Goal: Communication & Community: Share content

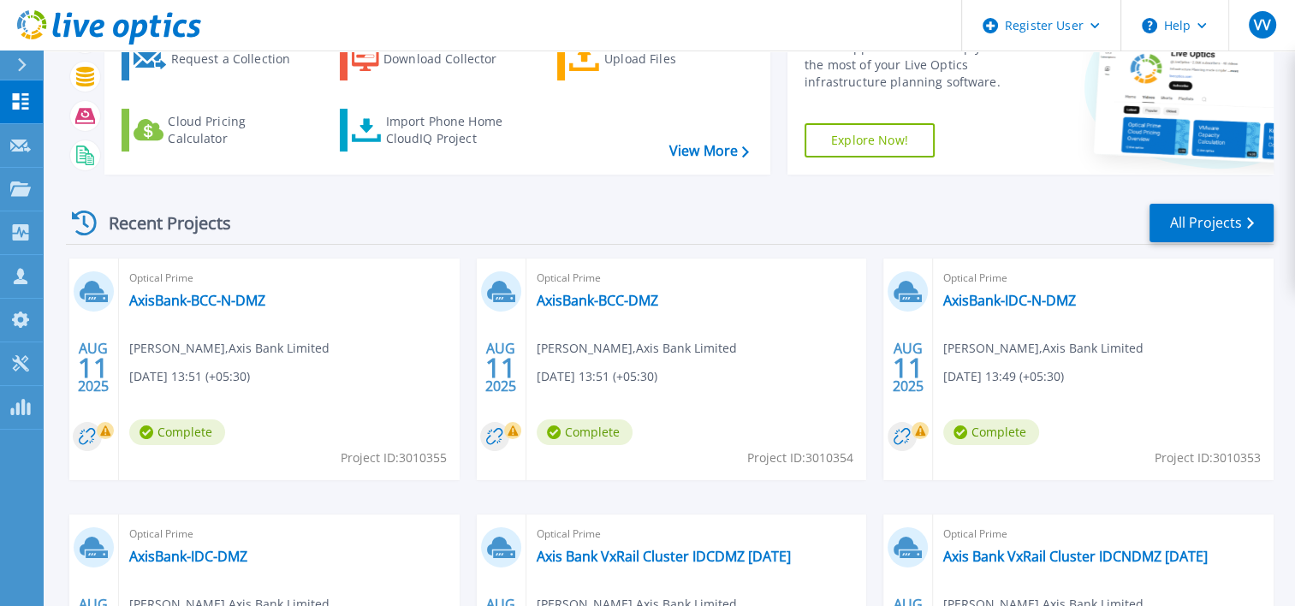
scroll to position [86, 0]
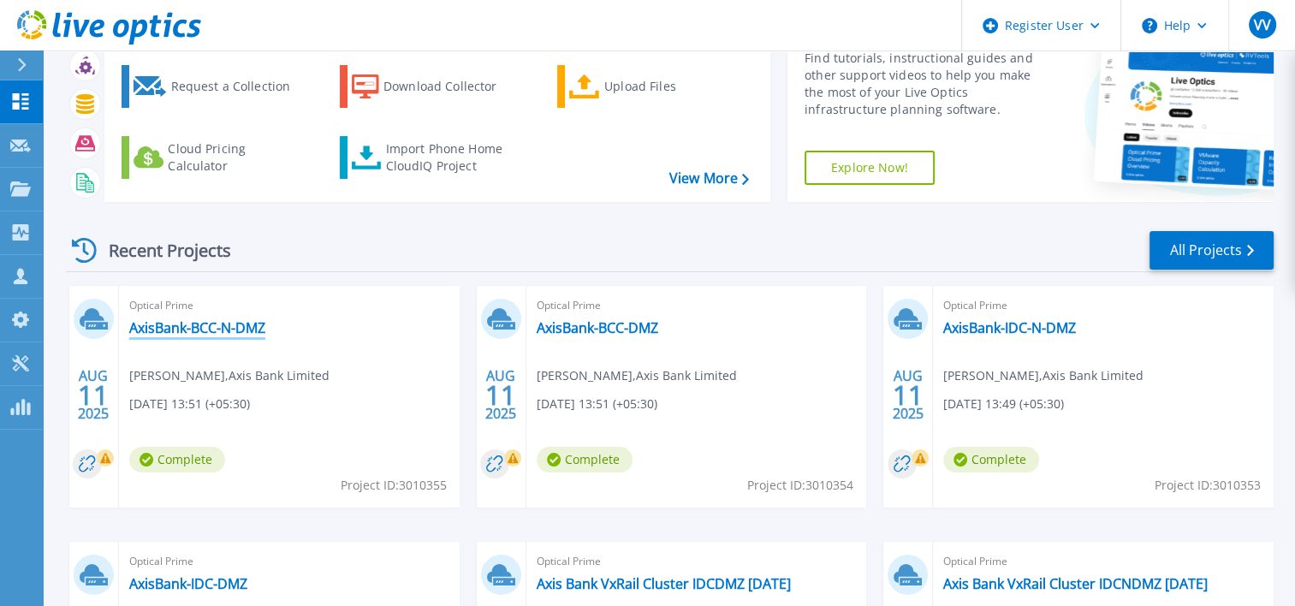
click at [234, 326] on link "AxisBank-BCC-N-DMZ" at bounding box center [197, 327] width 136 height 17
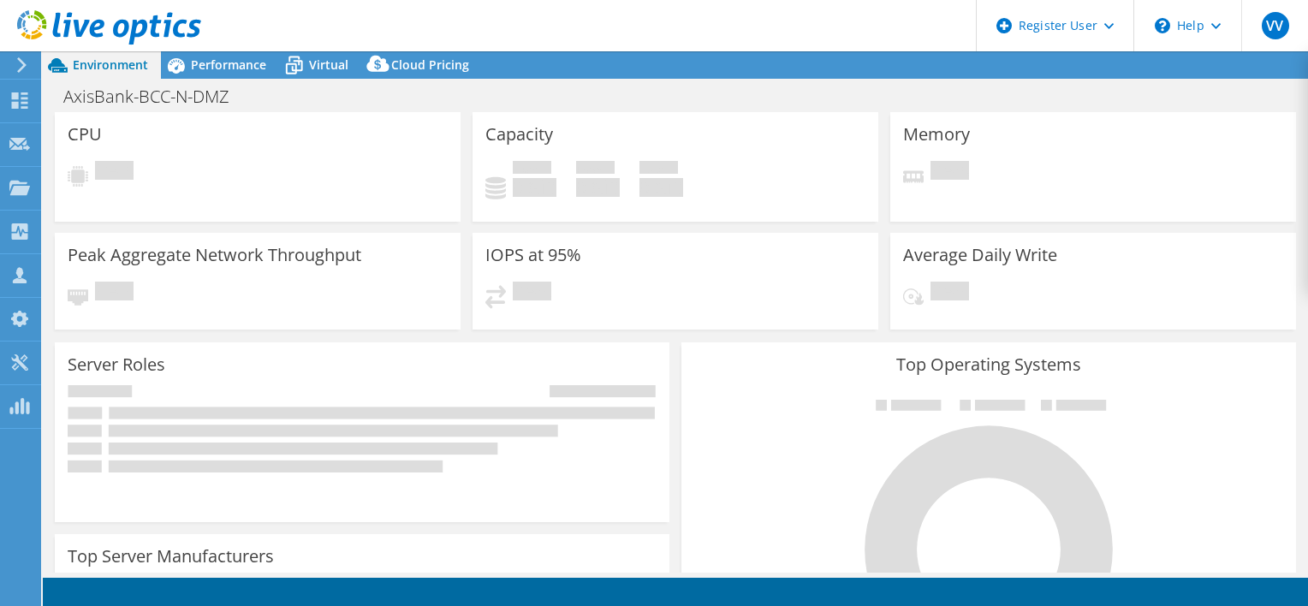
select select "USD"
select select "Mumbai"
select select "INR"
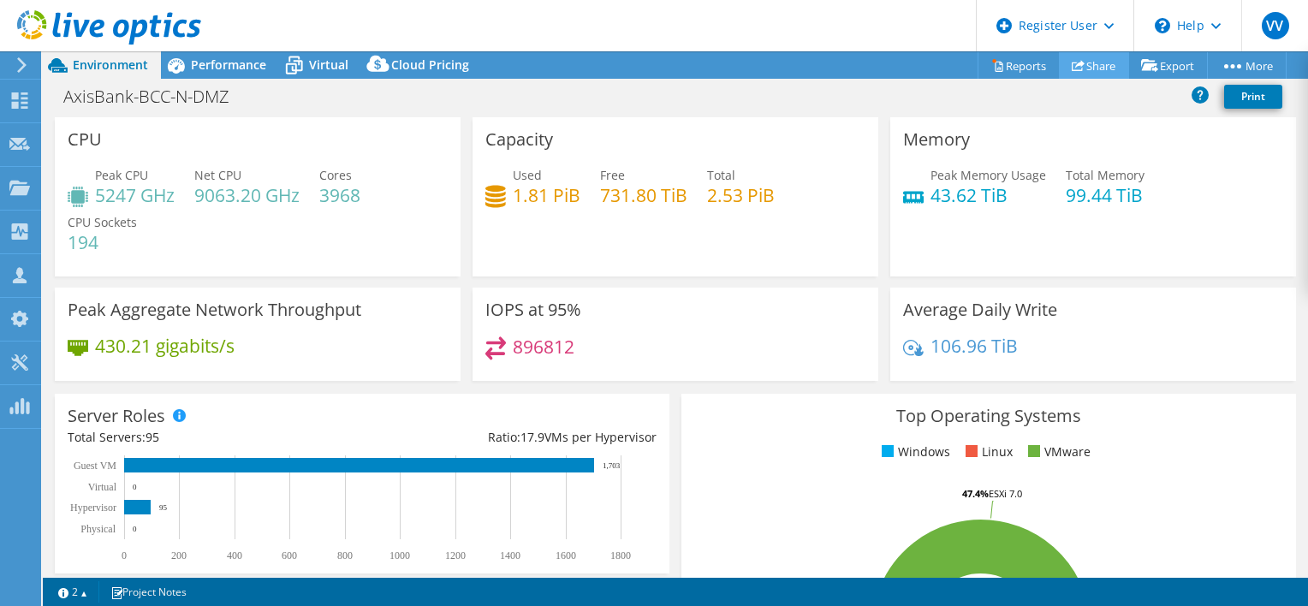
click at [1083, 62] on link "Share" at bounding box center [1094, 65] width 70 height 27
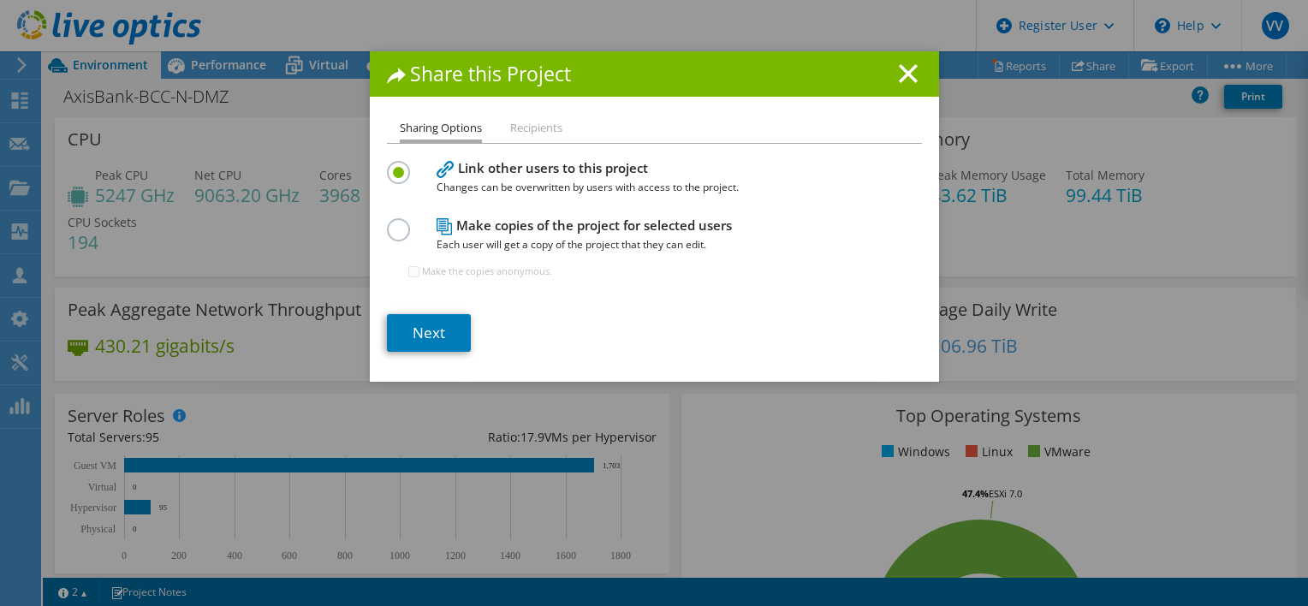
click at [398, 223] on label at bounding box center [402, 220] width 30 height 4
click at [0, 0] on input "radio" at bounding box center [0, 0] width 0 height 0
click at [415, 329] on link "Next" at bounding box center [429, 333] width 84 height 38
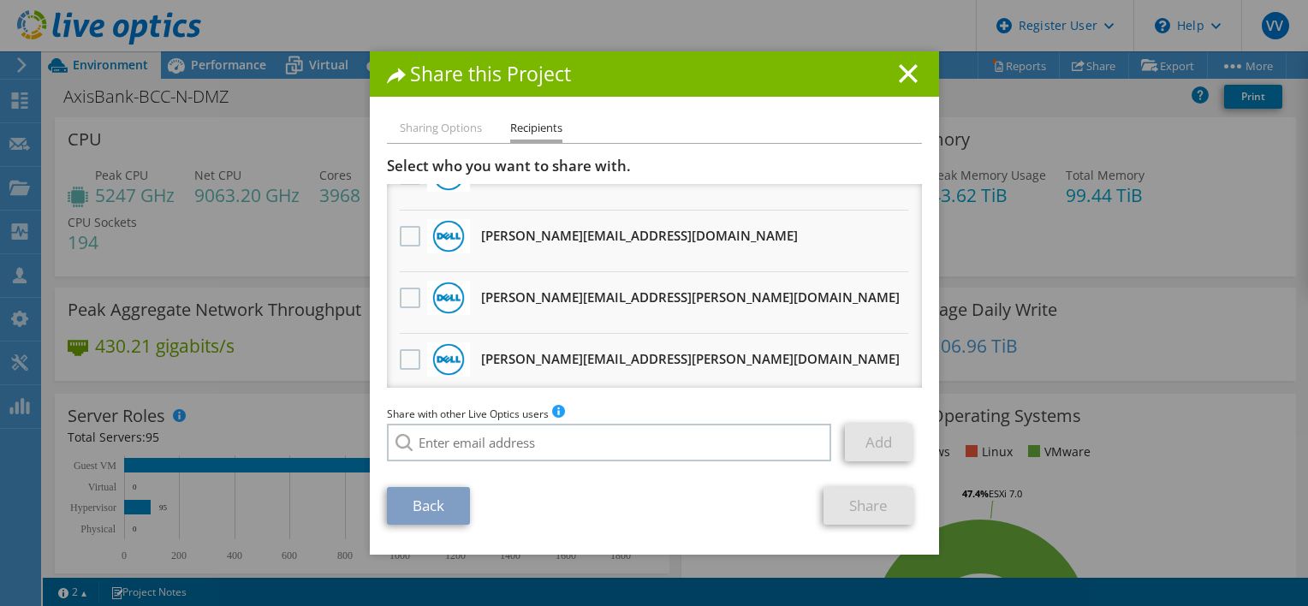
scroll to position [257, 0]
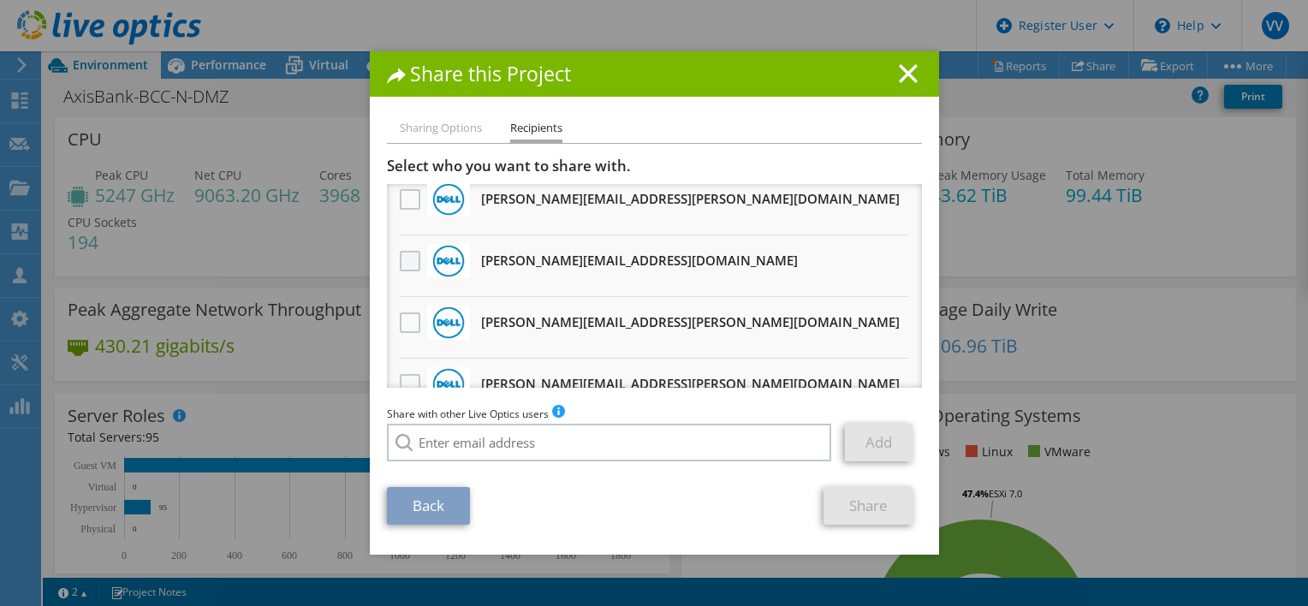
click at [402, 256] on label at bounding box center [412, 261] width 25 height 21
click at [0, 0] on input "checkbox" at bounding box center [0, 0] width 0 height 0
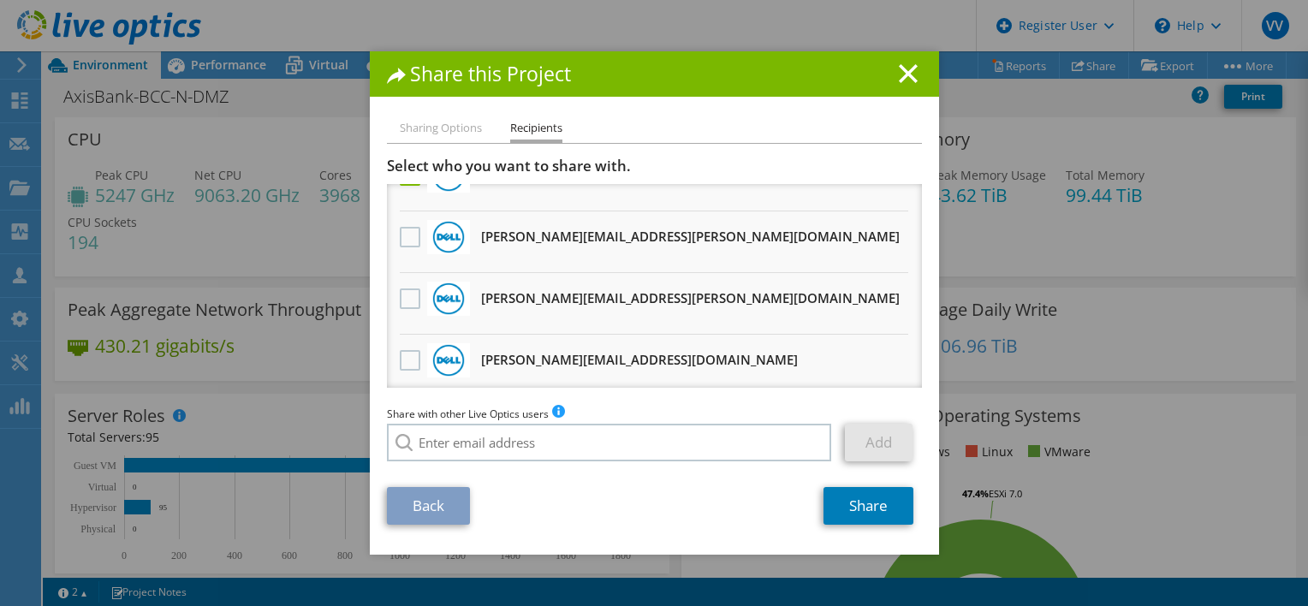
scroll to position [344, 0]
click at [404, 351] on label at bounding box center [412, 358] width 25 height 21
click at [0, 0] on input "checkbox" at bounding box center [0, 0] width 0 height 0
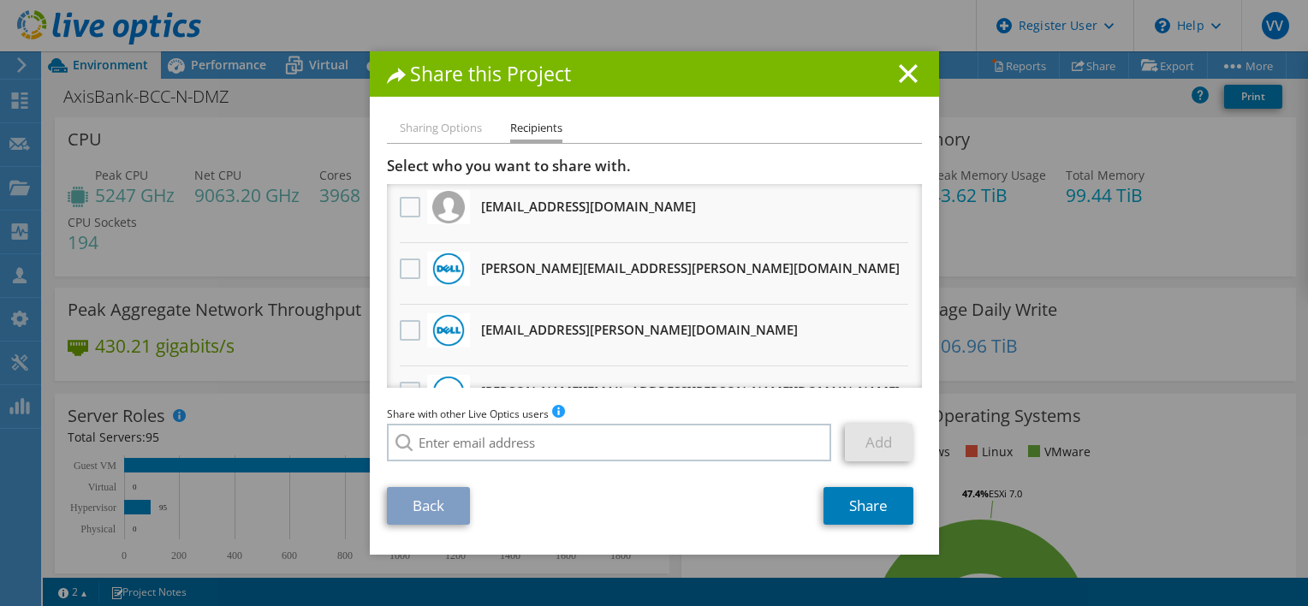
scroll to position [0, 0]
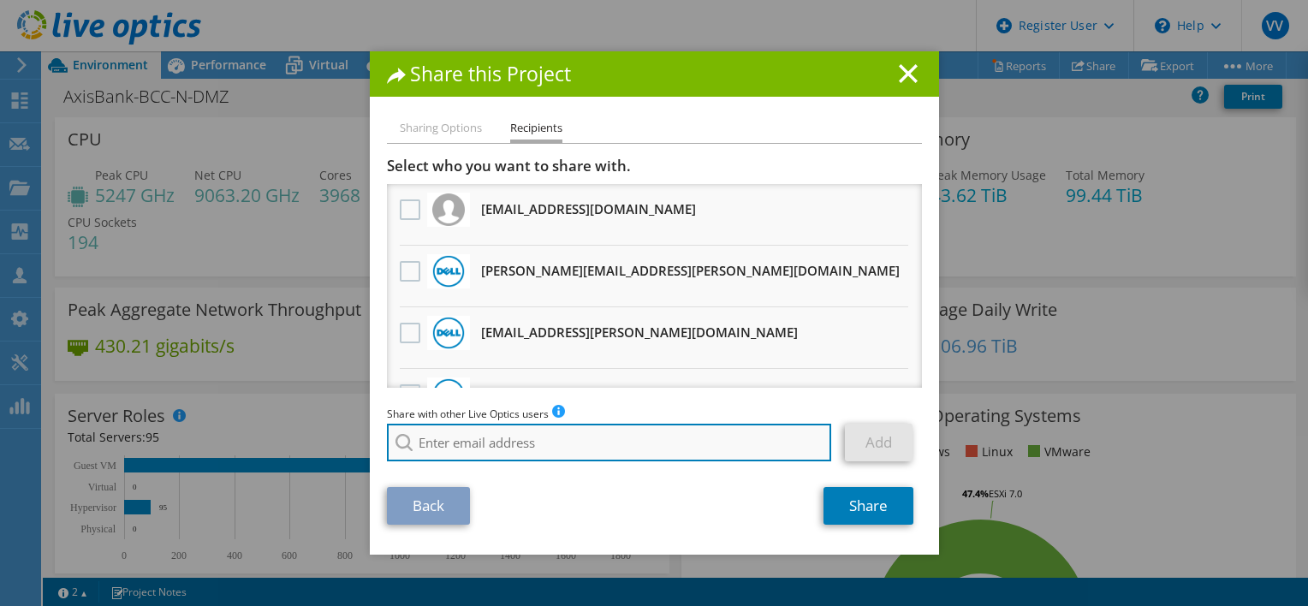
click at [463, 445] on input "search" at bounding box center [609, 443] width 445 height 38
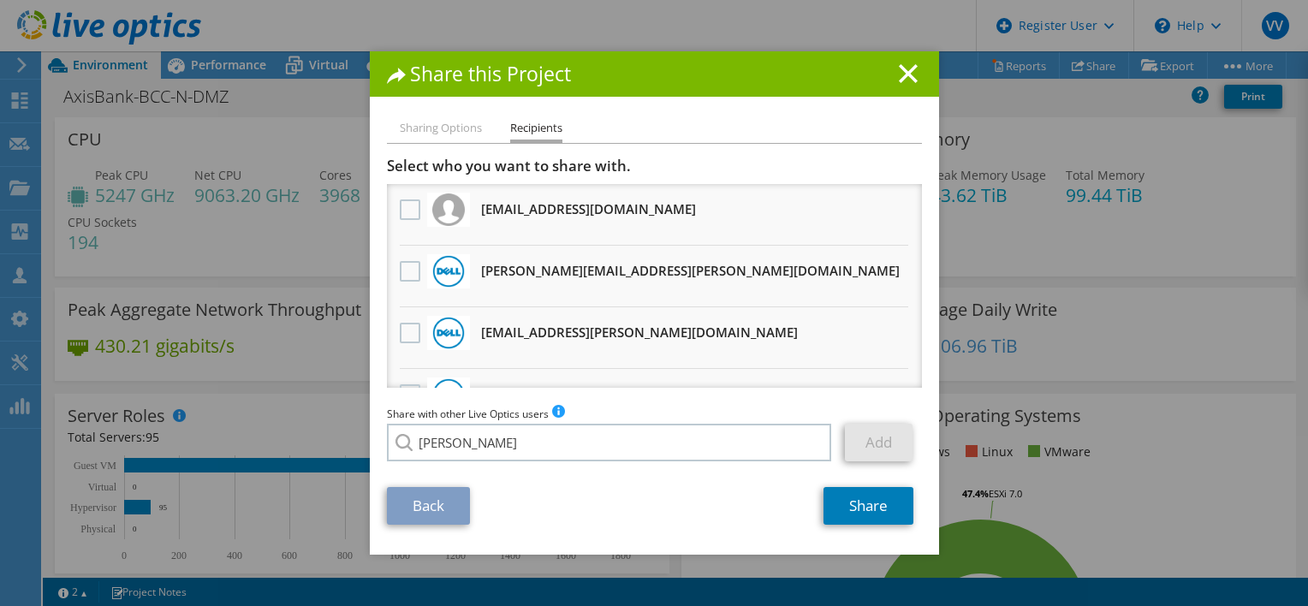
click at [478, 485] on li "[PERSON_NAME][EMAIL_ADDRESS][PERSON_NAME][DOMAIN_NAME]" at bounding box center [562, 475] width 351 height 21
type input "[PERSON_NAME][EMAIL_ADDRESS][PERSON_NAME][DOMAIN_NAME]"
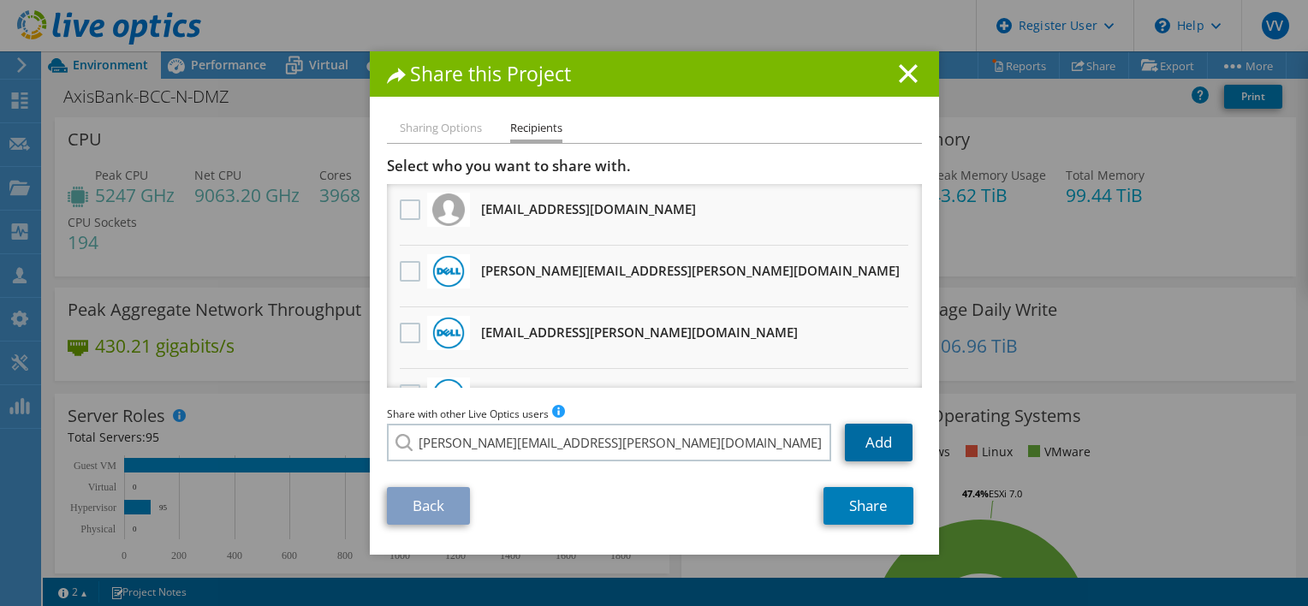
click at [879, 442] on link "Add" at bounding box center [879, 443] width 68 height 38
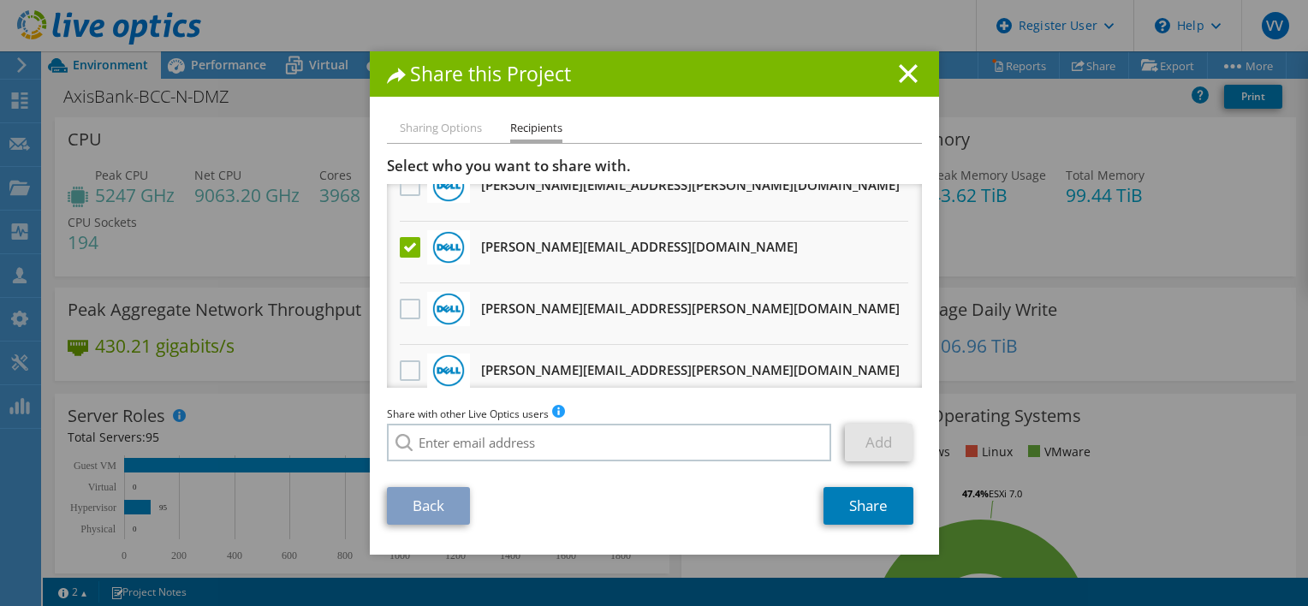
scroll to position [405, 0]
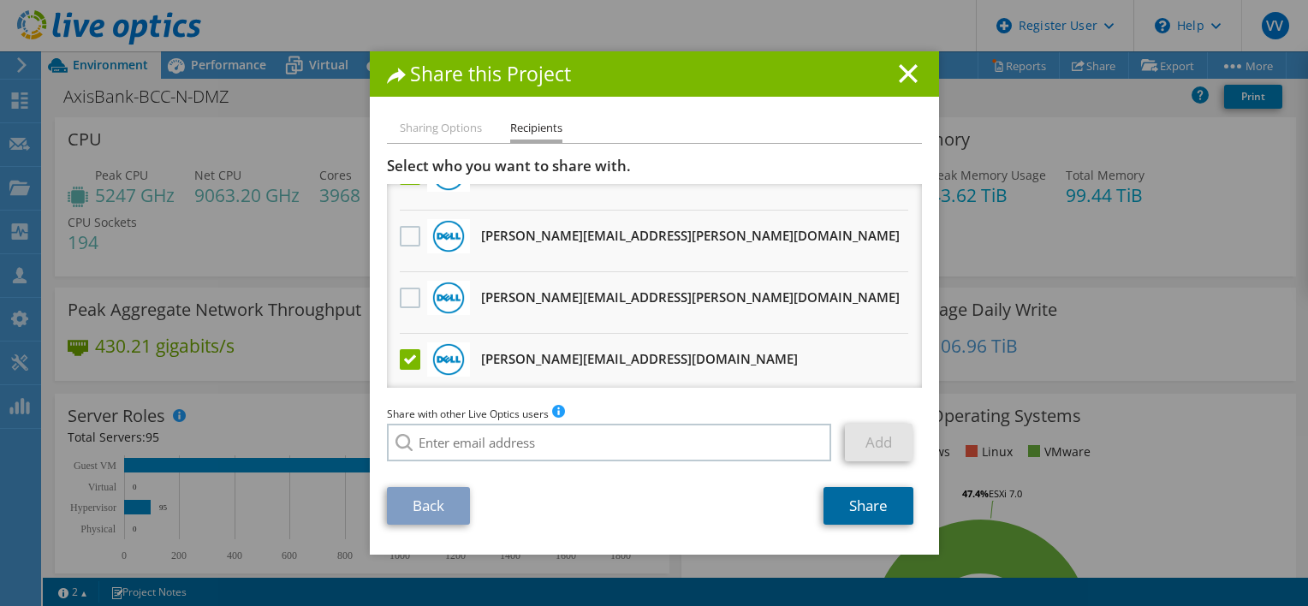
click at [860, 502] on link "Share" at bounding box center [868, 506] width 90 height 38
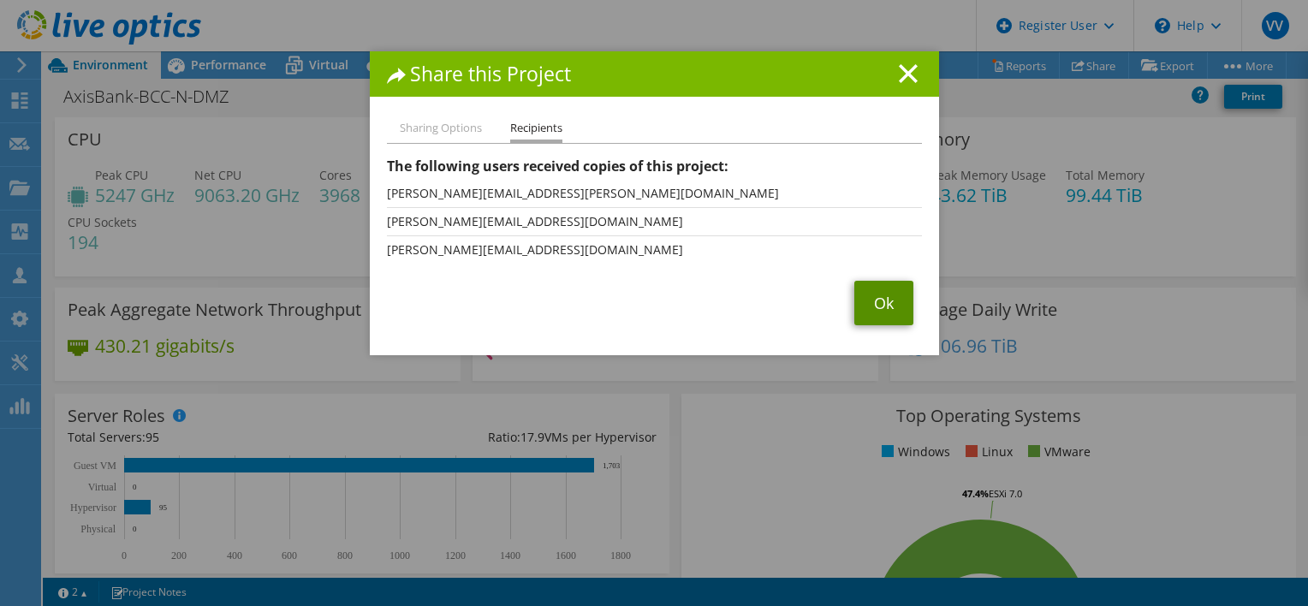
click at [882, 303] on link "Ok" at bounding box center [883, 303] width 59 height 45
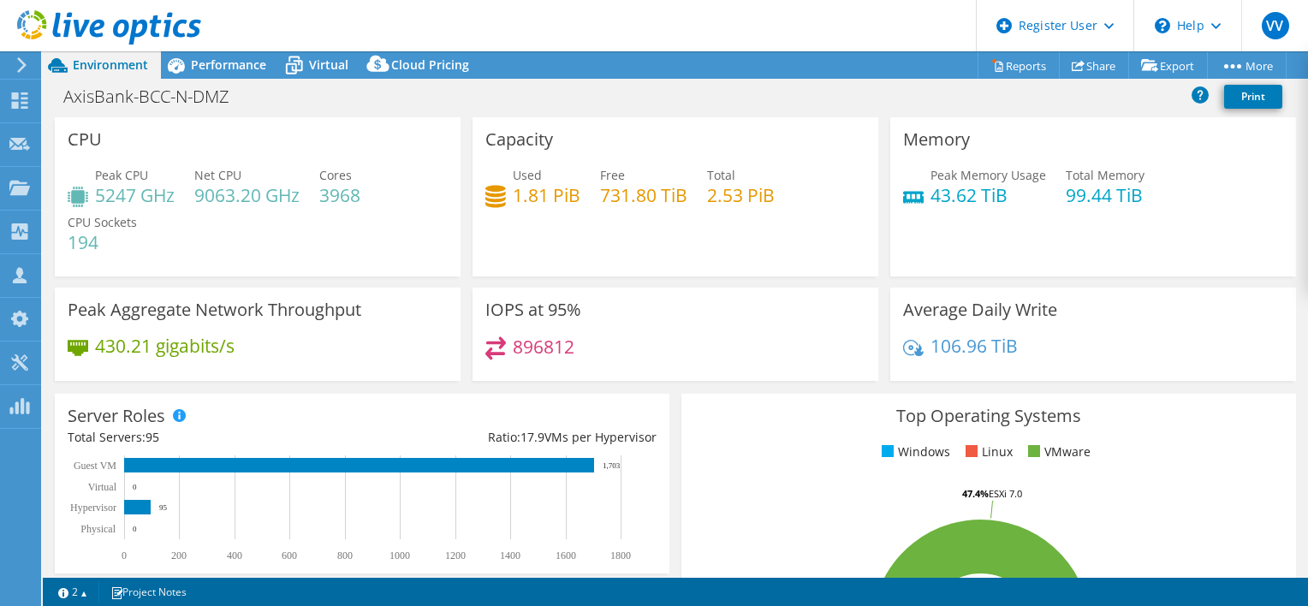
click at [23, 65] on use at bounding box center [21, 64] width 9 height 15
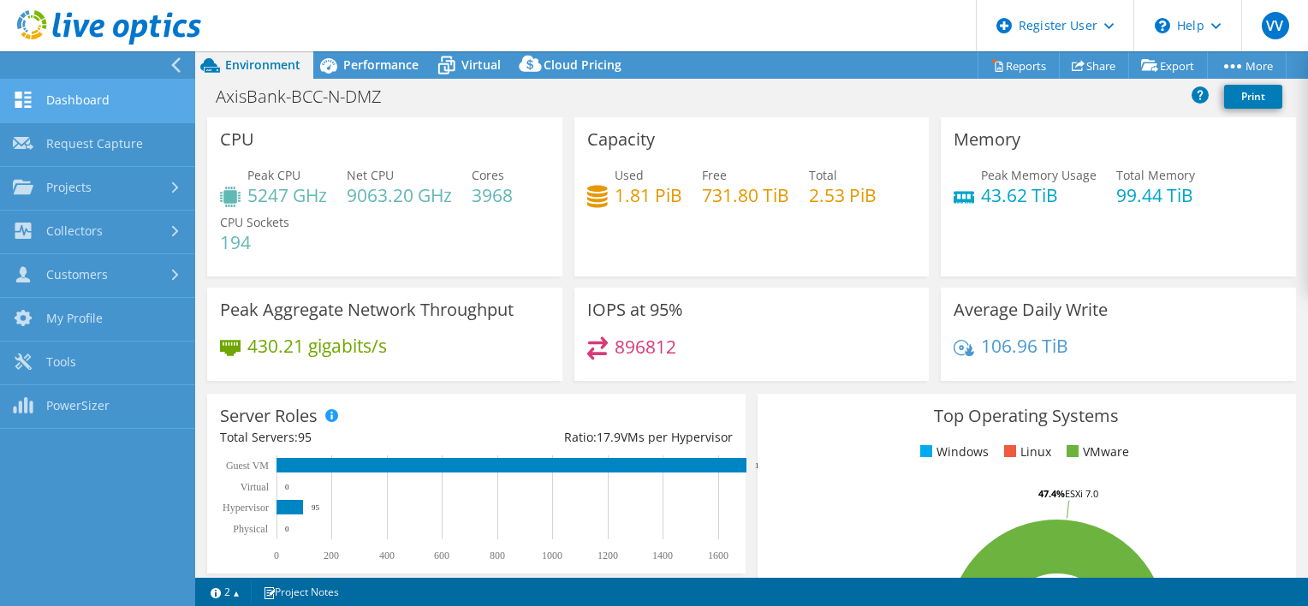
click at [85, 99] on link "Dashboard" at bounding box center [97, 102] width 195 height 44
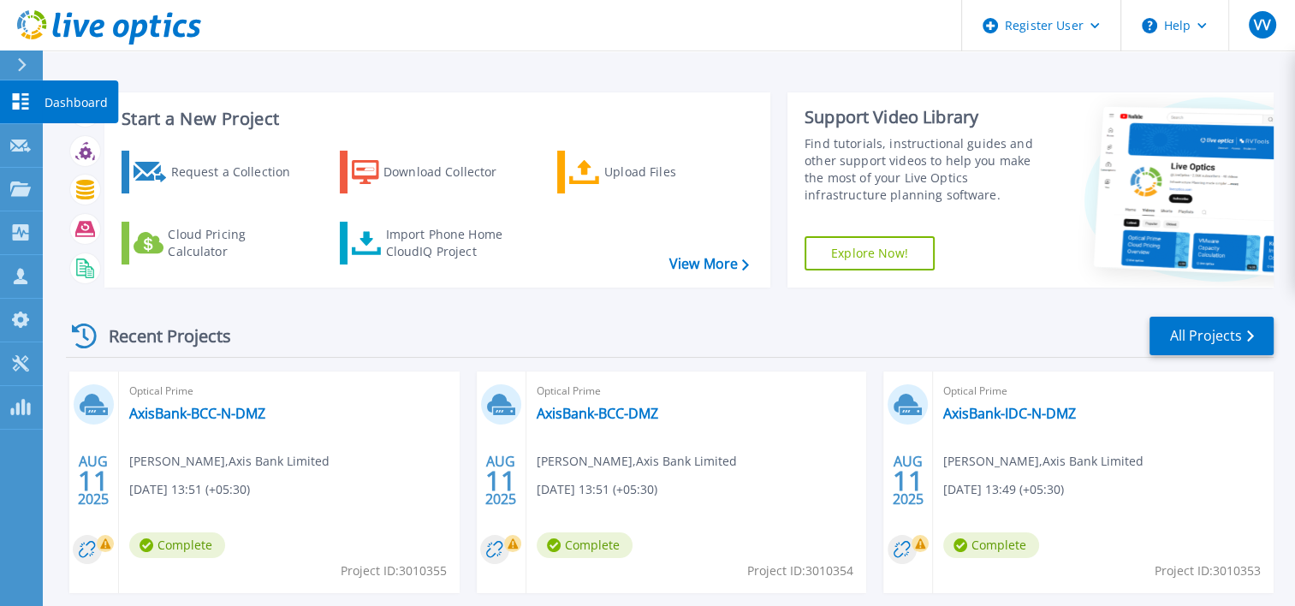
click at [71, 97] on p "Dashboard" at bounding box center [76, 102] width 63 height 45
click at [610, 411] on link "AxisBank-BCC-DMZ" at bounding box center [598, 413] width 122 height 17
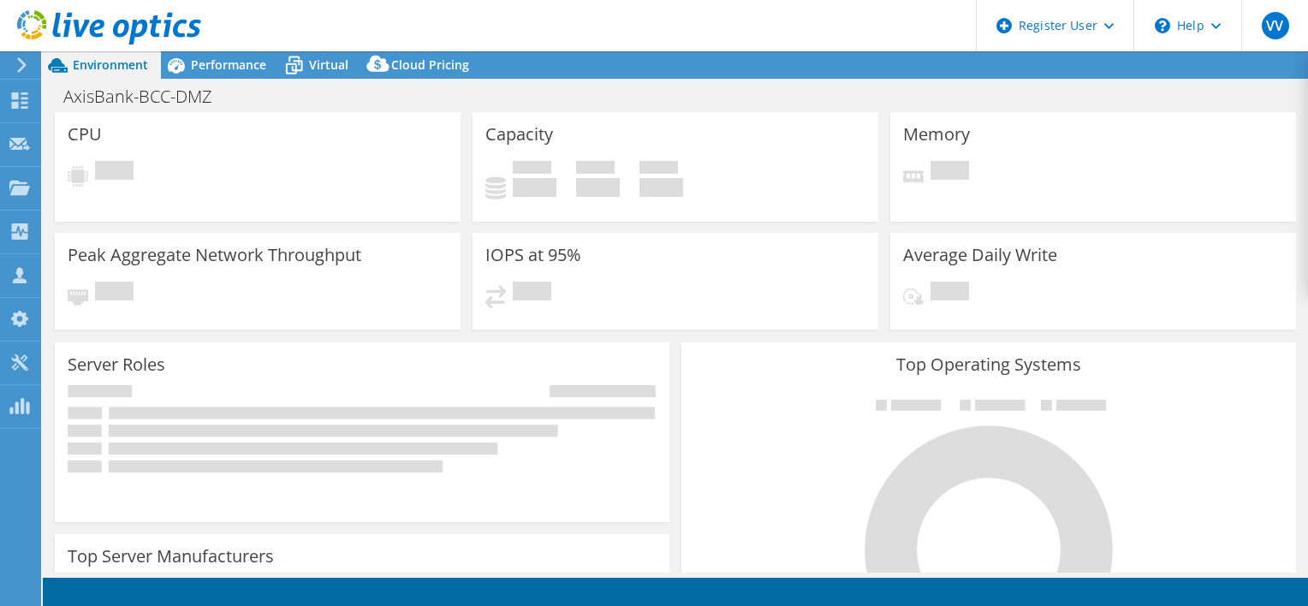
select select "[GEOGRAPHIC_DATA]"
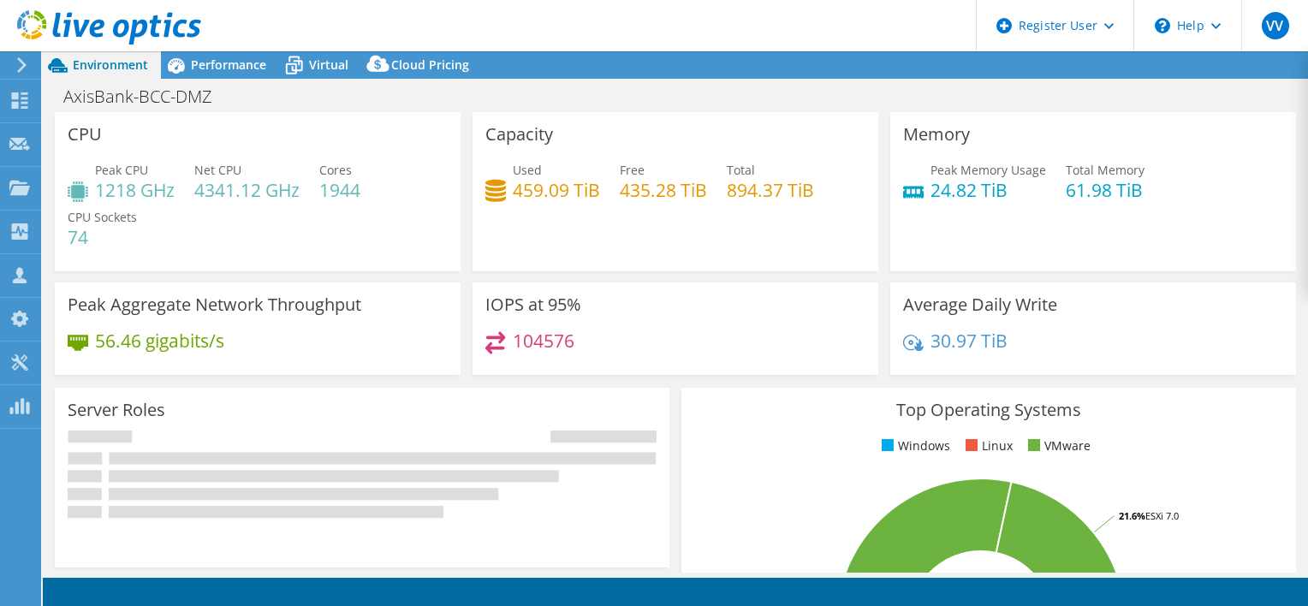
select select "[GEOGRAPHIC_DATA]"
select select "INR"
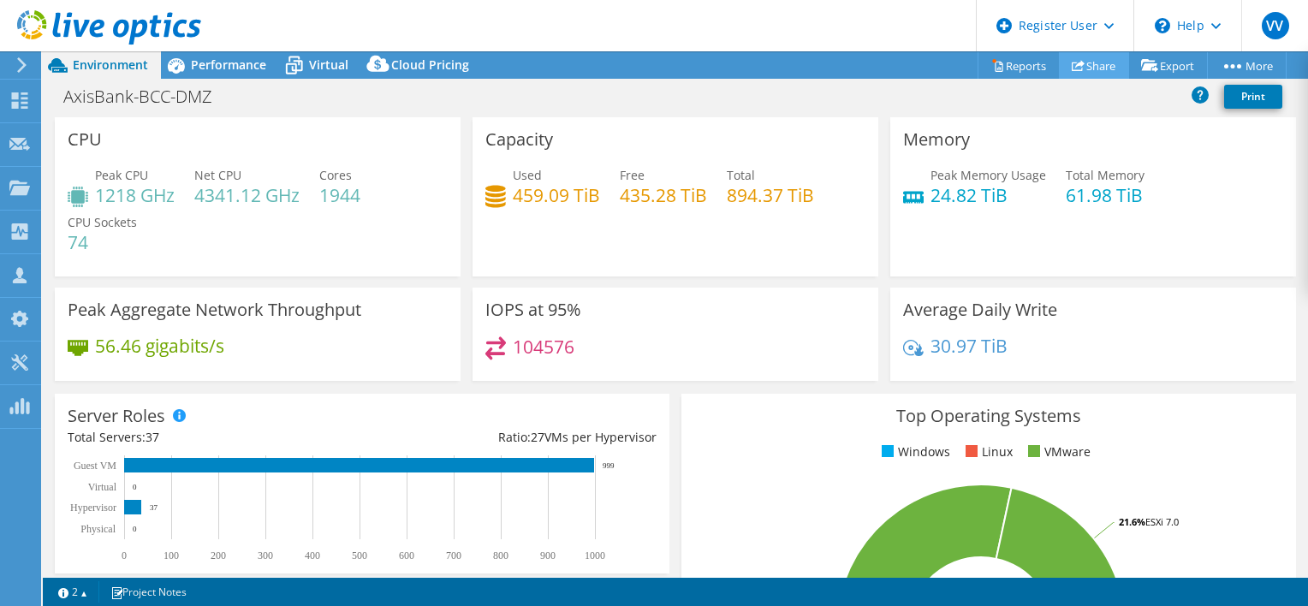
click at [1089, 65] on link "Share" at bounding box center [1094, 65] width 70 height 27
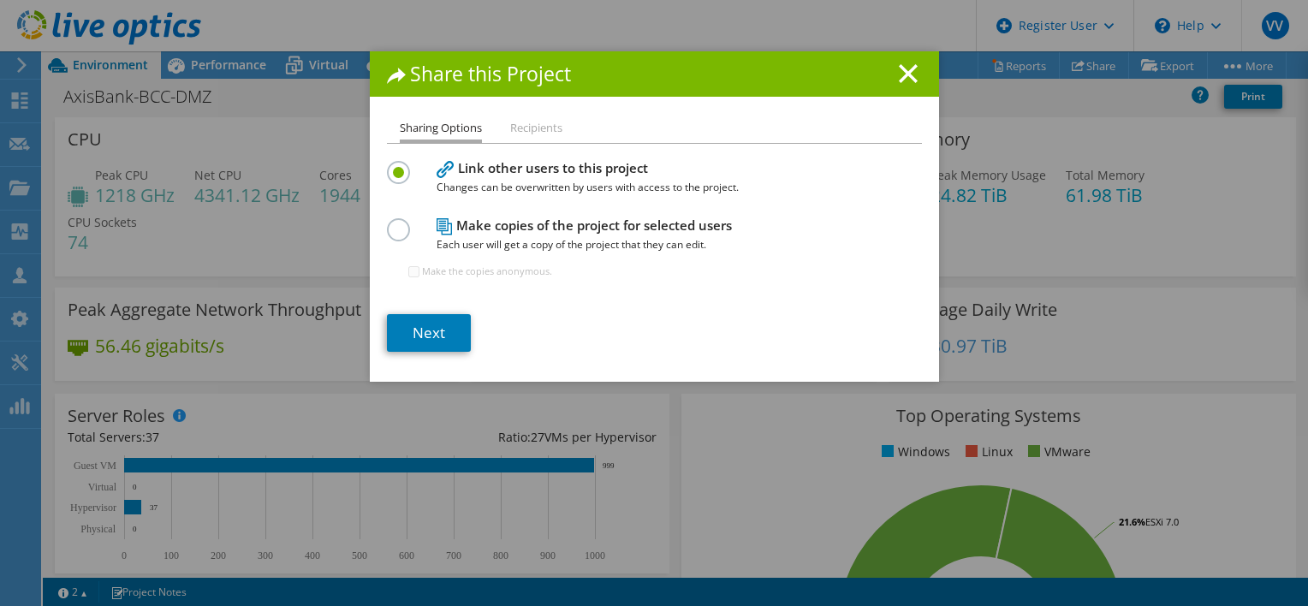
click at [396, 223] on label at bounding box center [402, 220] width 30 height 4
click at [0, 0] on input "radio" at bounding box center [0, 0] width 0 height 0
click at [427, 329] on link "Next" at bounding box center [429, 333] width 84 height 38
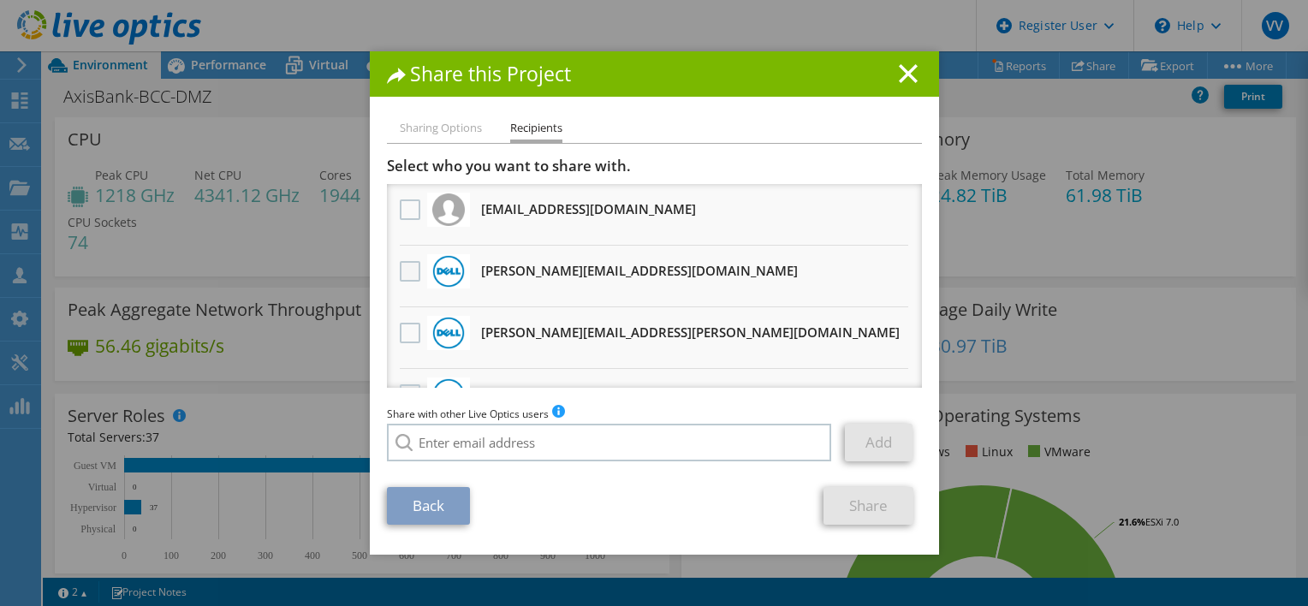
click at [407, 269] on label at bounding box center [412, 271] width 25 height 21
click at [0, 0] on input "checkbox" at bounding box center [0, 0] width 0 height 0
click at [407, 326] on label at bounding box center [412, 333] width 25 height 21
click at [0, 0] on input "checkbox" at bounding box center [0, 0] width 0 height 0
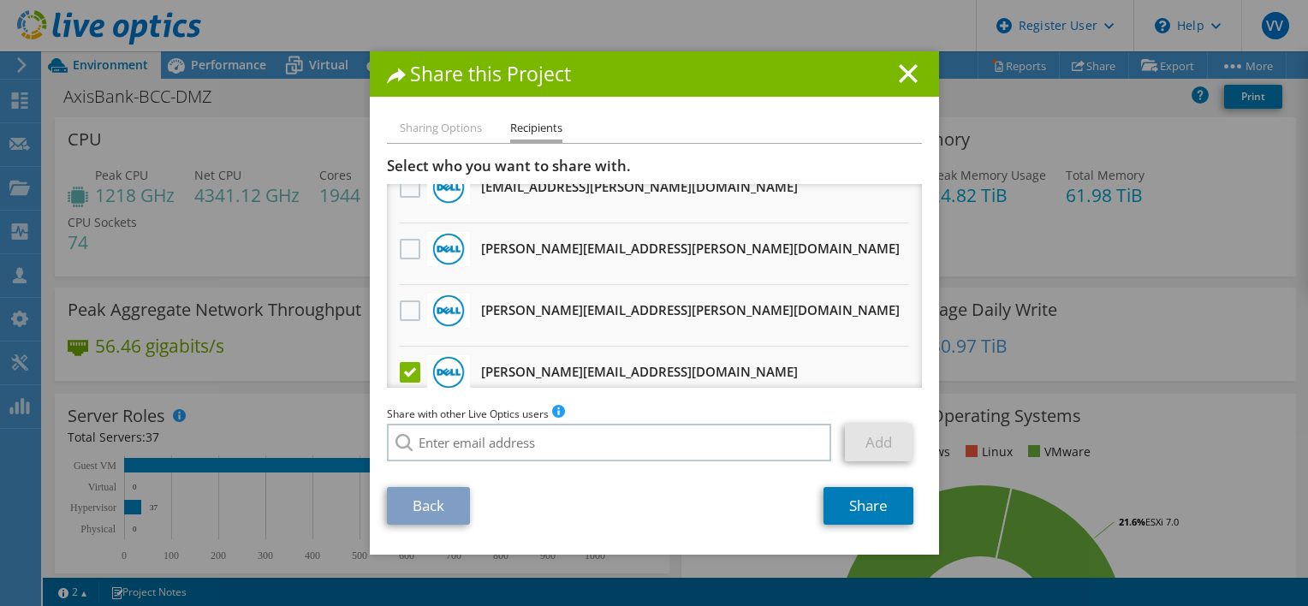
scroll to position [257, 0]
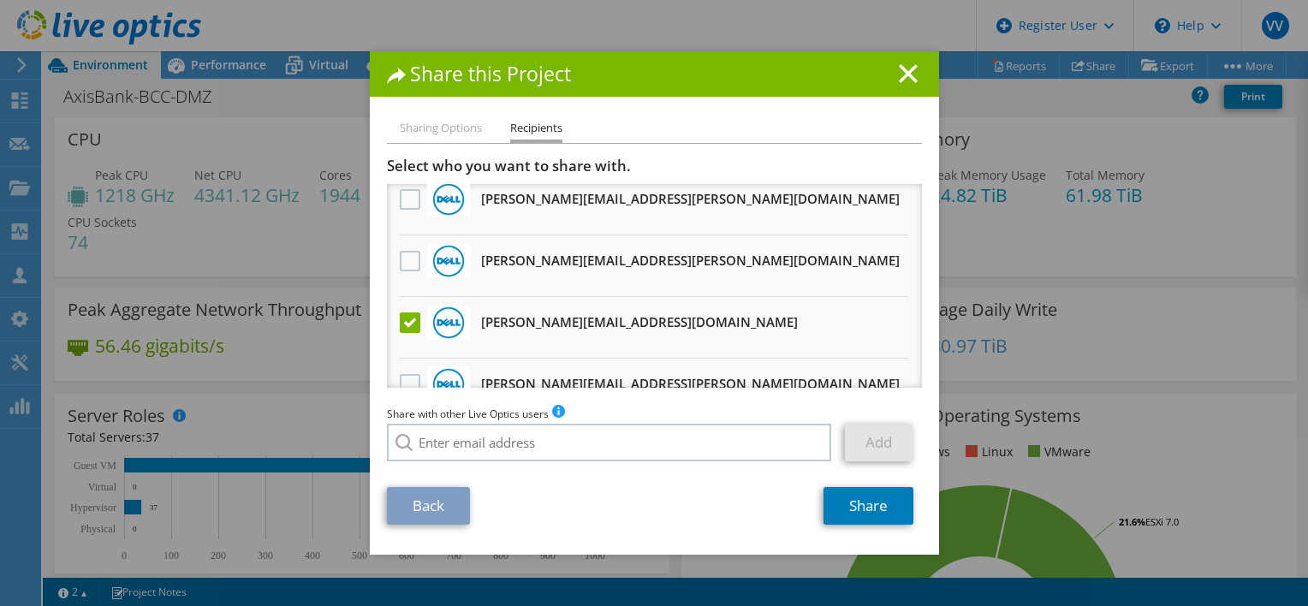
click at [406, 315] on label at bounding box center [412, 322] width 25 height 21
click at [0, 0] on input "checkbox" at bounding box center [0, 0] width 0 height 0
click at [401, 320] on label at bounding box center [412, 322] width 25 height 21
click at [0, 0] on input "checkbox" at bounding box center [0, 0] width 0 height 0
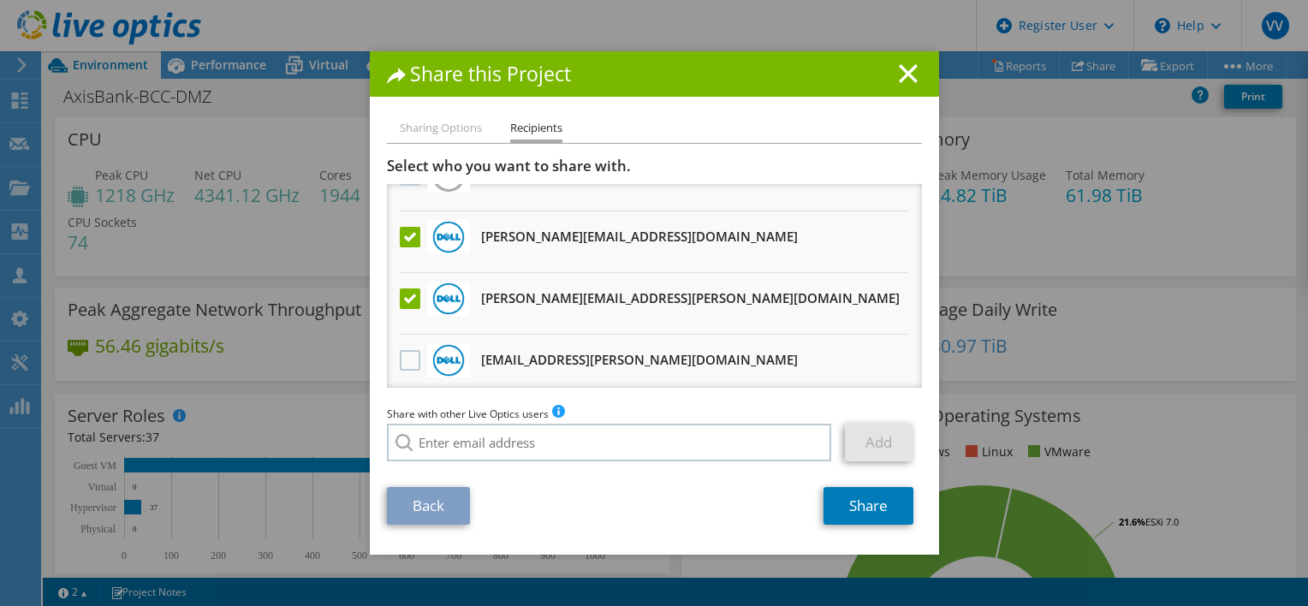
scroll to position [0, 0]
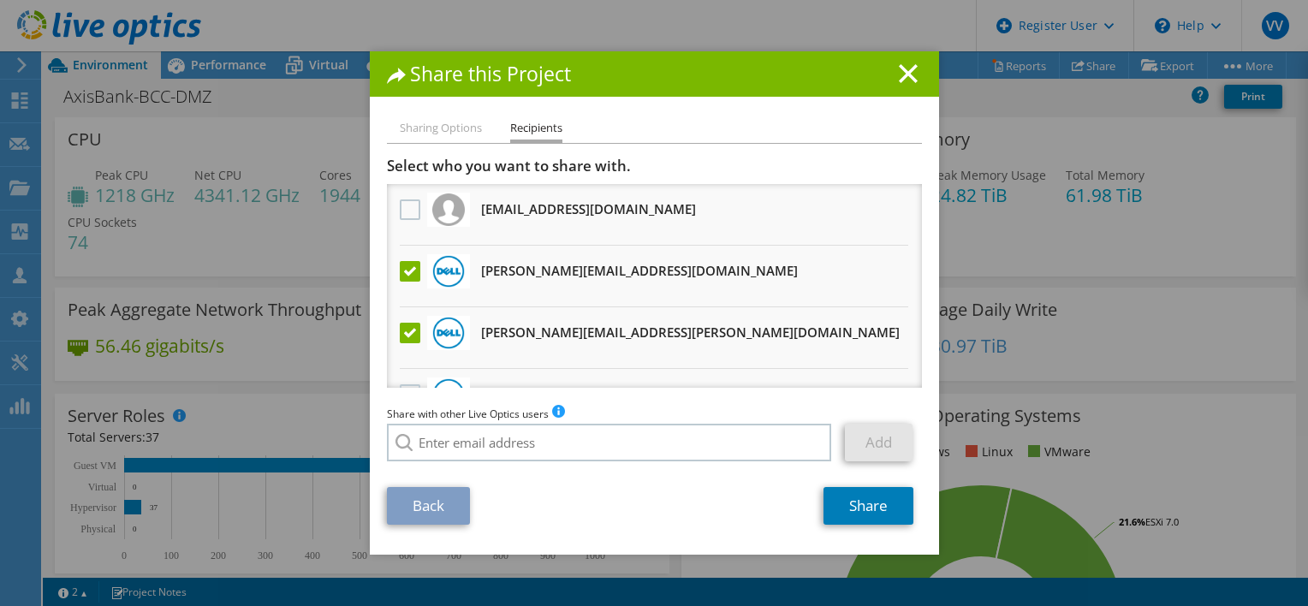
click at [403, 271] on label at bounding box center [412, 271] width 25 height 21
click at [0, 0] on input "checkbox" at bounding box center [0, 0] width 0 height 0
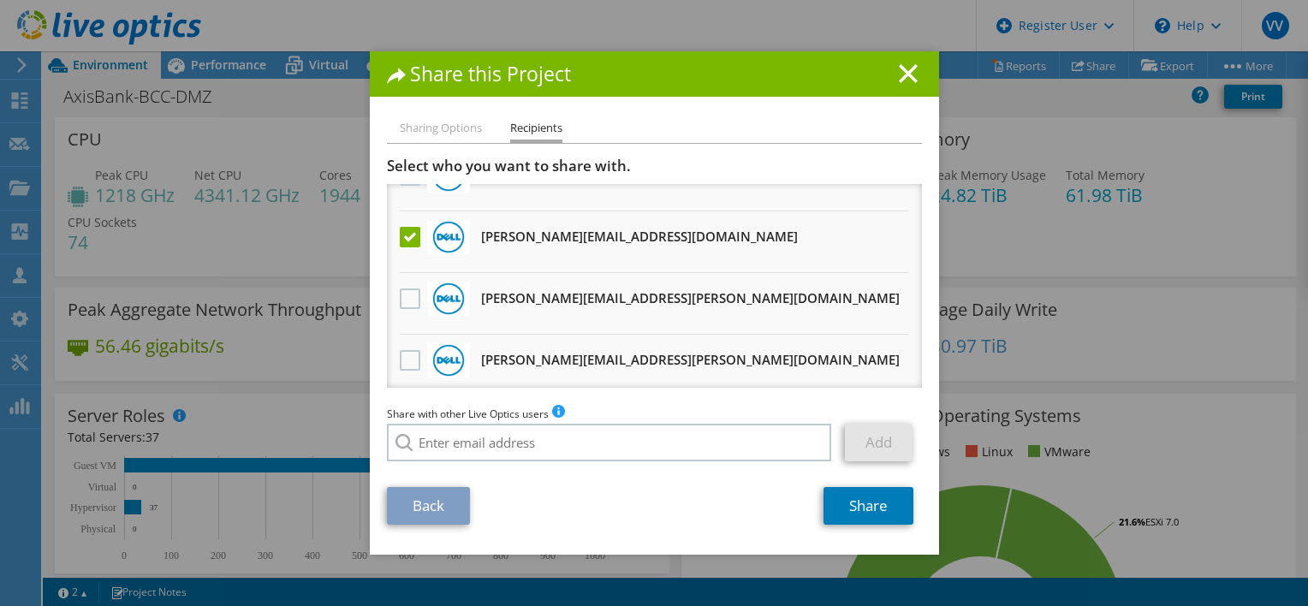
scroll to position [405, 0]
click at [401, 349] on label at bounding box center [412, 359] width 25 height 21
click at [0, 0] on input "checkbox" at bounding box center [0, 0] width 0 height 0
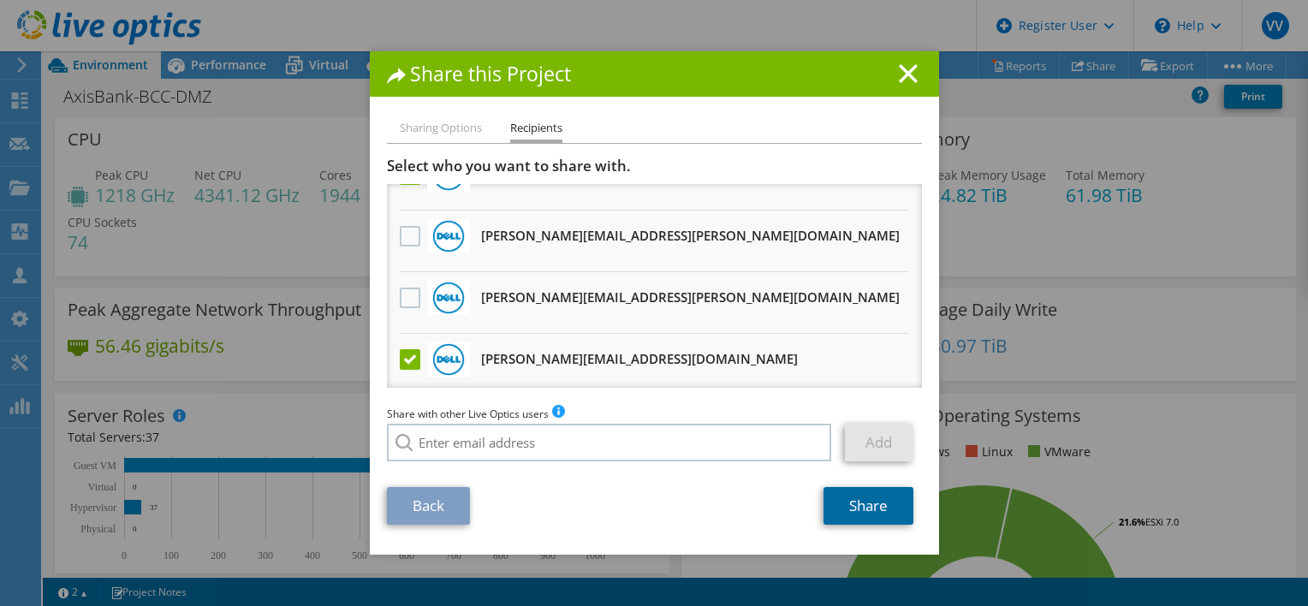
click at [866, 504] on link "Share" at bounding box center [868, 506] width 90 height 38
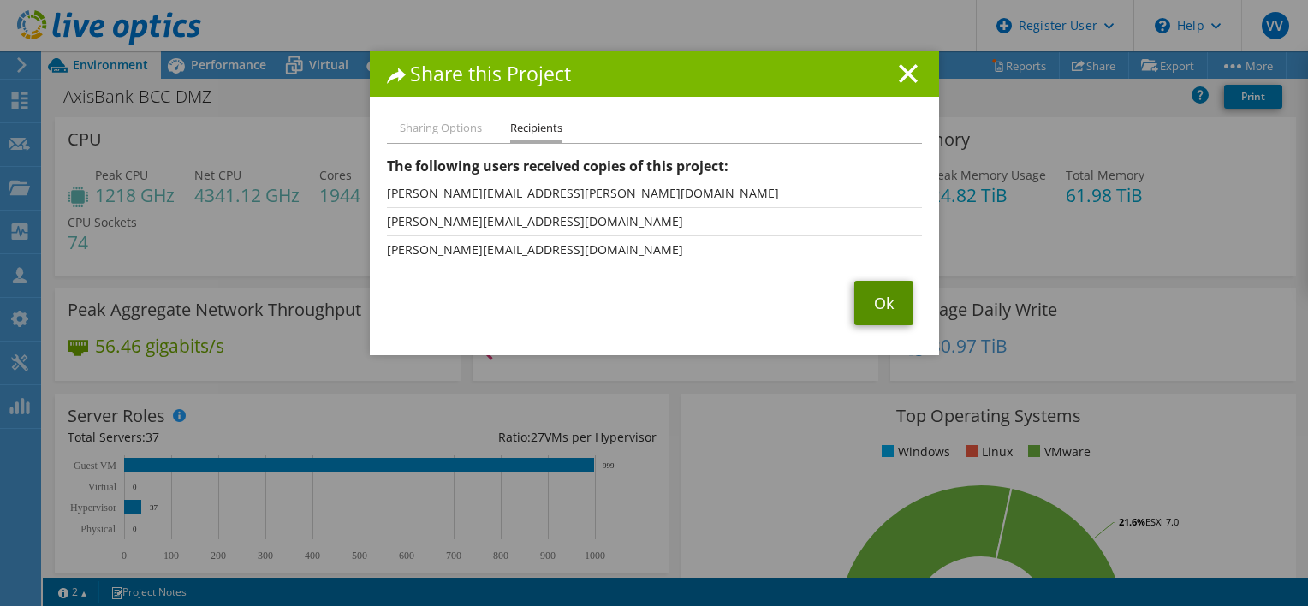
click at [877, 306] on link "Ok" at bounding box center [883, 303] width 59 height 45
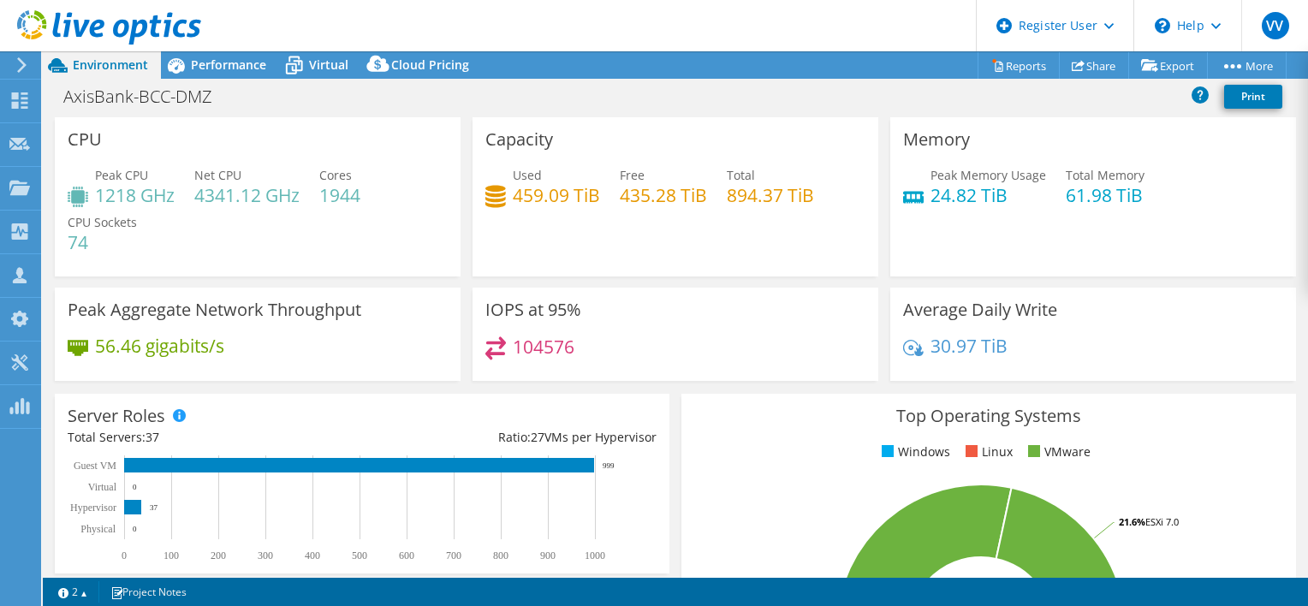
click at [21, 65] on icon at bounding box center [21, 64] width 13 height 15
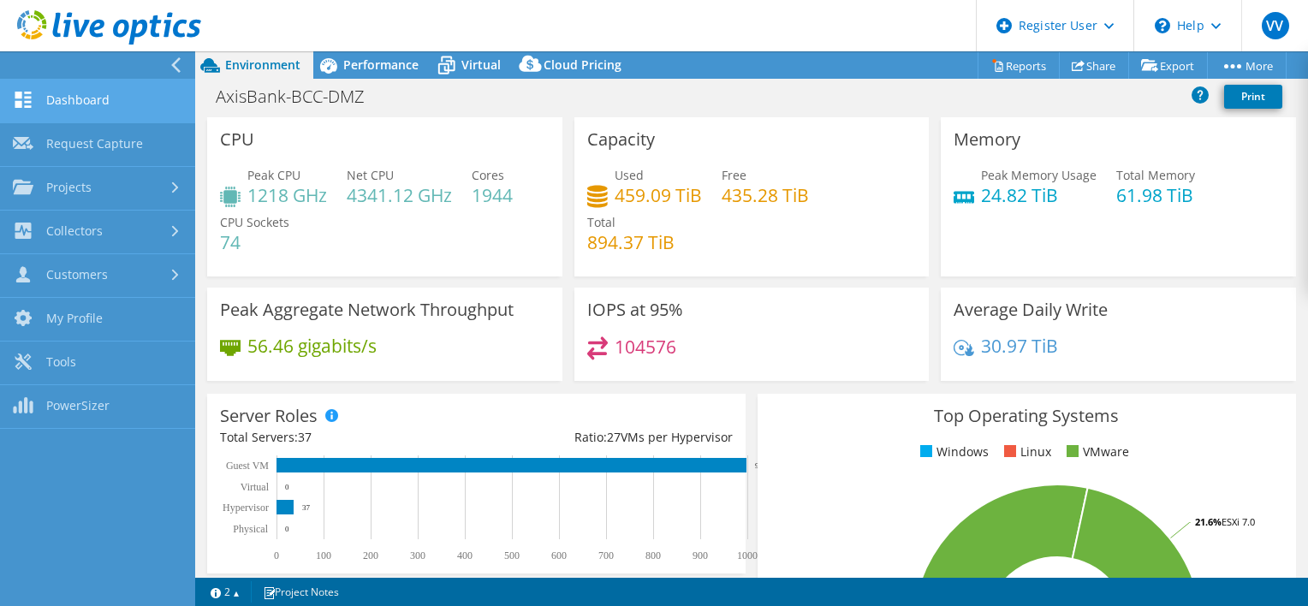
click at [92, 99] on link "Dashboard" at bounding box center [97, 102] width 195 height 44
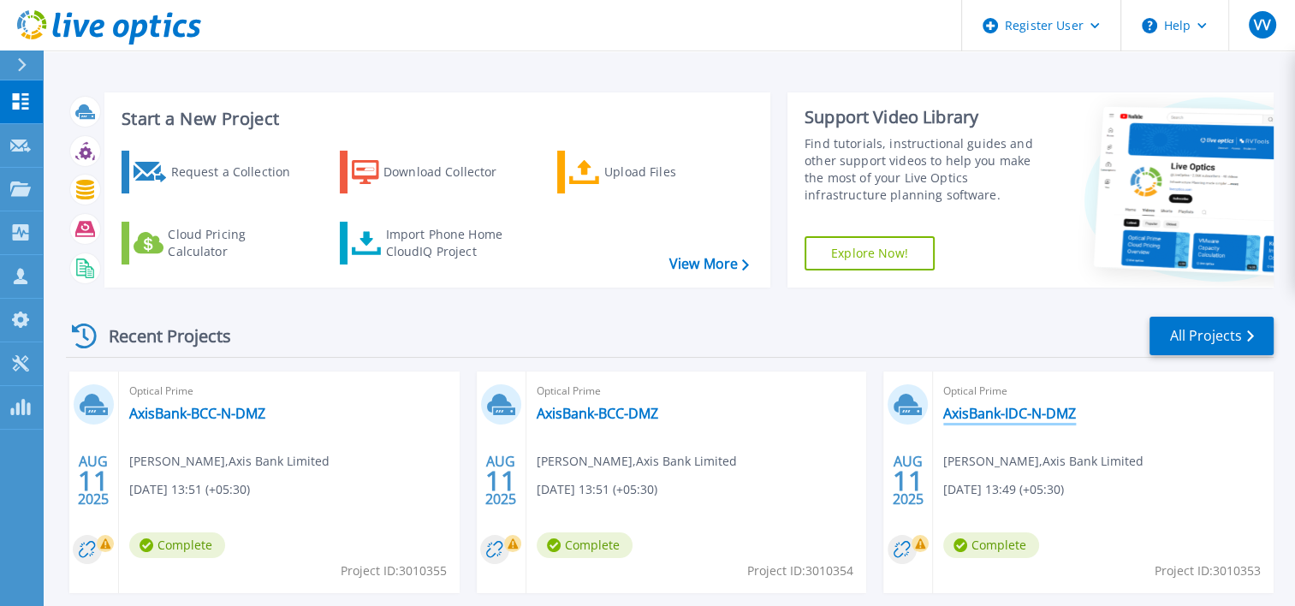
click at [1024, 413] on link "AxisBank-IDC-N-DMZ" at bounding box center [1009, 413] width 133 height 17
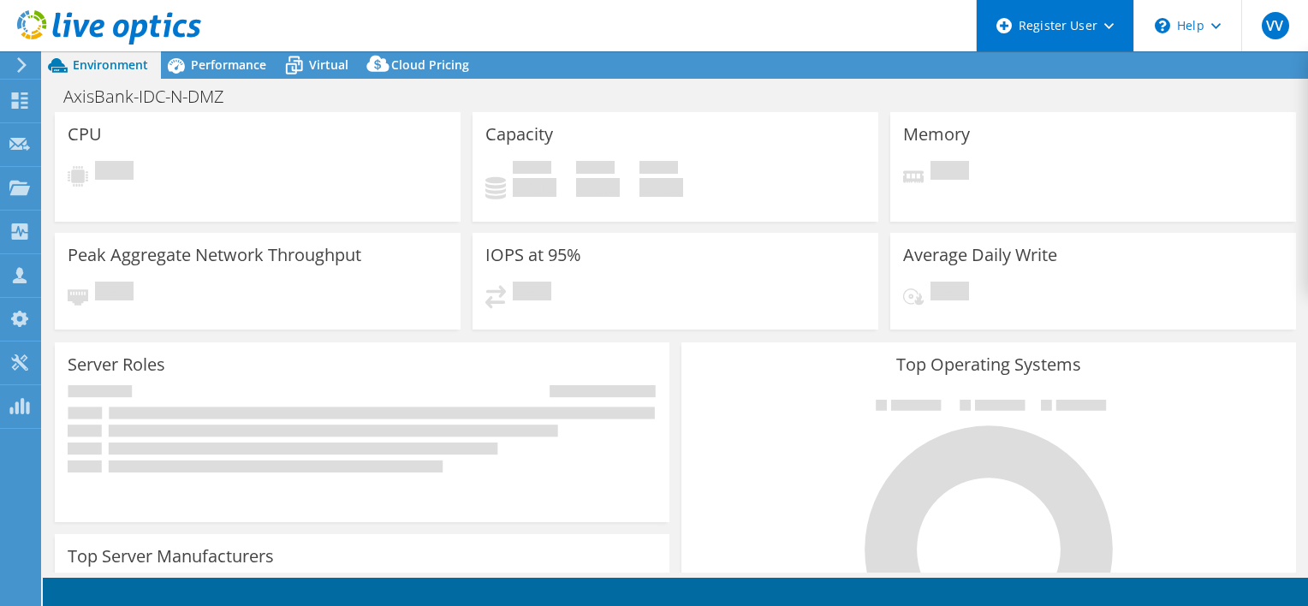
select select "Mumbai"
select select "INR"
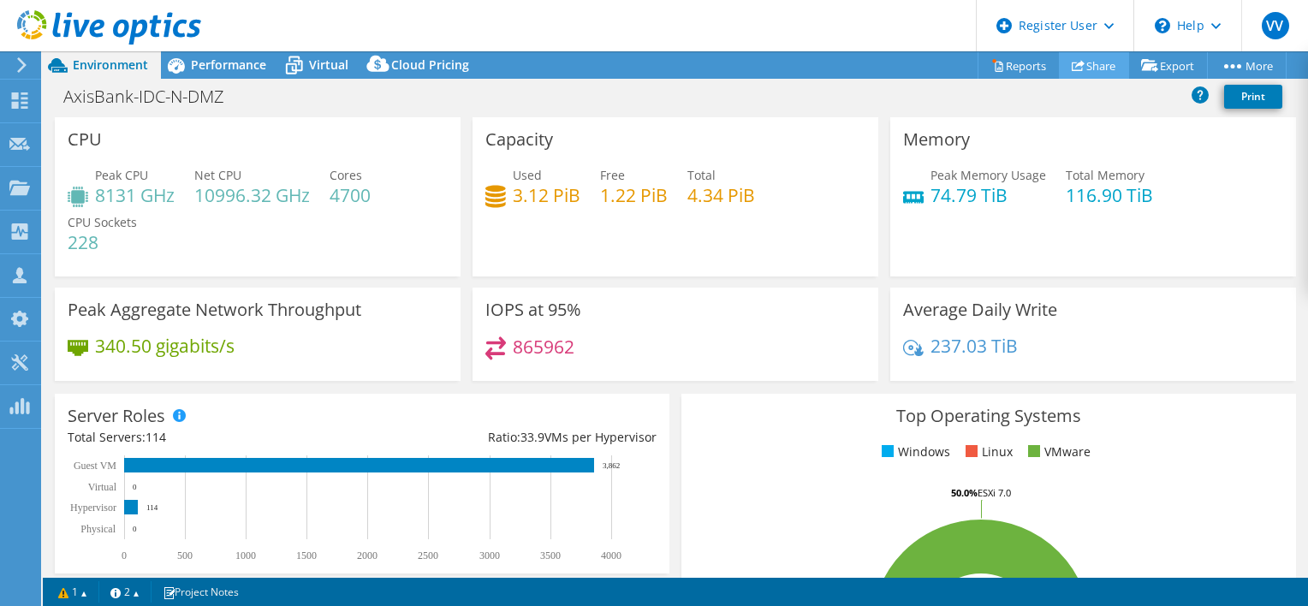
click at [1085, 58] on link "Share" at bounding box center [1094, 65] width 70 height 27
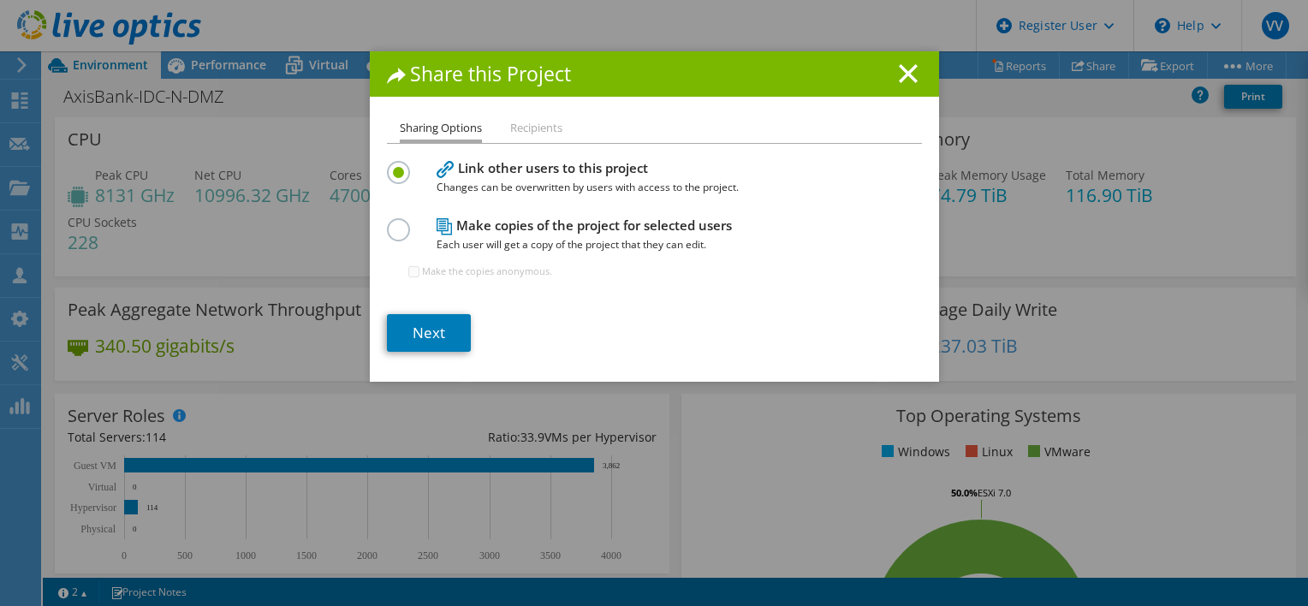
click at [390, 223] on label at bounding box center [402, 220] width 30 height 4
click at [0, 0] on input "radio" at bounding box center [0, 0] width 0 height 0
click at [415, 328] on link "Next" at bounding box center [429, 333] width 84 height 38
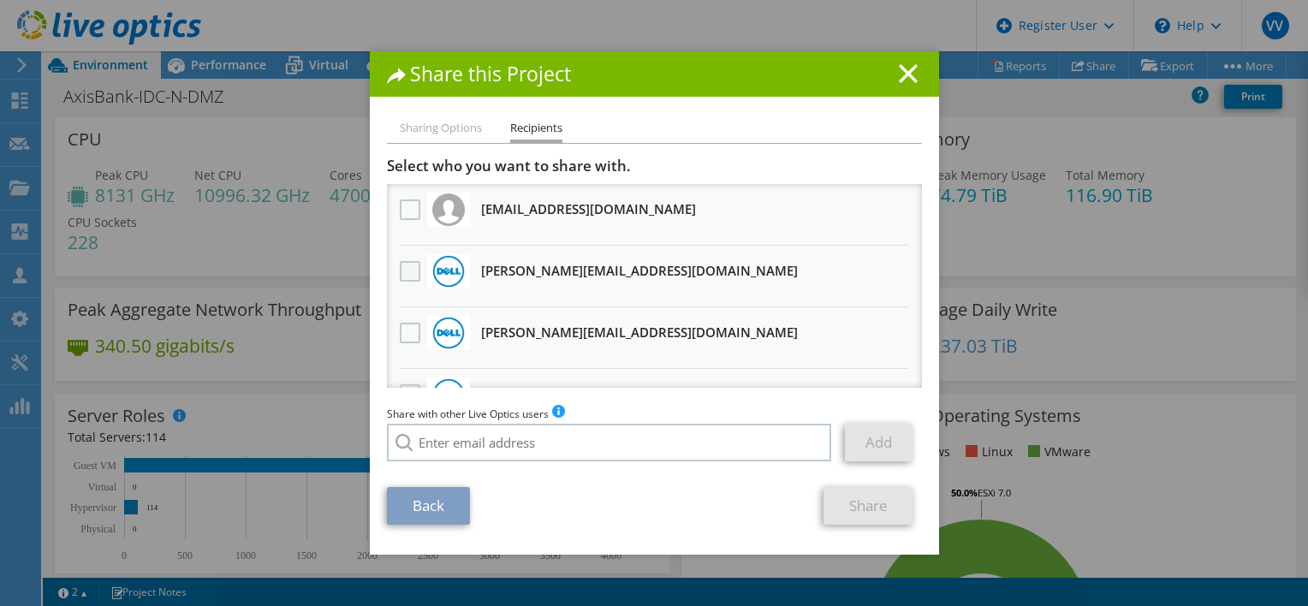
click at [402, 268] on label at bounding box center [412, 271] width 25 height 21
click at [0, 0] on input "checkbox" at bounding box center [0, 0] width 0 height 0
click at [401, 325] on label at bounding box center [412, 333] width 25 height 21
click at [0, 0] on input "checkbox" at bounding box center [0, 0] width 0 height 0
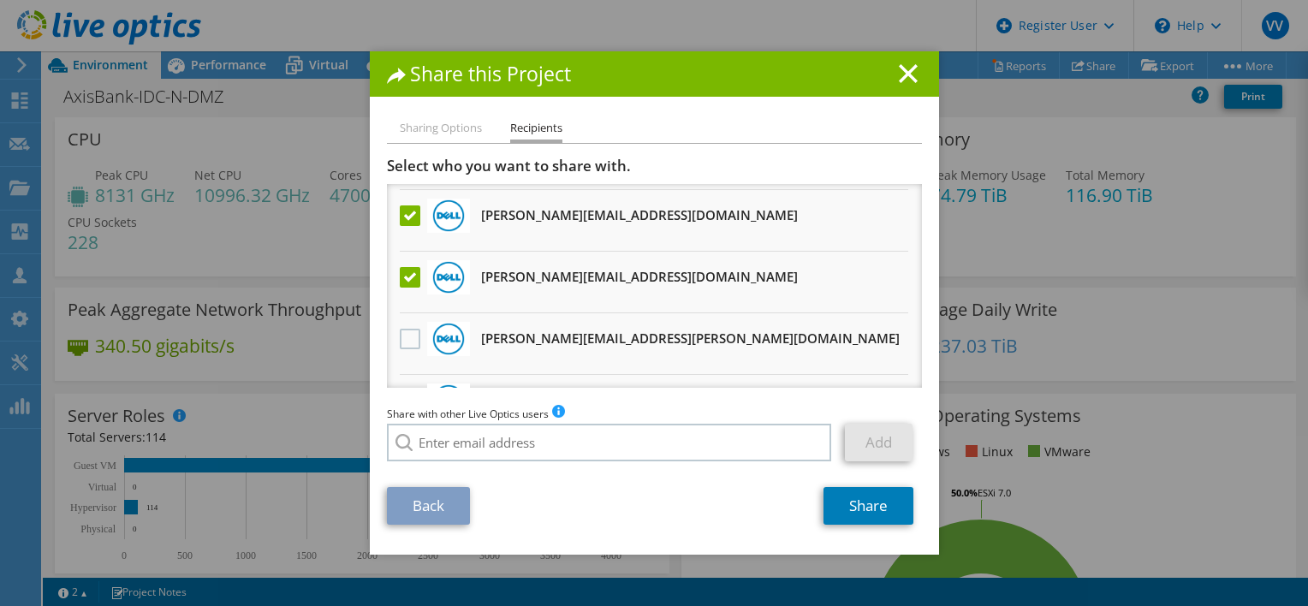
scroll to position [86, 0]
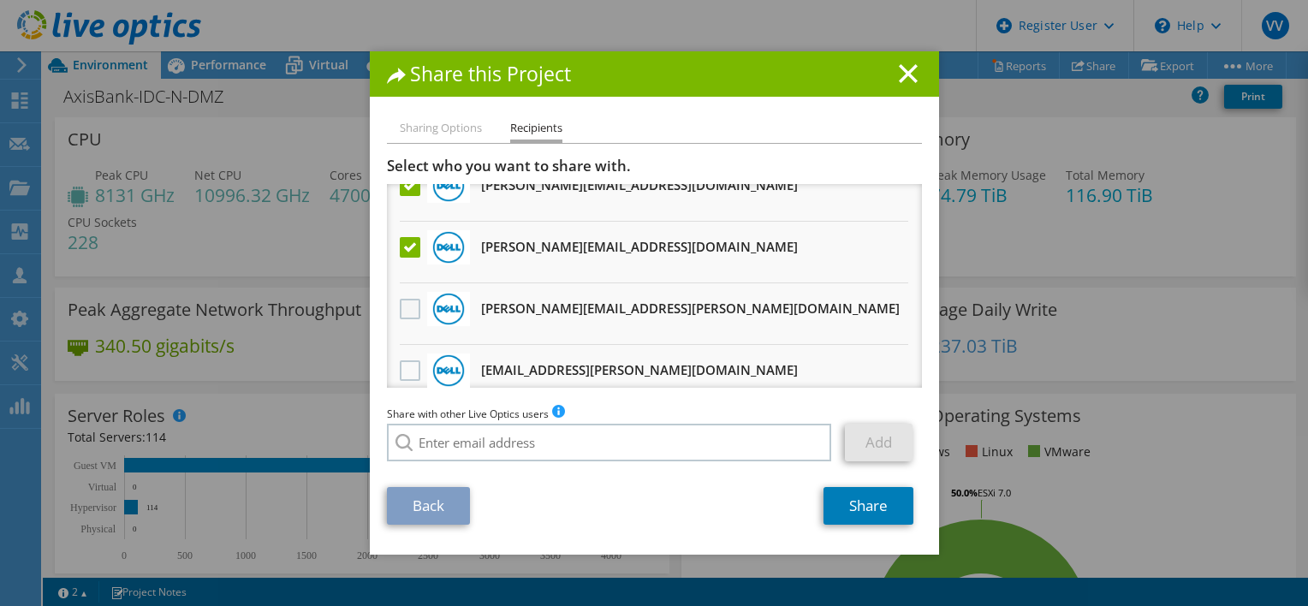
click at [404, 301] on label at bounding box center [412, 309] width 25 height 21
click at [0, 0] on input "checkbox" at bounding box center [0, 0] width 0 height 0
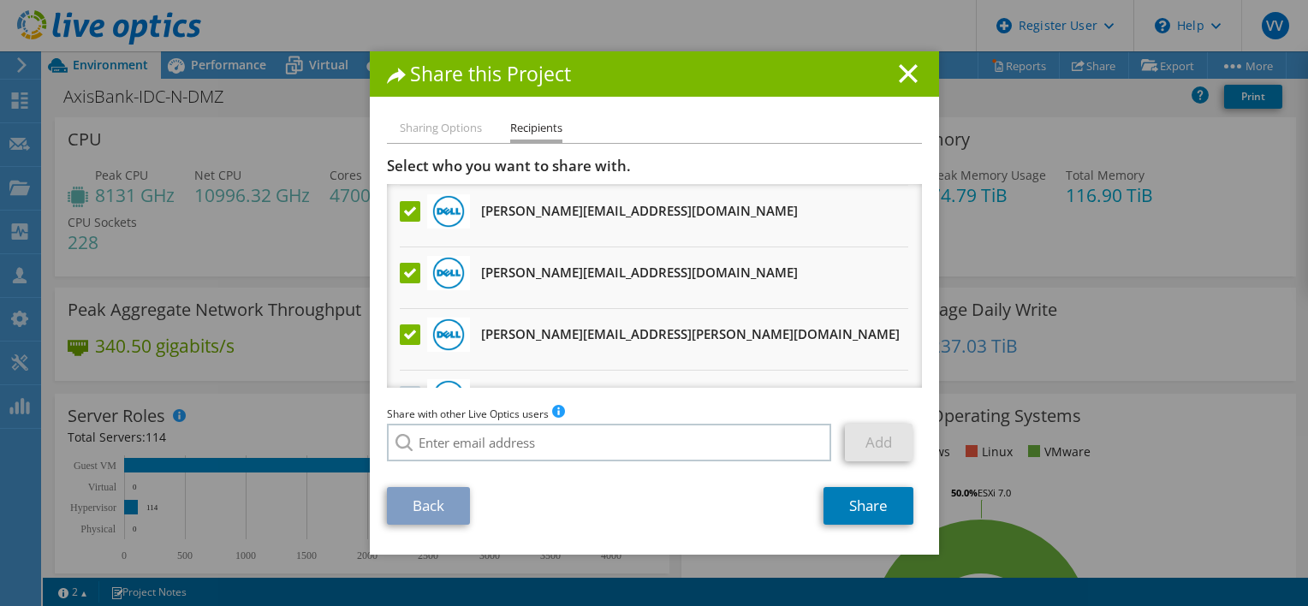
scroll to position [171, 0]
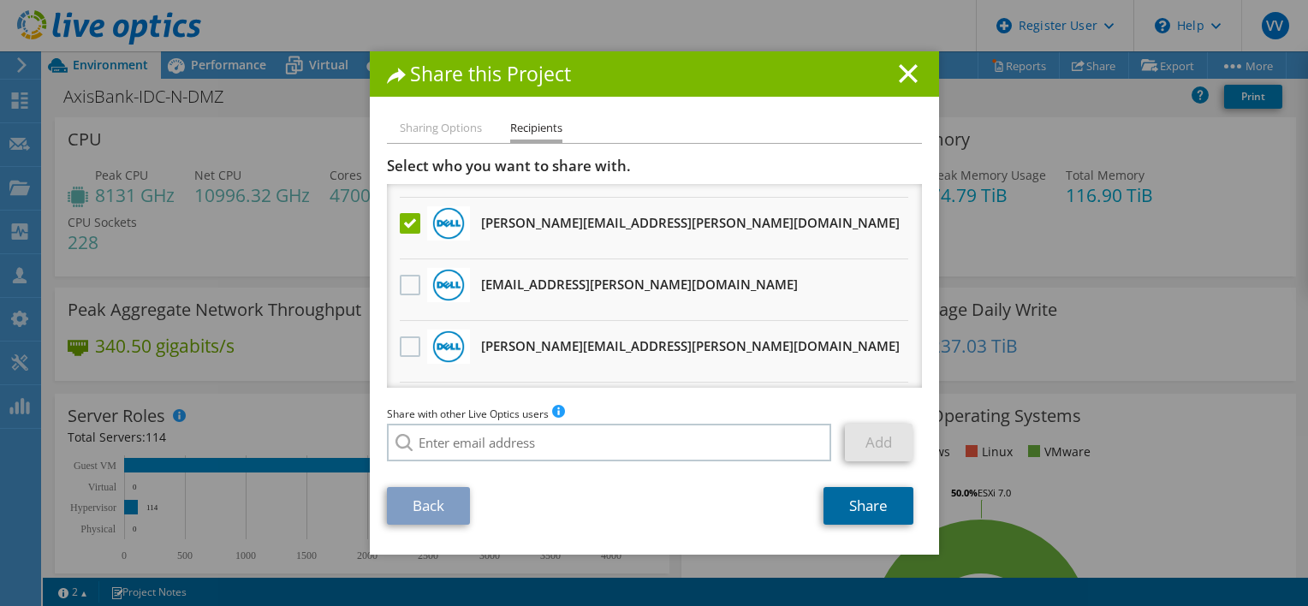
click at [869, 505] on link "Share" at bounding box center [868, 506] width 90 height 38
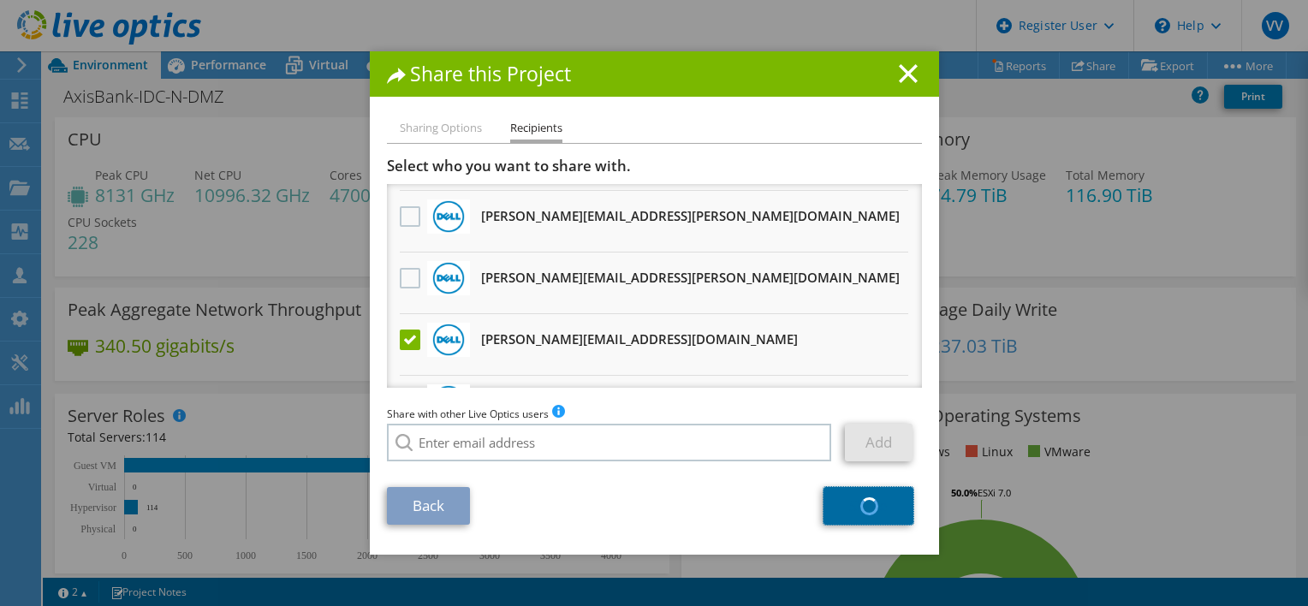
scroll to position [295, 0]
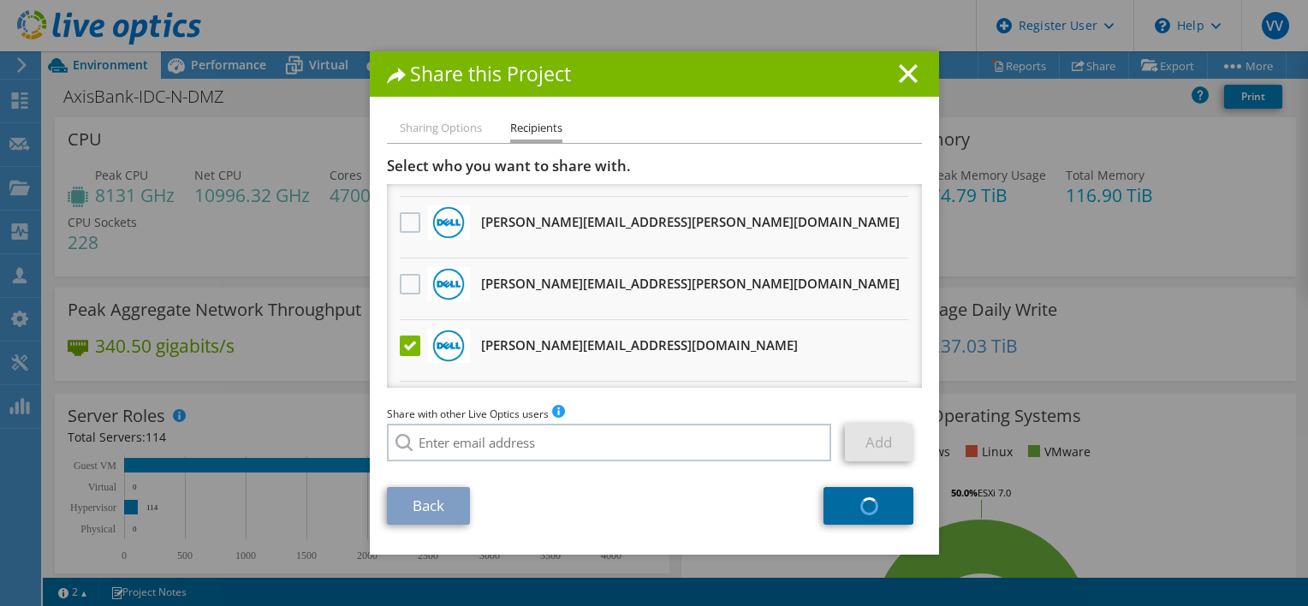
click at [401, 340] on label at bounding box center [412, 345] width 25 height 21
click at [0, 0] on input "checkbox" at bounding box center [0, 0] width 0 height 0
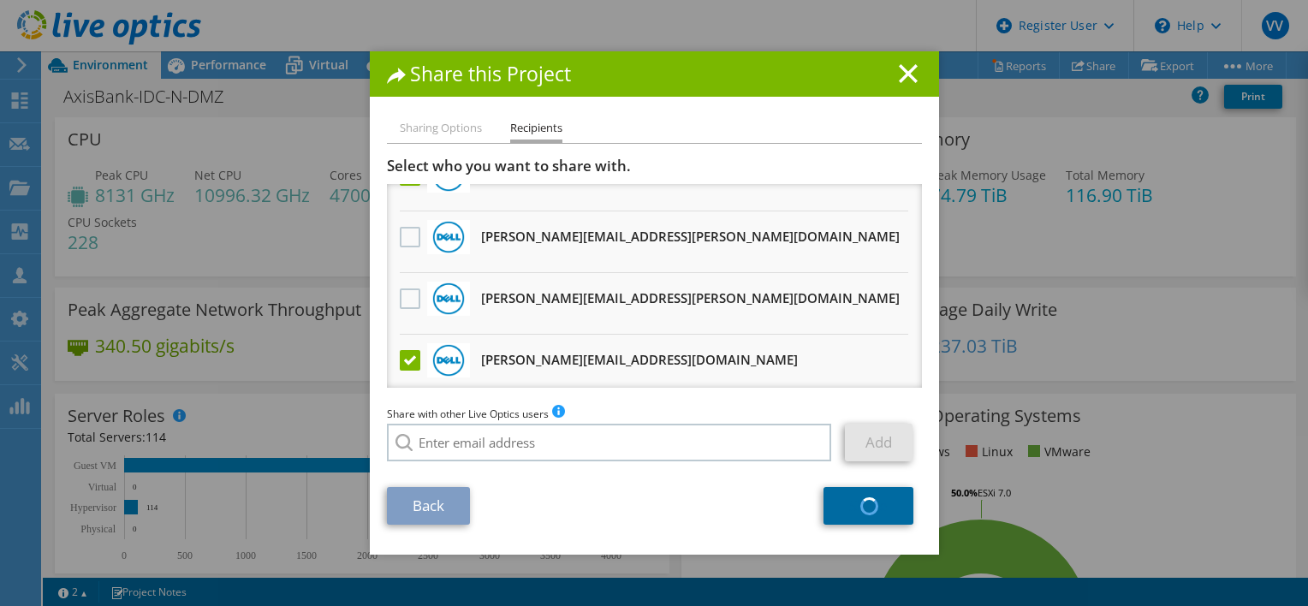
click at [402, 353] on label at bounding box center [412, 360] width 25 height 21
click at [0, 0] on input "checkbox" at bounding box center [0, 0] width 0 height 0
click at [402, 353] on label at bounding box center [412, 360] width 25 height 21
click at [0, 0] on input "checkbox" at bounding box center [0, 0] width 0 height 0
click at [402, 353] on label at bounding box center [412, 360] width 25 height 21
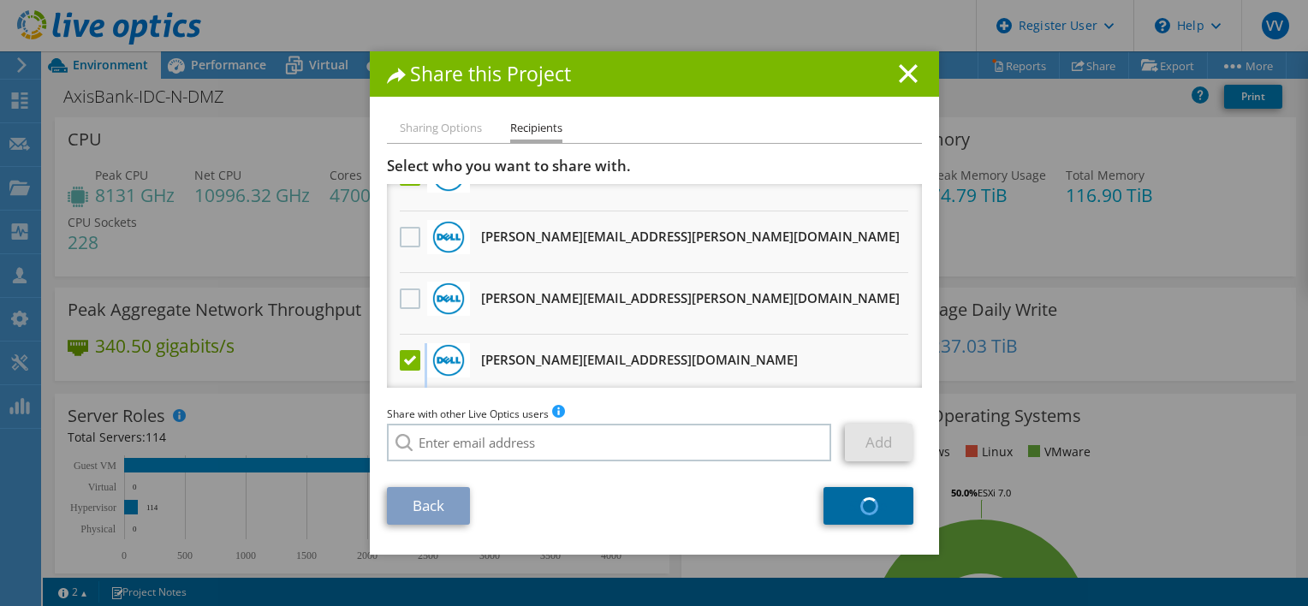
click at [0, 0] on input "checkbox" at bounding box center [0, 0] width 0 height 0
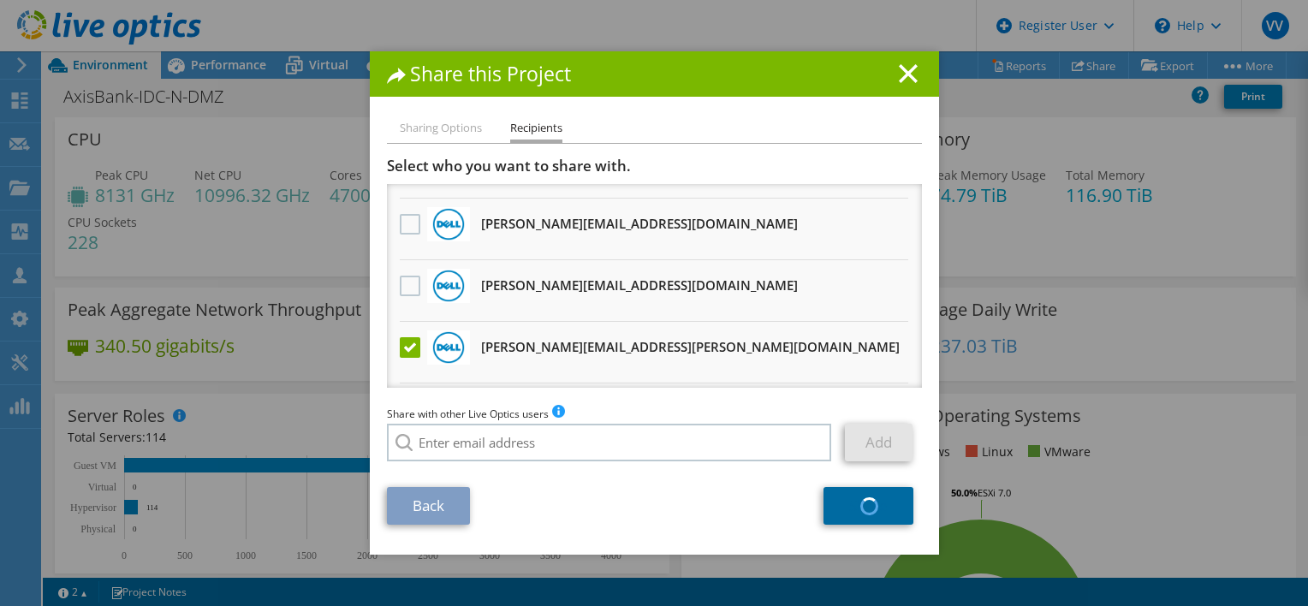
scroll to position [39, 0]
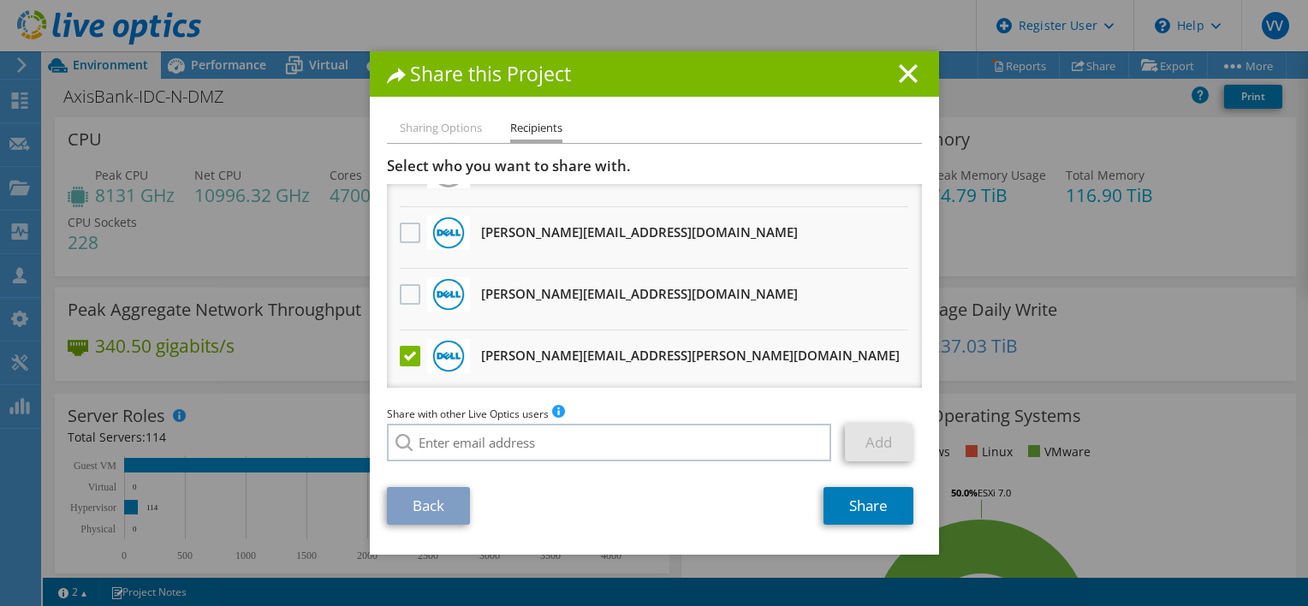
click at [904, 158] on h3 "Select who you want to share with." at bounding box center [654, 166] width 535 height 19
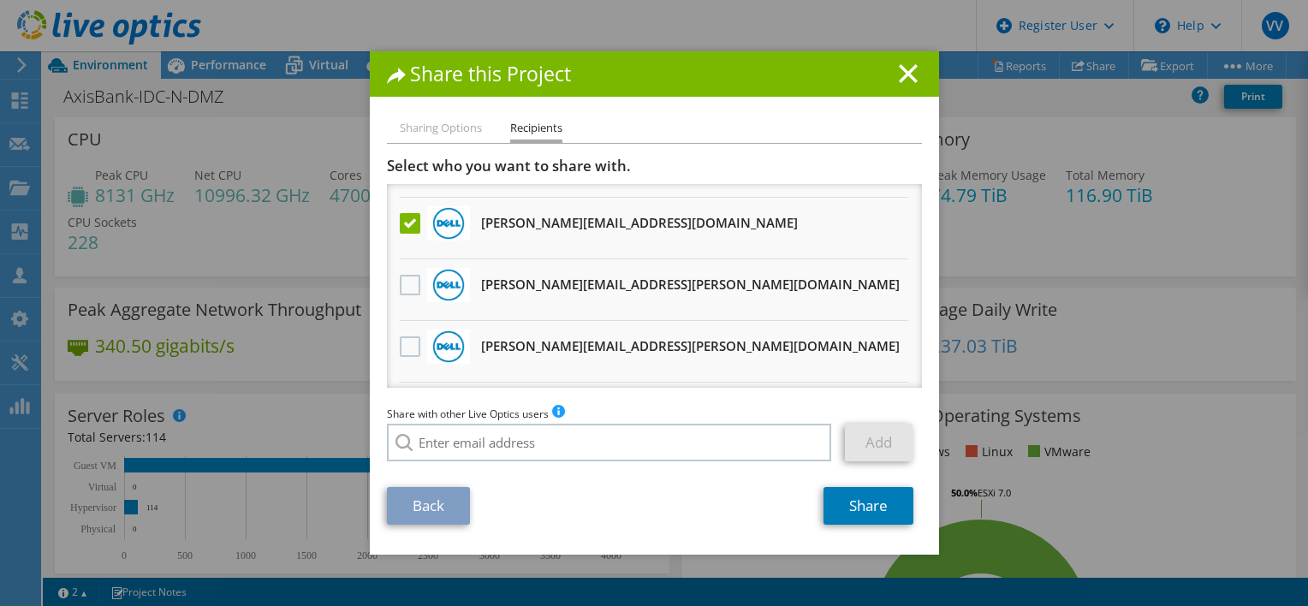
scroll to position [466, 0]
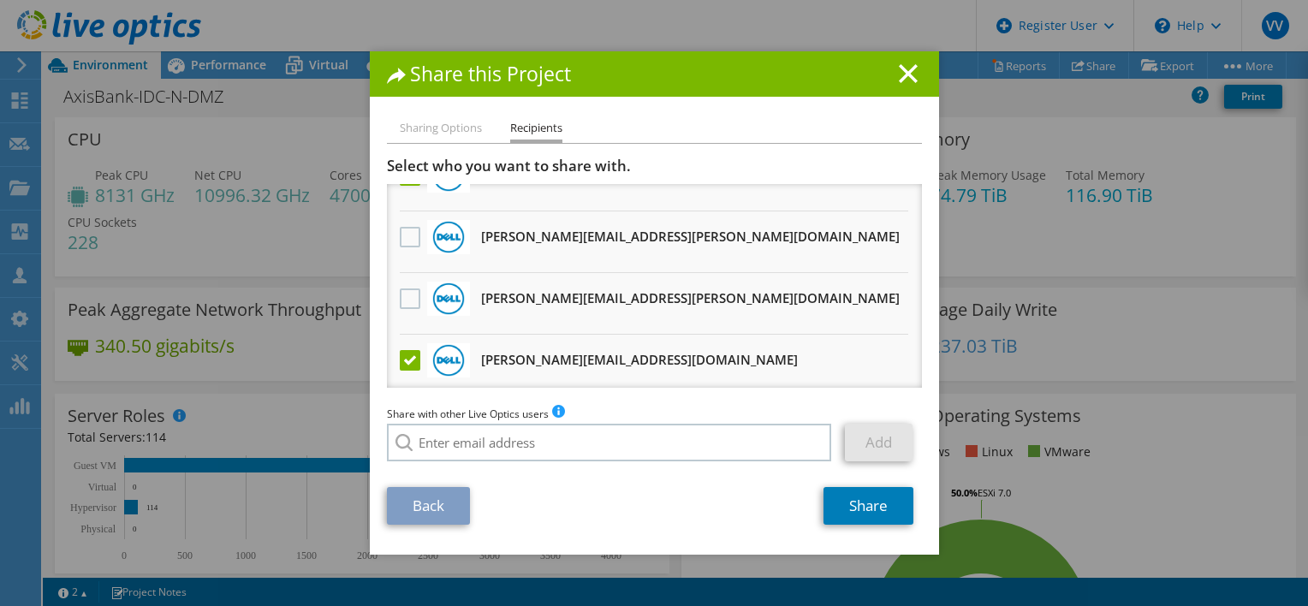
click at [407, 350] on label at bounding box center [412, 360] width 25 height 21
click at [0, 0] on input "checkbox" at bounding box center [0, 0] width 0 height 0
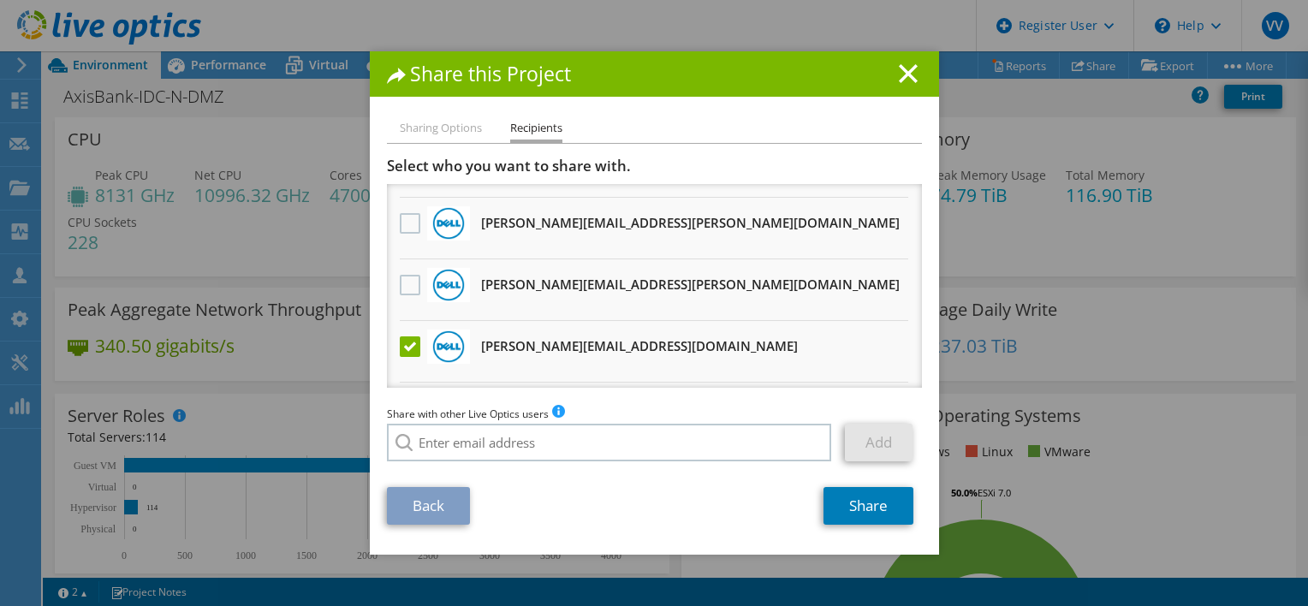
click at [402, 342] on label at bounding box center [412, 346] width 25 height 21
click at [0, 0] on input "checkbox" at bounding box center [0, 0] width 0 height 0
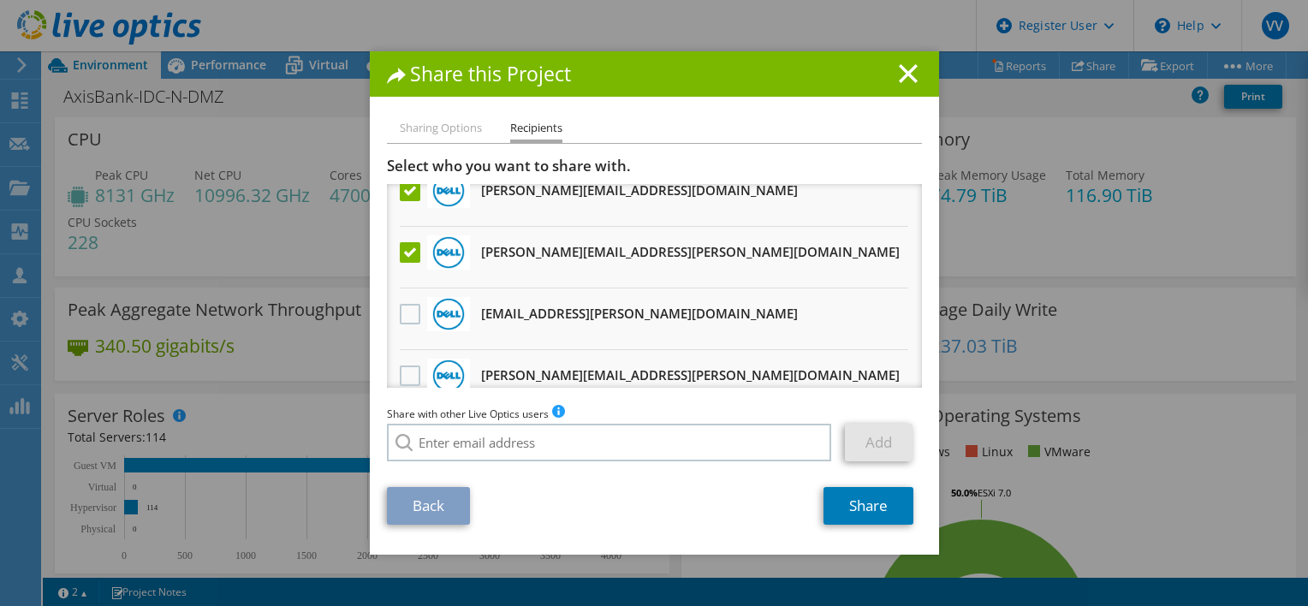
scroll to position [123, 0]
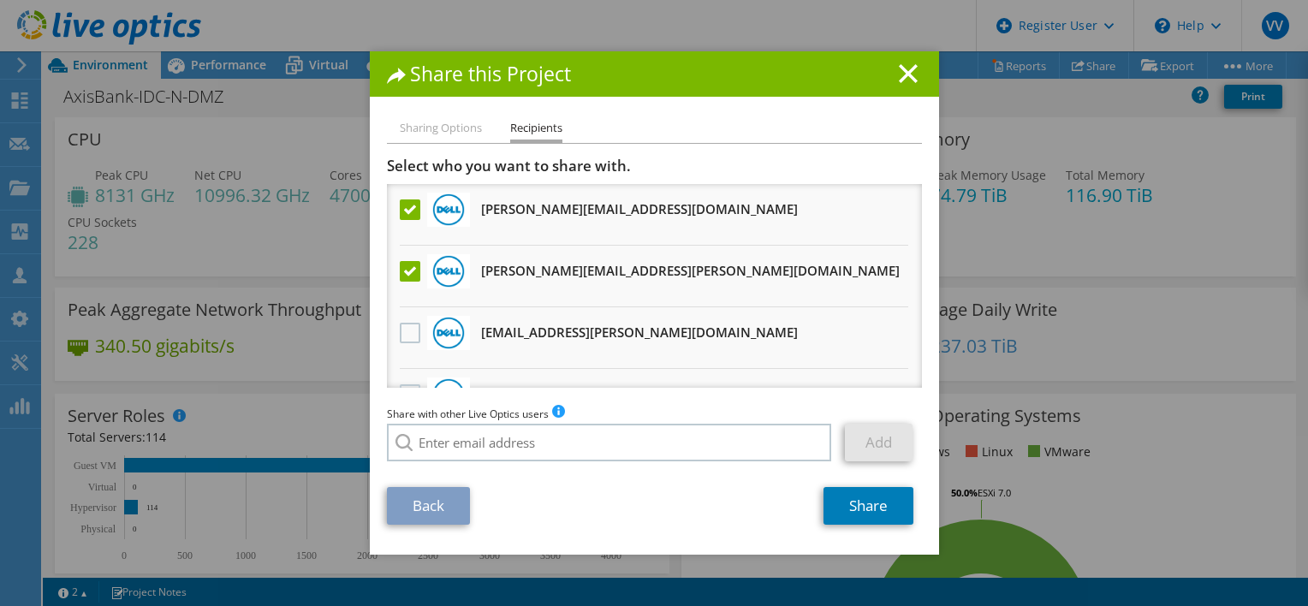
click at [407, 208] on label at bounding box center [412, 209] width 25 height 21
click at [0, 0] on input "checkbox" at bounding box center [0, 0] width 0 height 0
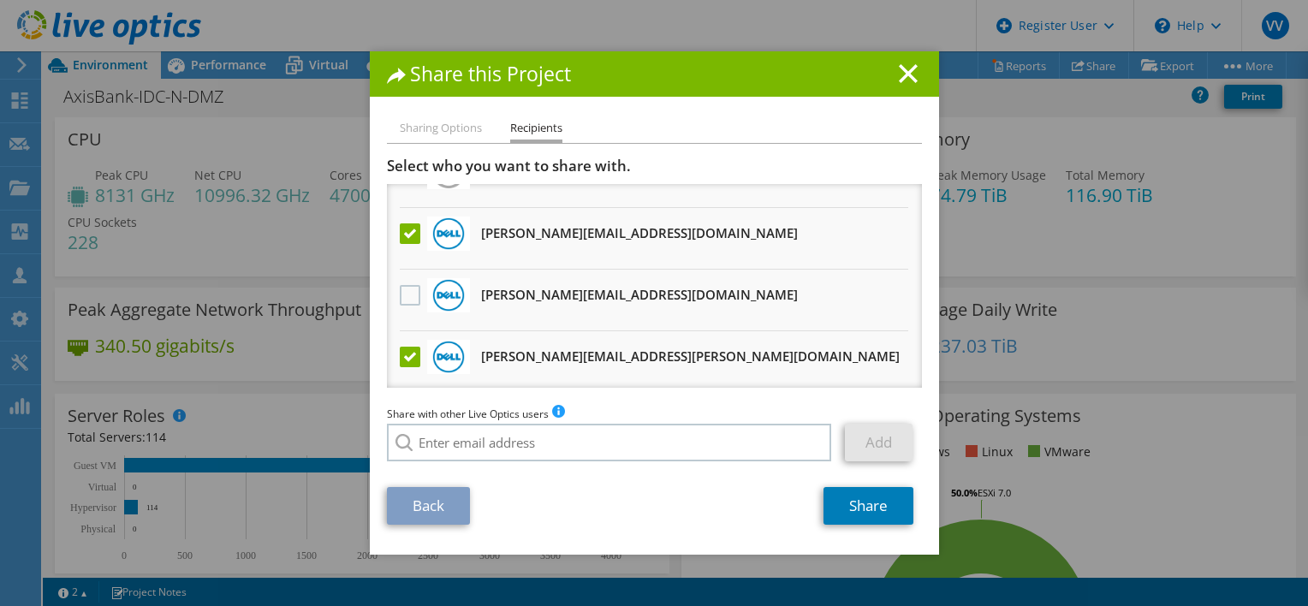
click at [407, 226] on label at bounding box center [412, 233] width 25 height 21
click at [0, 0] on input "checkbox" at bounding box center [0, 0] width 0 height 0
click at [863, 503] on link "Share" at bounding box center [868, 506] width 90 height 38
click at [903, 74] on line at bounding box center [907, 73] width 17 height 17
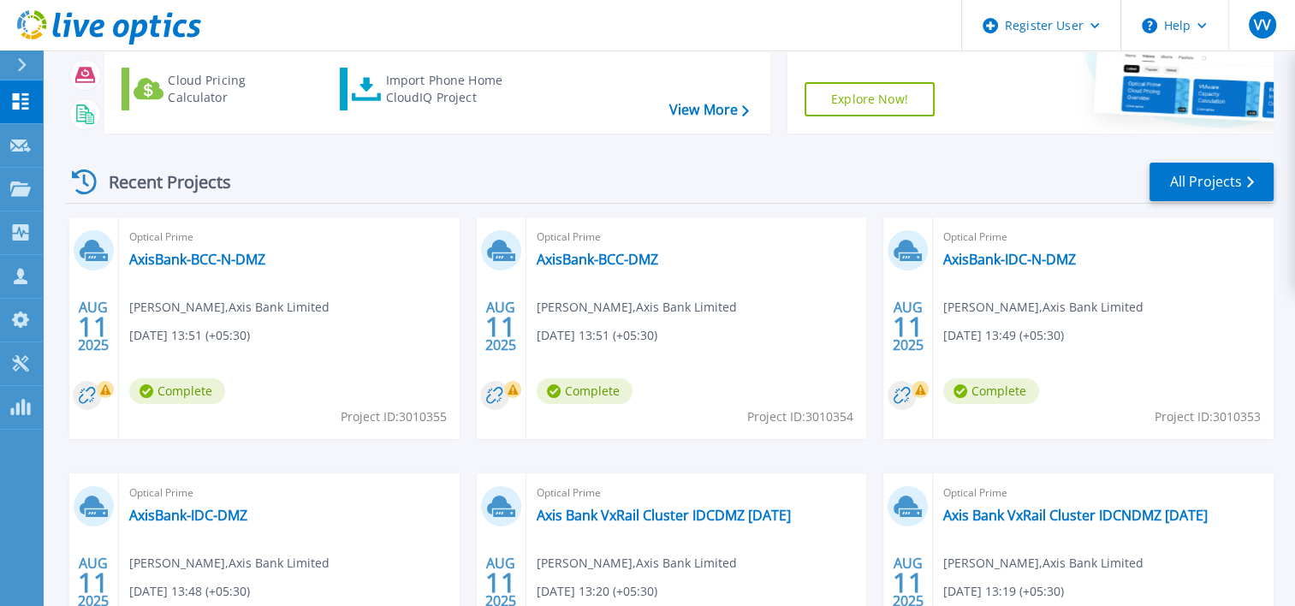
scroll to position [171, 0]
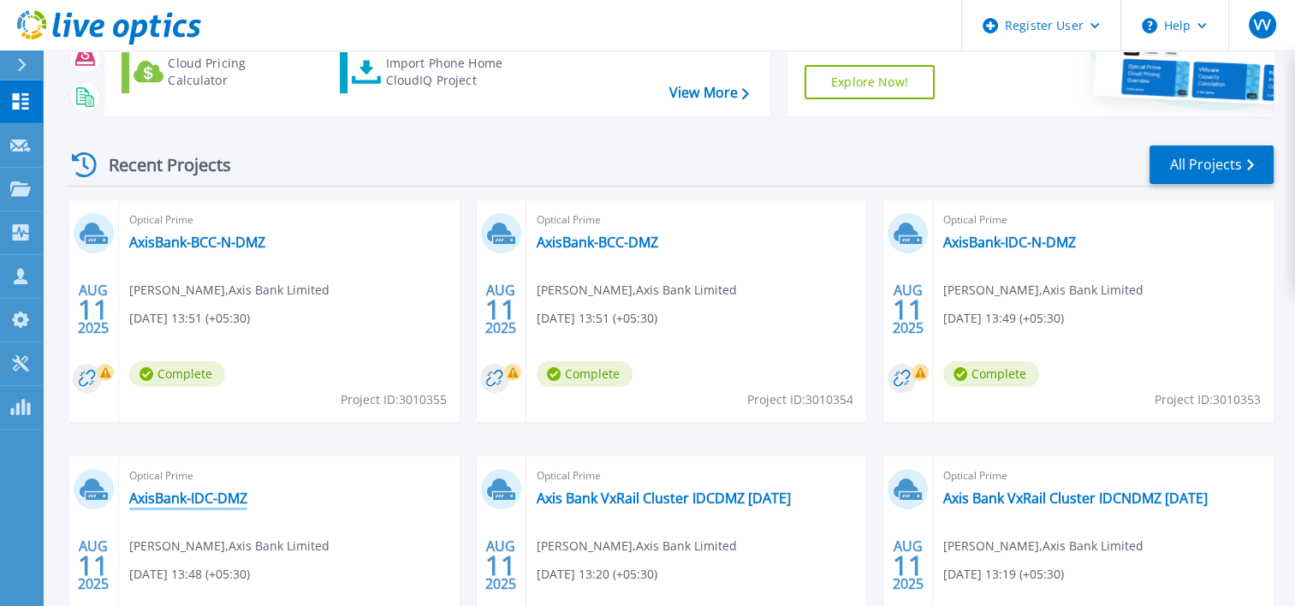
click at [233, 503] on link "AxisBank-IDC-DMZ" at bounding box center [188, 498] width 118 height 17
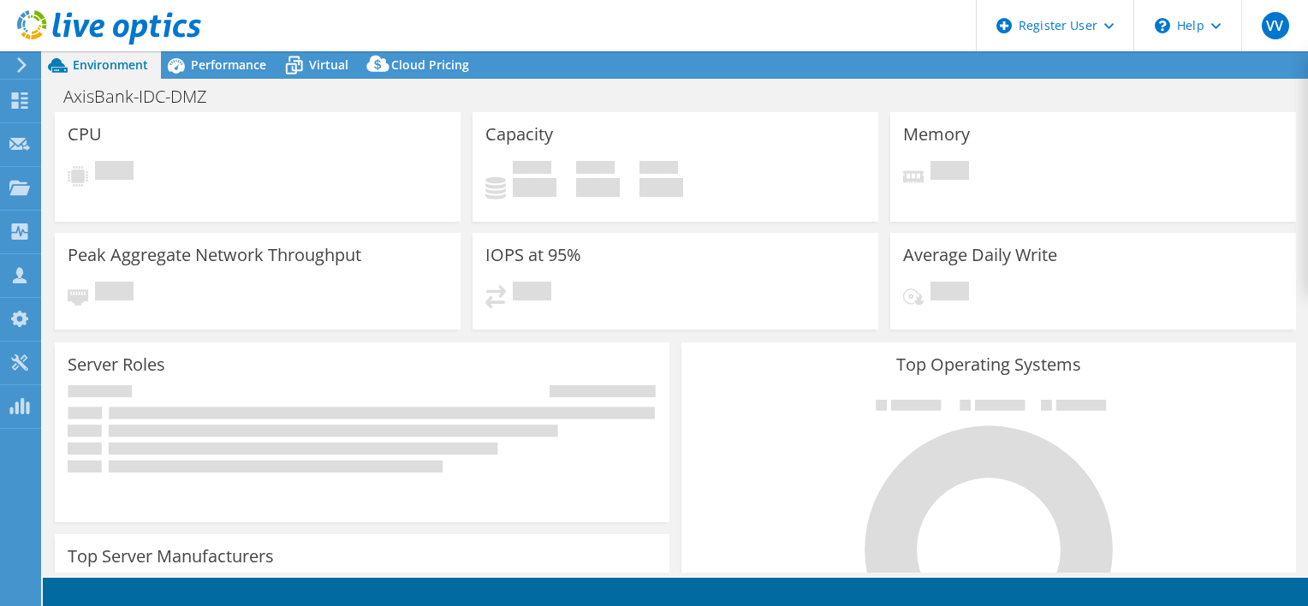
select select "[GEOGRAPHIC_DATA]"
select select "INR"
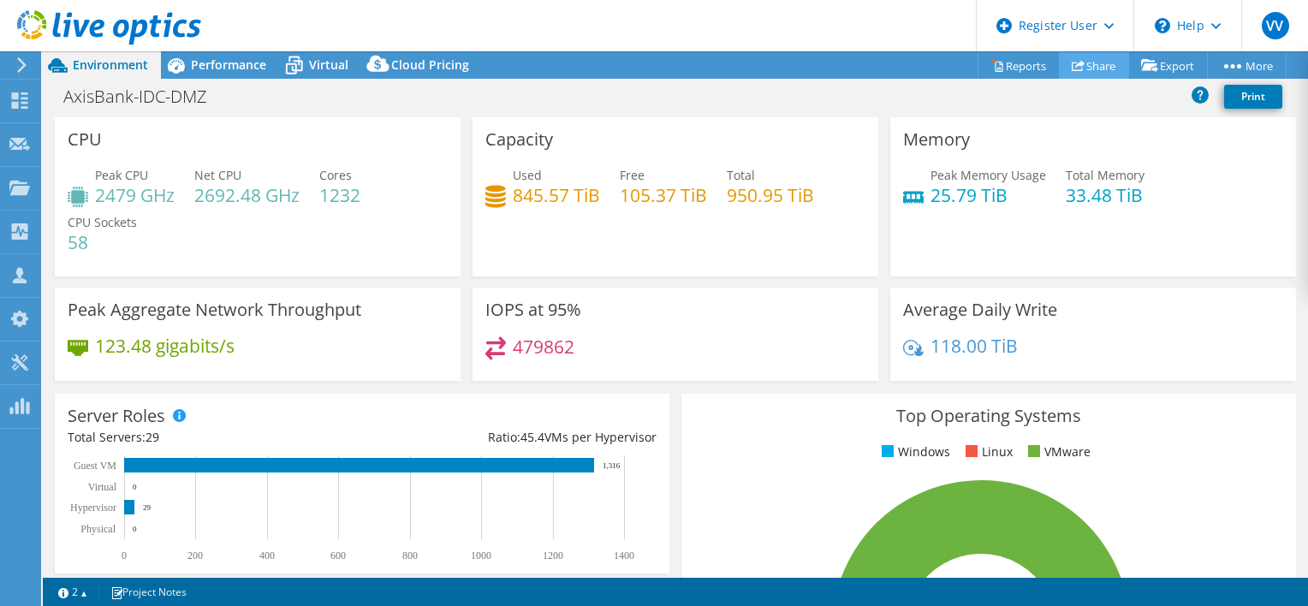
click at [1088, 65] on link "Share" at bounding box center [1094, 65] width 70 height 27
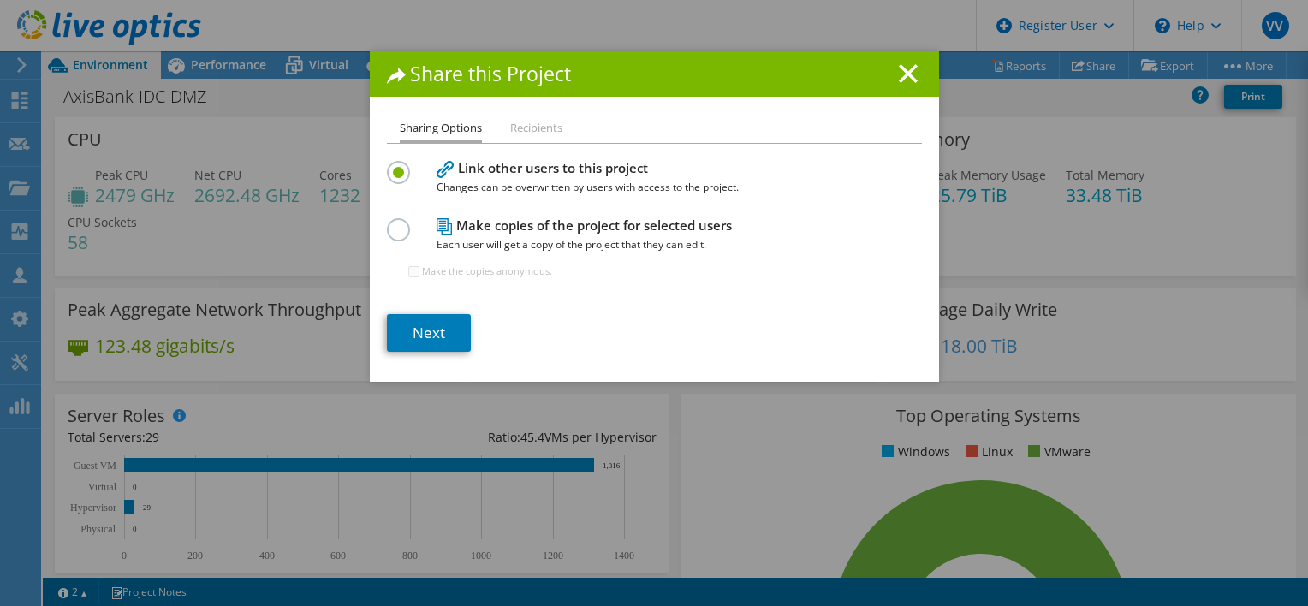
click at [397, 223] on label at bounding box center [402, 220] width 30 height 4
click at [0, 0] on input "radio" at bounding box center [0, 0] width 0 height 0
click at [428, 334] on link "Next" at bounding box center [429, 333] width 84 height 38
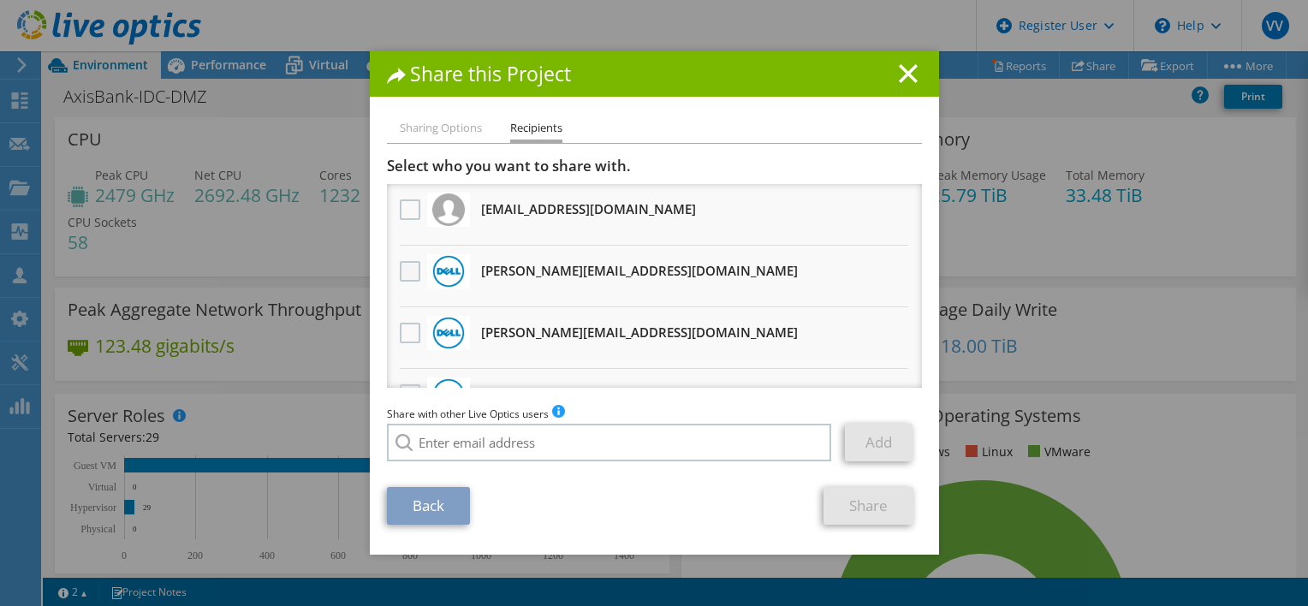
click at [410, 270] on label at bounding box center [412, 271] width 25 height 21
click at [0, 0] on input "checkbox" at bounding box center [0, 0] width 0 height 0
click at [405, 329] on label at bounding box center [412, 333] width 25 height 21
click at [0, 0] on input "checkbox" at bounding box center [0, 0] width 0 height 0
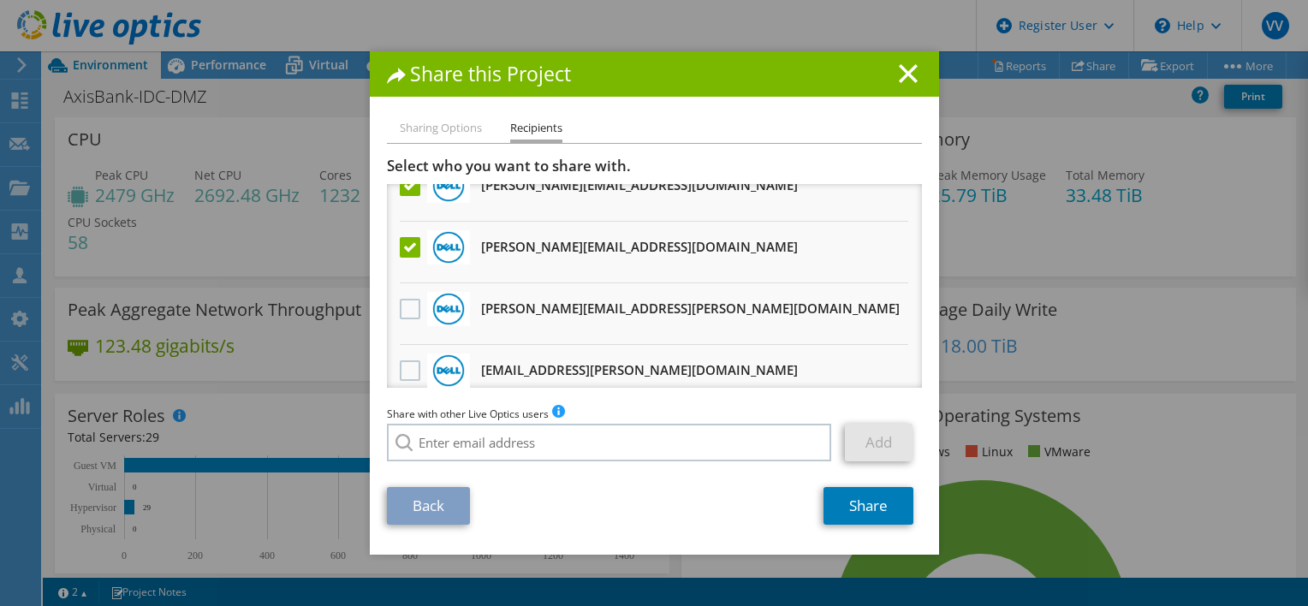
scroll to position [171, 0]
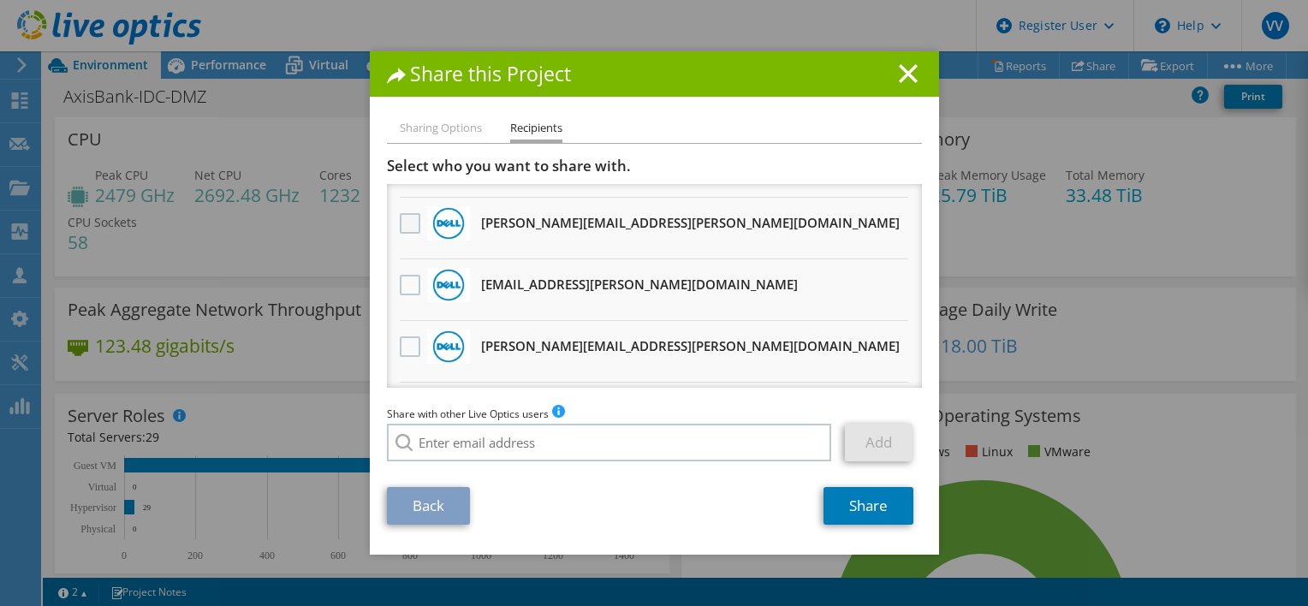
click at [407, 219] on label at bounding box center [412, 223] width 25 height 21
click at [0, 0] on input "checkbox" at bounding box center [0, 0] width 0 height 0
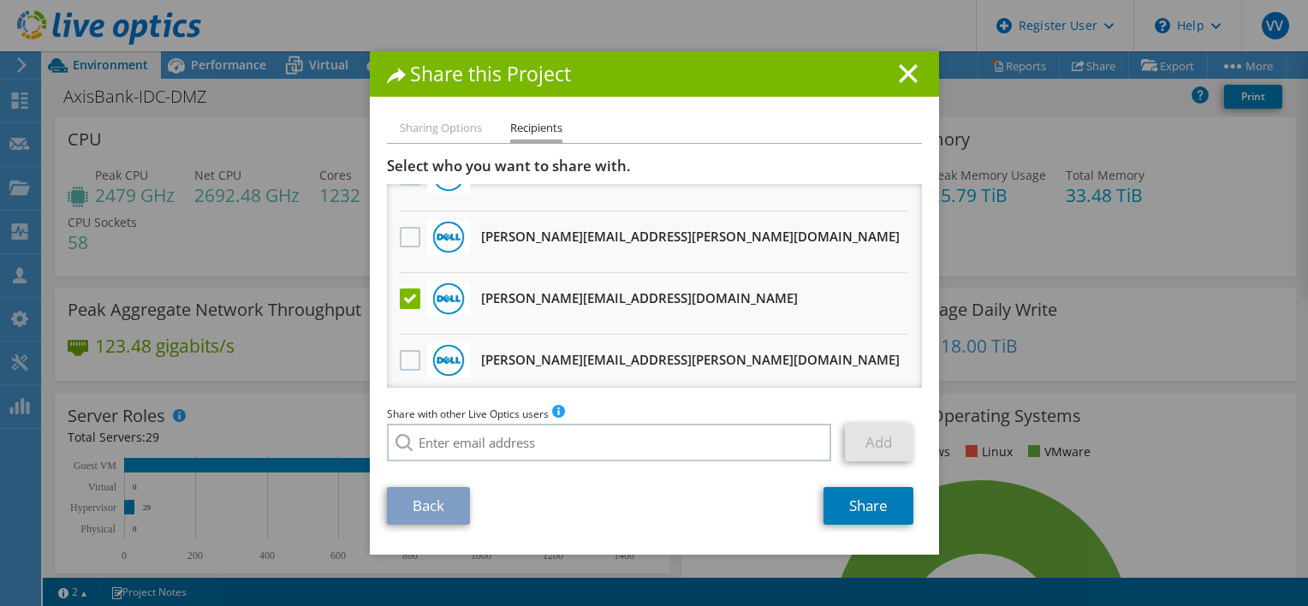
scroll to position [342, 0]
click at [404, 293] on label at bounding box center [412, 298] width 25 height 21
click at [0, 0] on input "checkbox" at bounding box center [0, 0] width 0 height 0
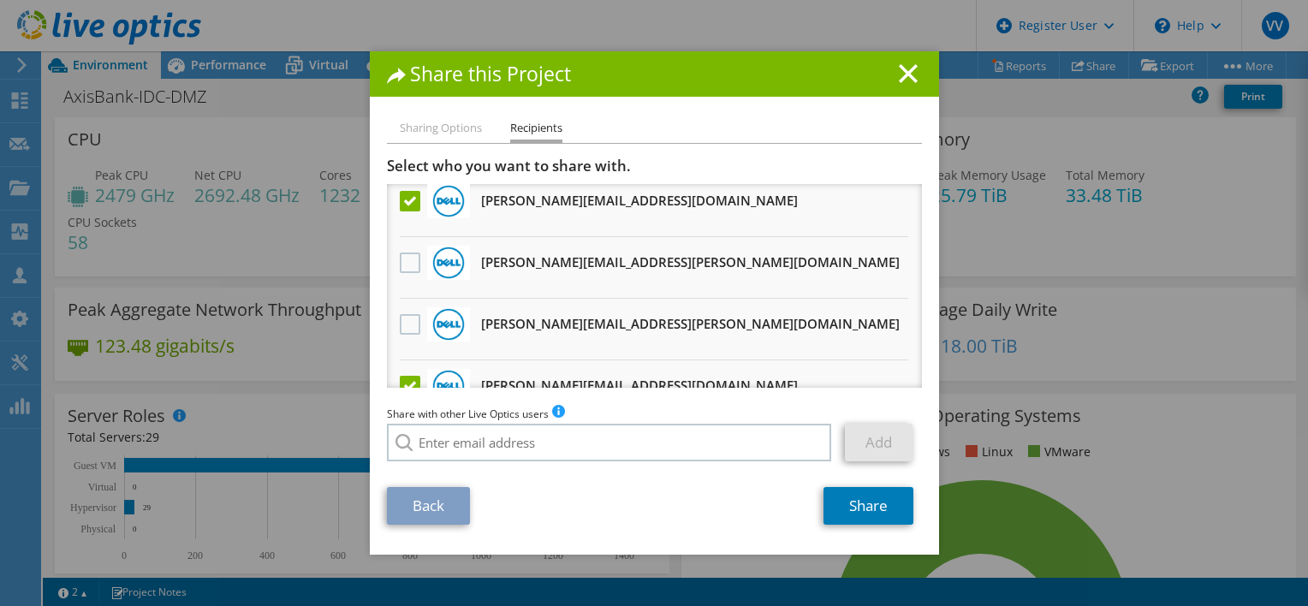
scroll to position [466, 0]
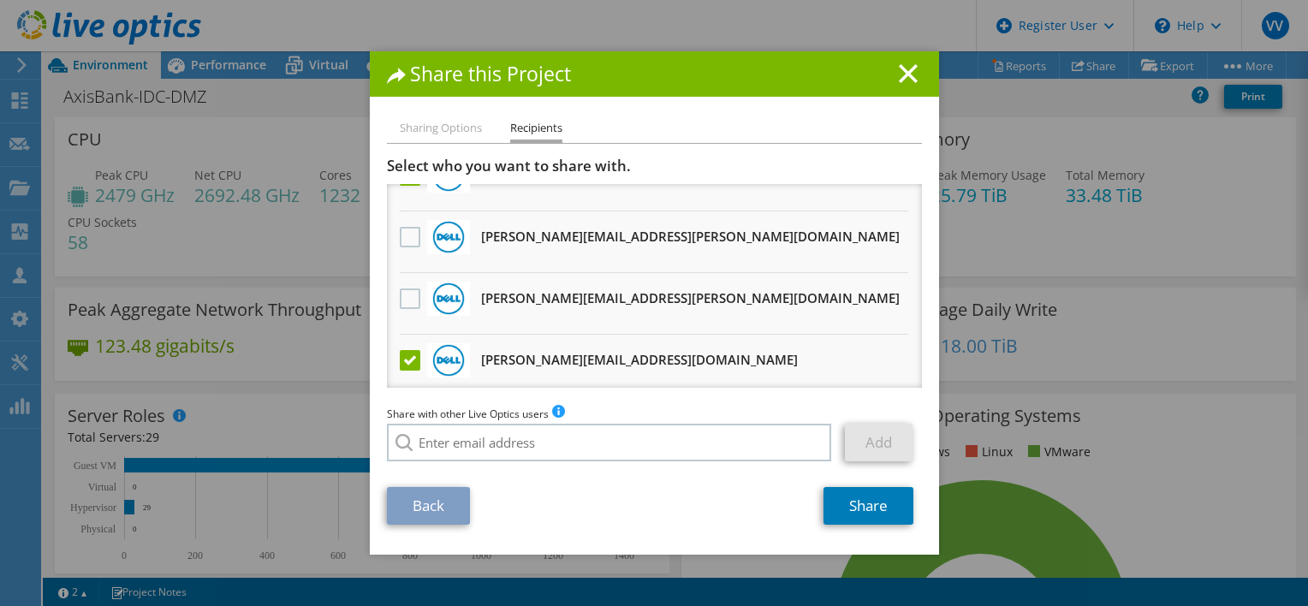
click at [402, 350] on label at bounding box center [412, 360] width 25 height 21
click at [0, 0] on input "checkbox" at bounding box center [0, 0] width 0 height 0
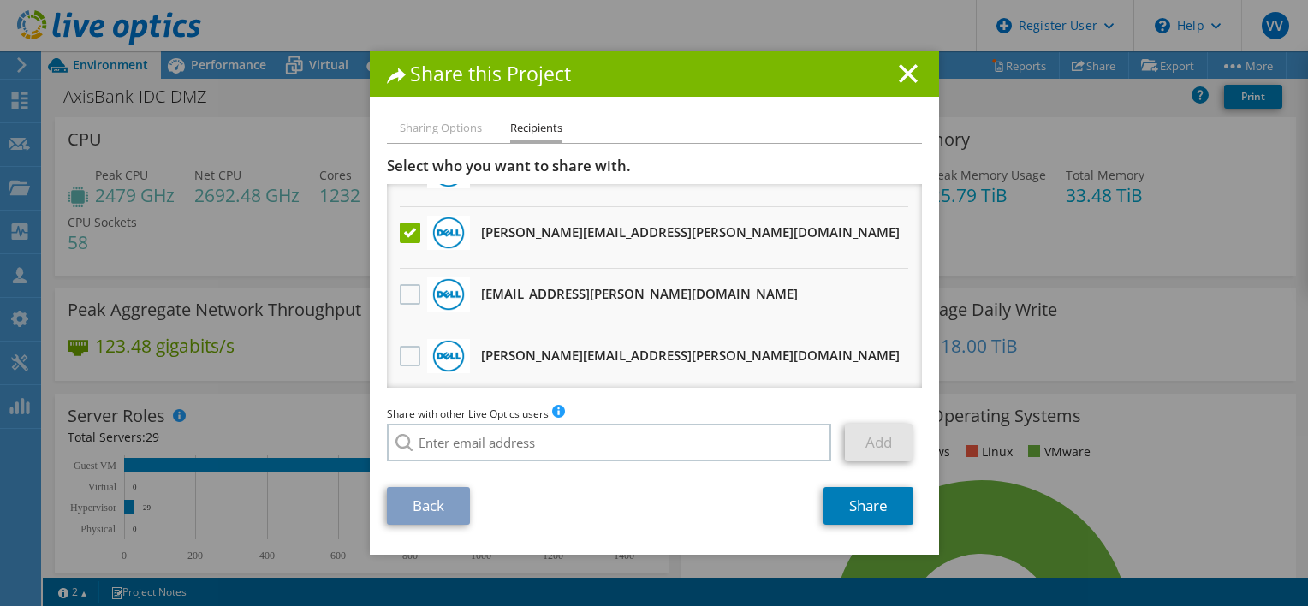
scroll to position [143, 0]
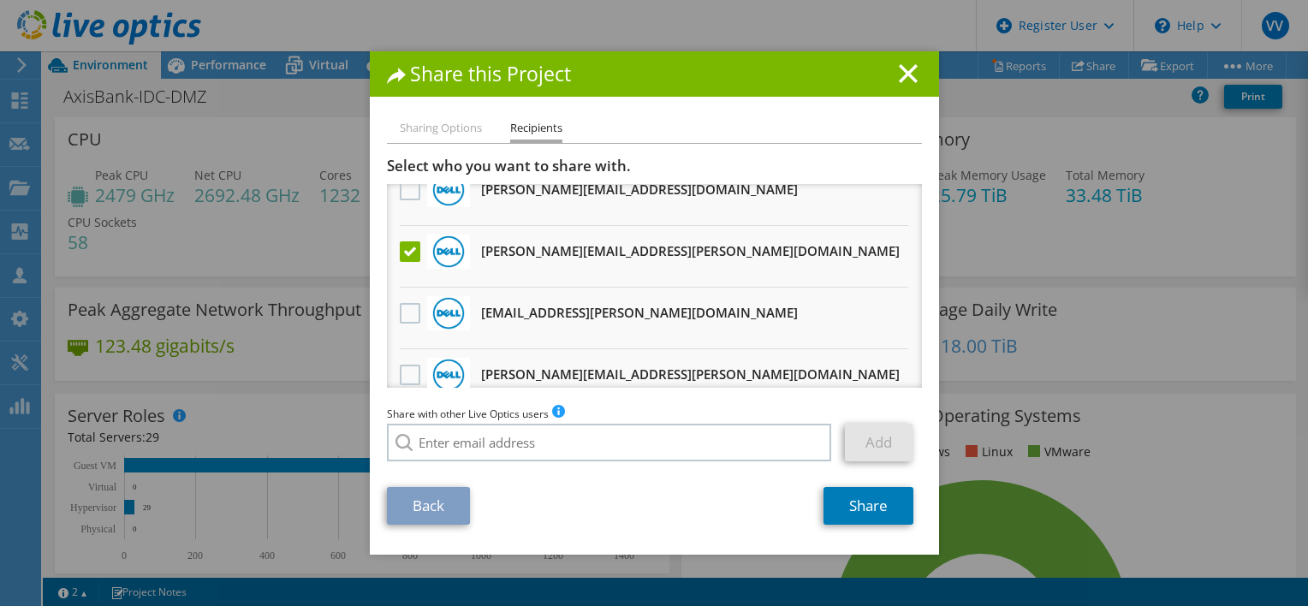
click at [407, 248] on label at bounding box center [412, 251] width 25 height 21
click at [0, 0] on input "checkbox" at bounding box center [0, 0] width 0 height 0
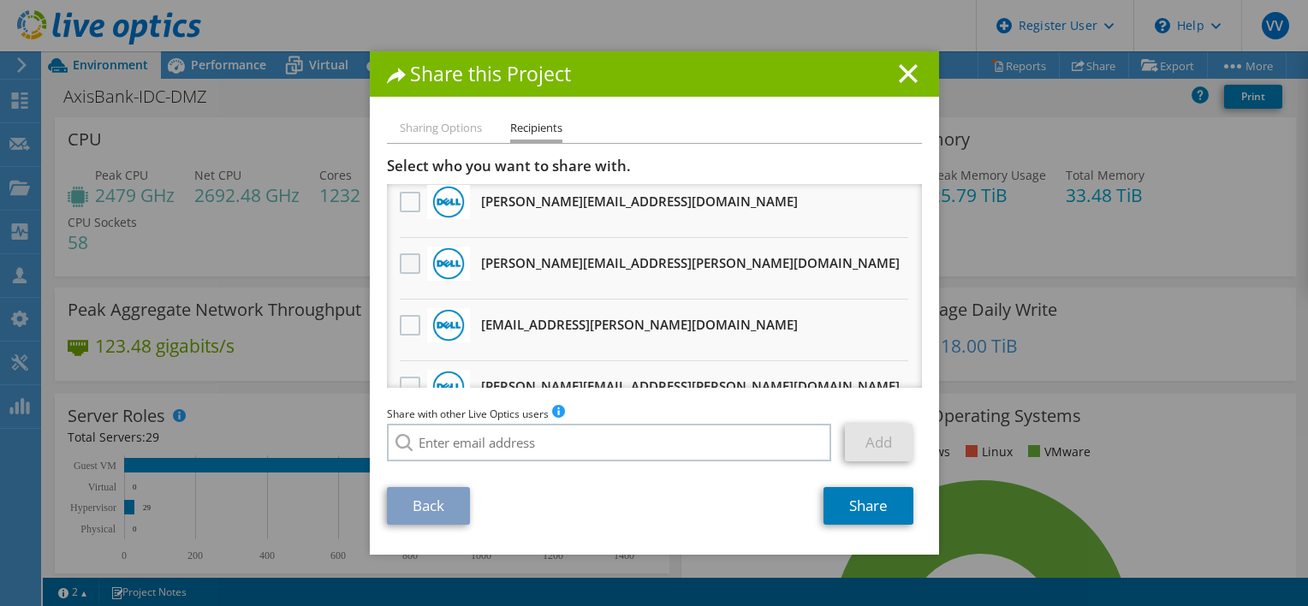
click at [406, 257] on label at bounding box center [412, 263] width 25 height 21
click at [0, 0] on input "checkbox" at bounding box center [0, 0] width 0 height 0
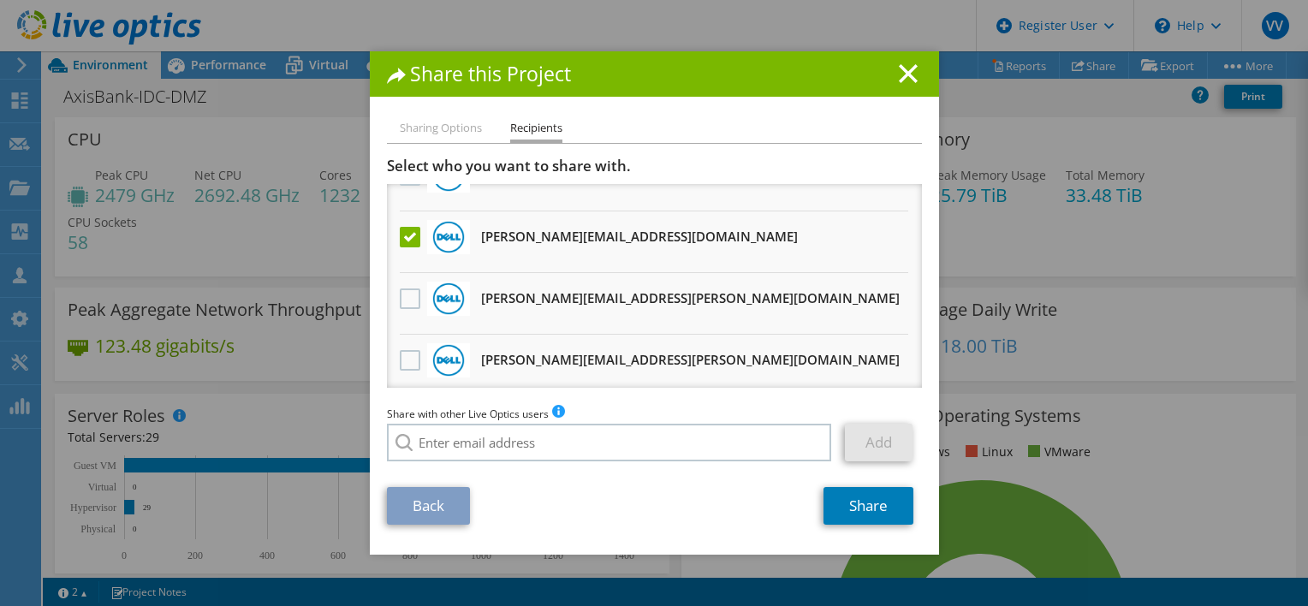
scroll to position [466, 0]
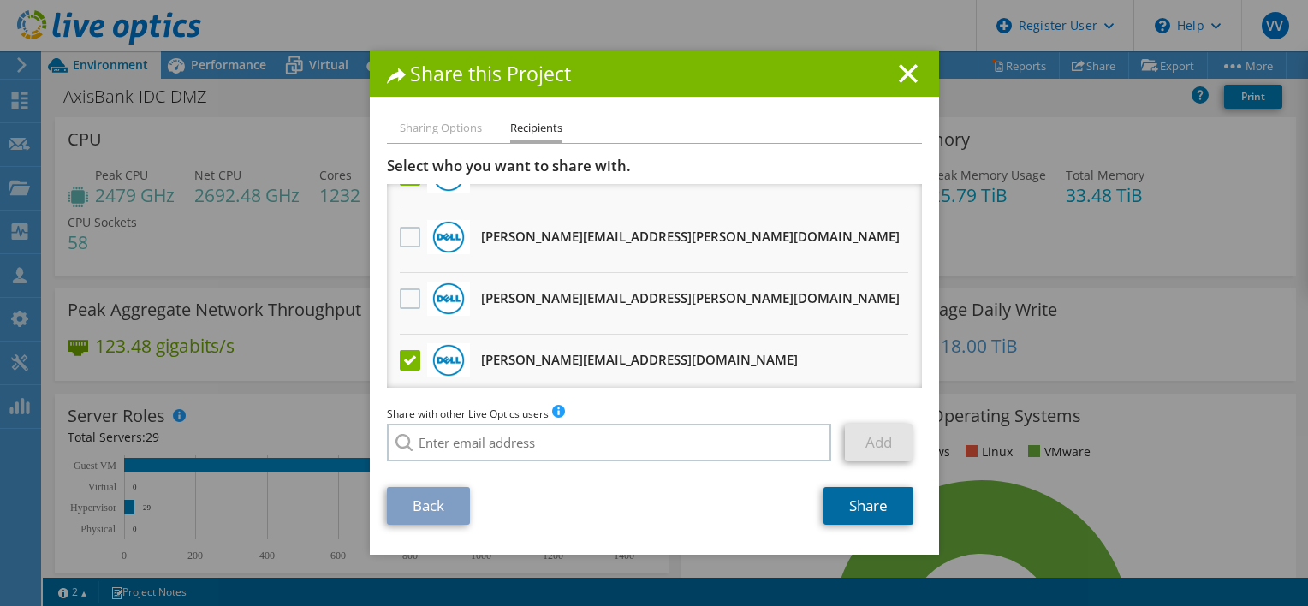
drag, startPoint x: 870, startPoint y: 504, endPoint x: 880, endPoint y: 496, distance: 12.8
click at [870, 504] on link "Share" at bounding box center [868, 506] width 90 height 38
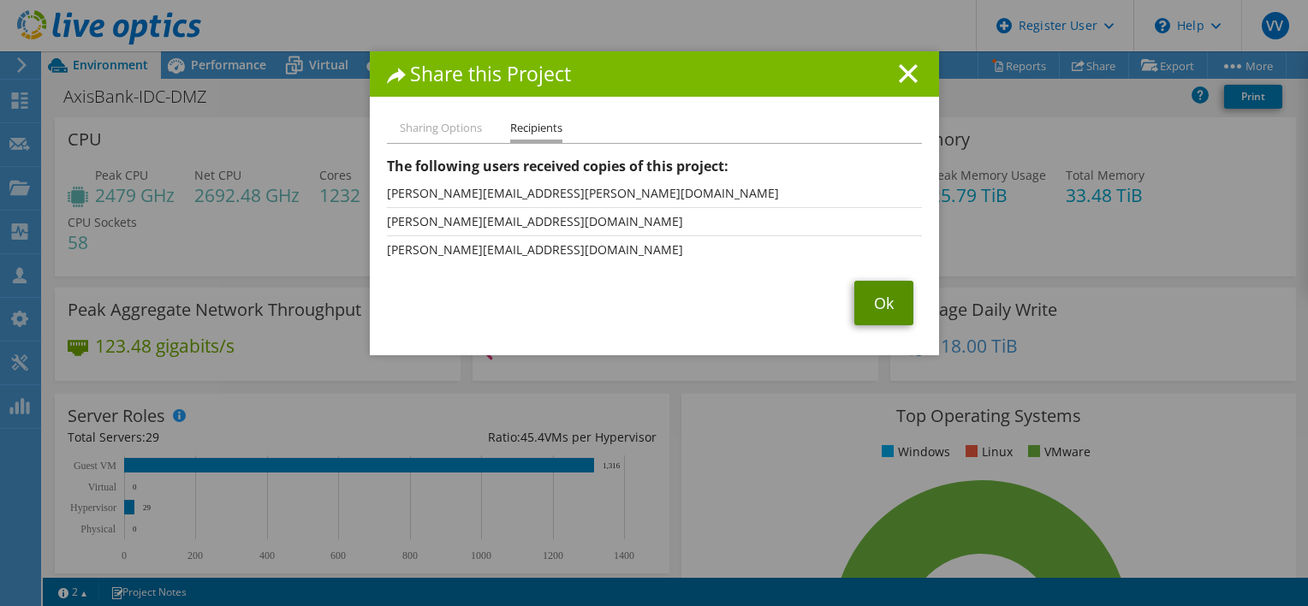
click at [876, 302] on link "Ok" at bounding box center [883, 303] width 59 height 45
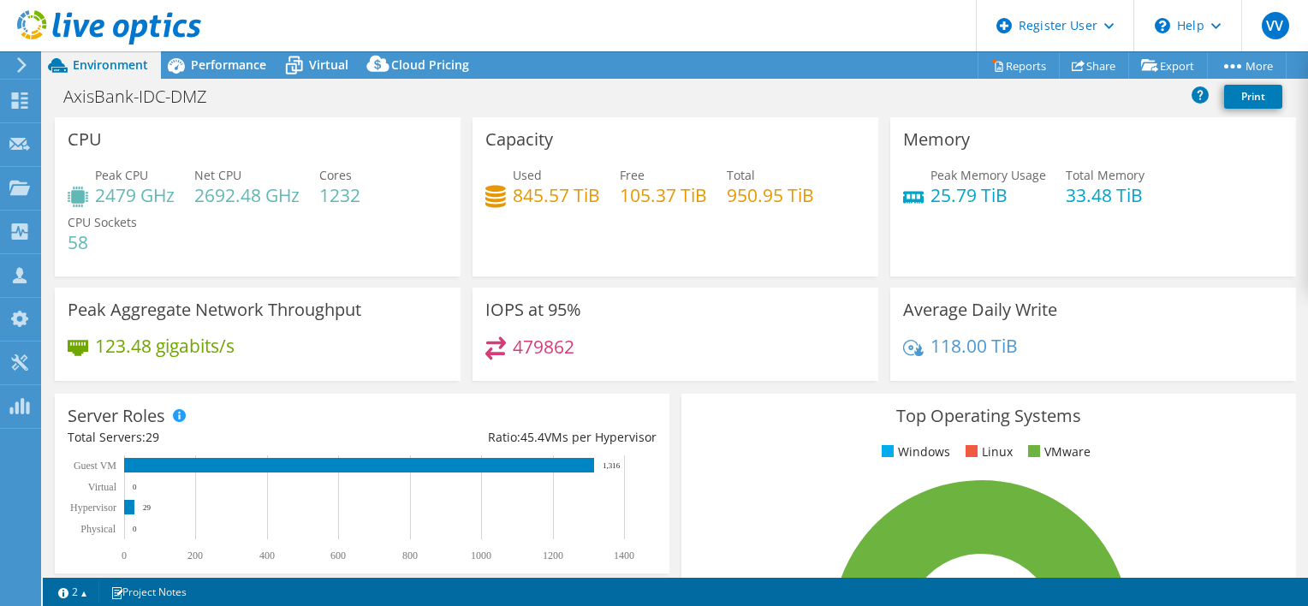
click at [20, 61] on use at bounding box center [21, 64] width 9 height 15
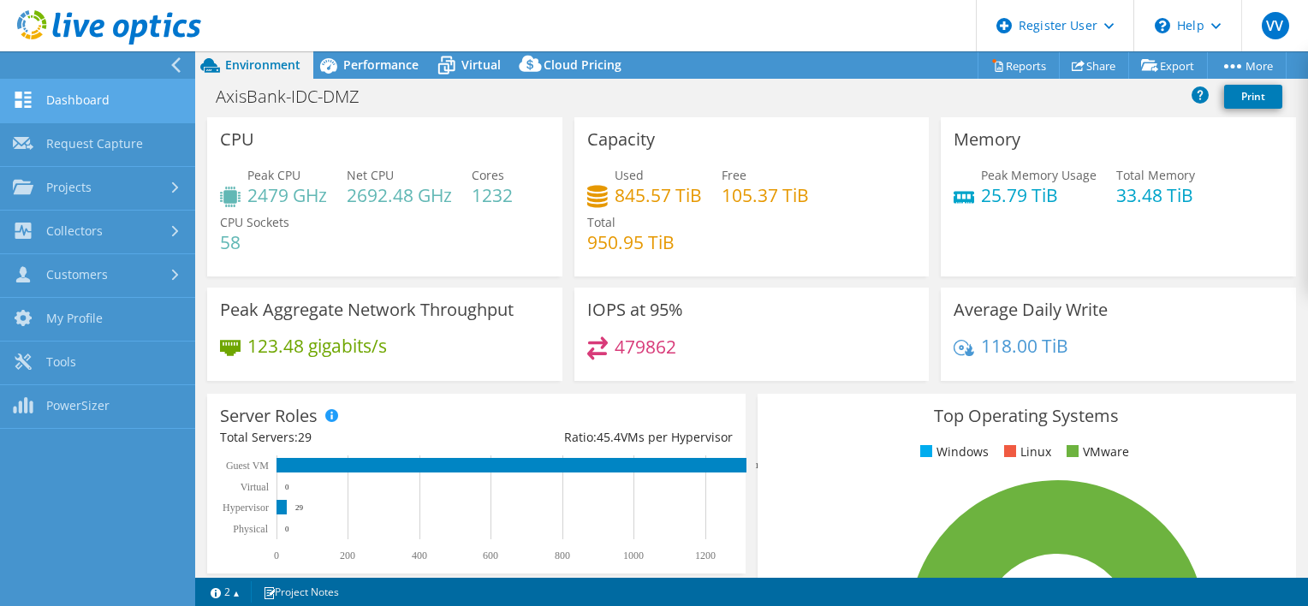
click at [104, 98] on link "Dashboard" at bounding box center [97, 102] width 195 height 44
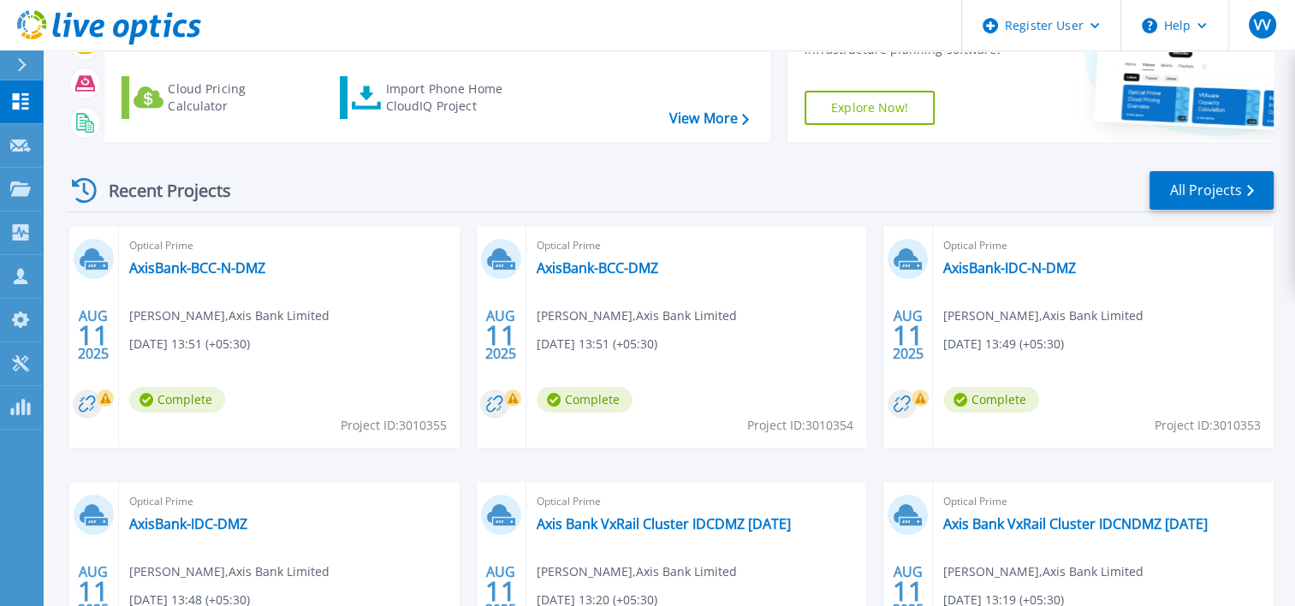
scroll to position [171, 0]
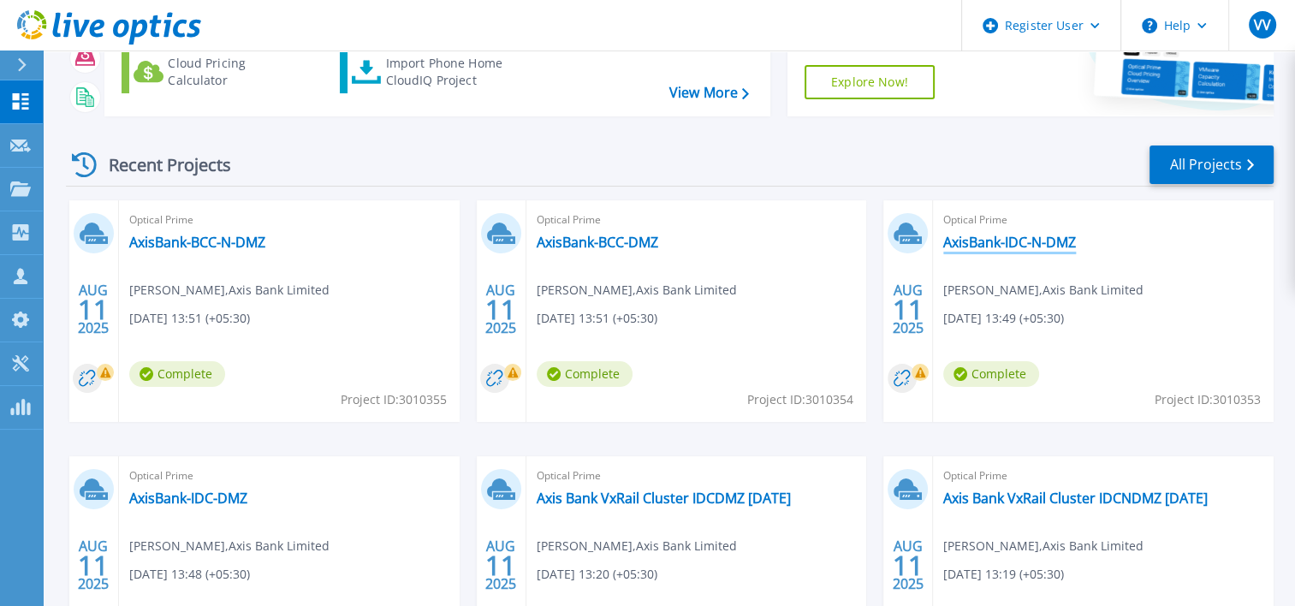
click at [1061, 240] on link "AxisBank-IDC-N-DMZ" at bounding box center [1009, 242] width 133 height 17
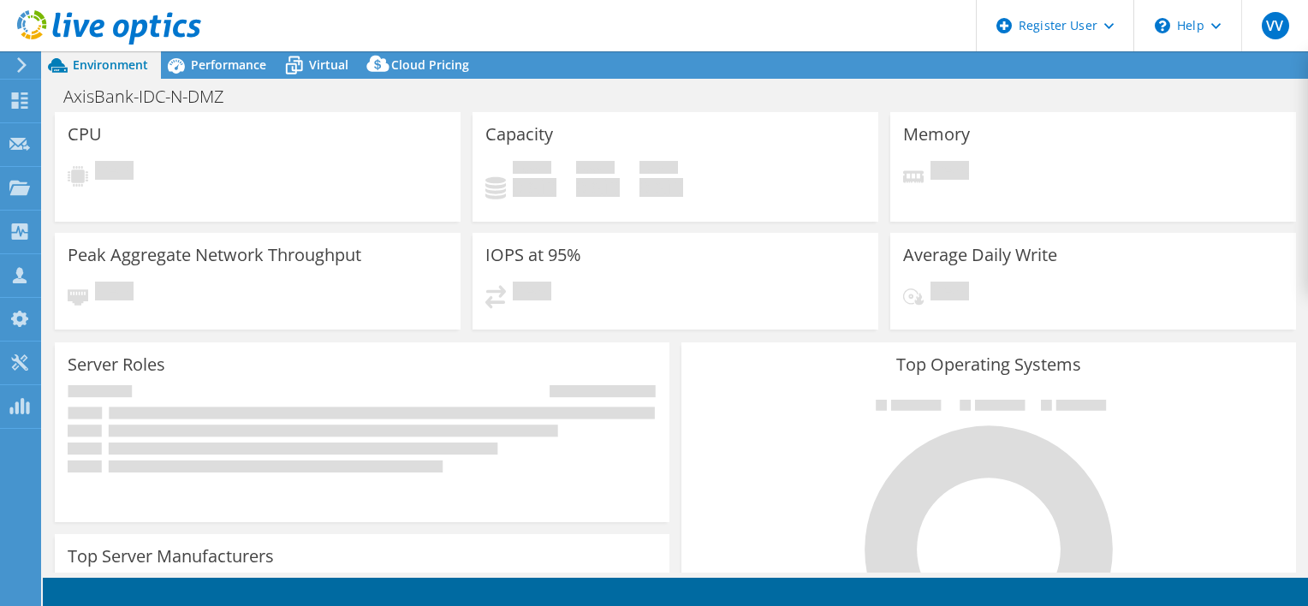
select select "[GEOGRAPHIC_DATA]"
select select "INR"
select select "USD"
select select "[GEOGRAPHIC_DATA]"
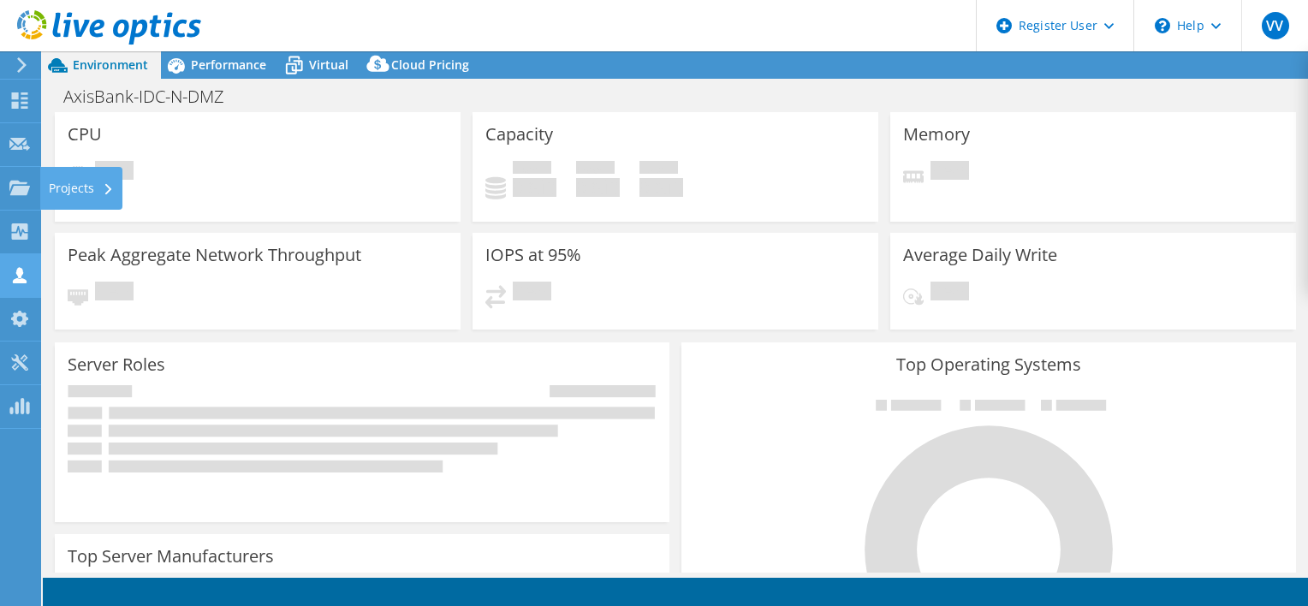
select select "INR"
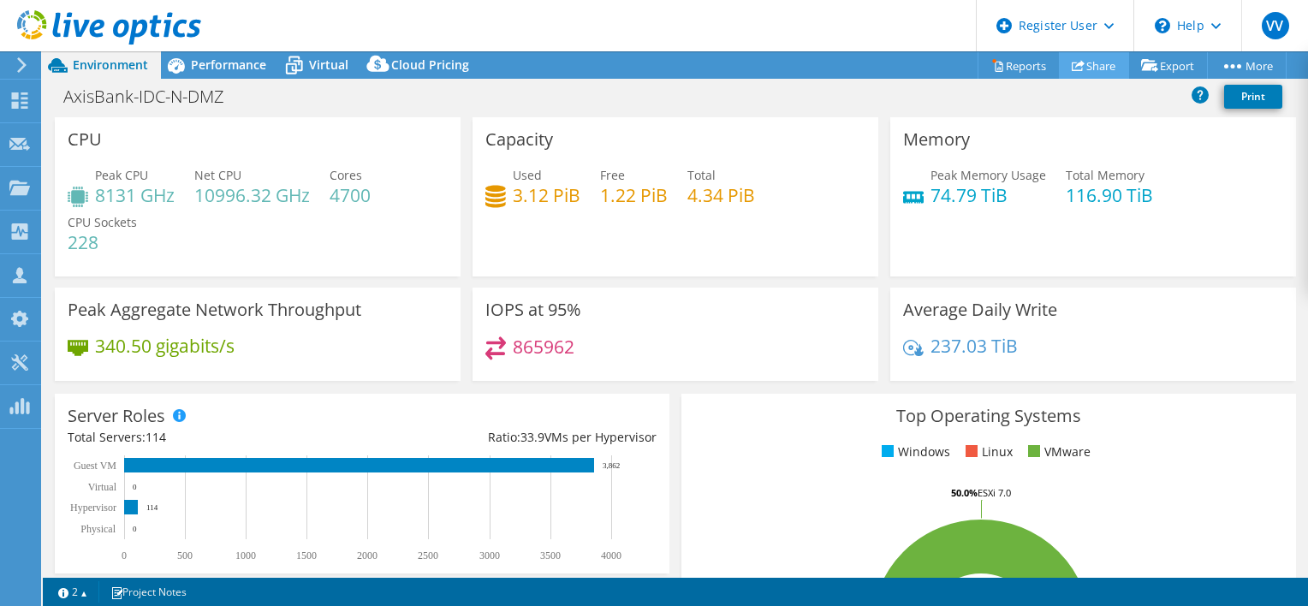
click at [1089, 62] on link "Share" at bounding box center [1094, 65] width 70 height 27
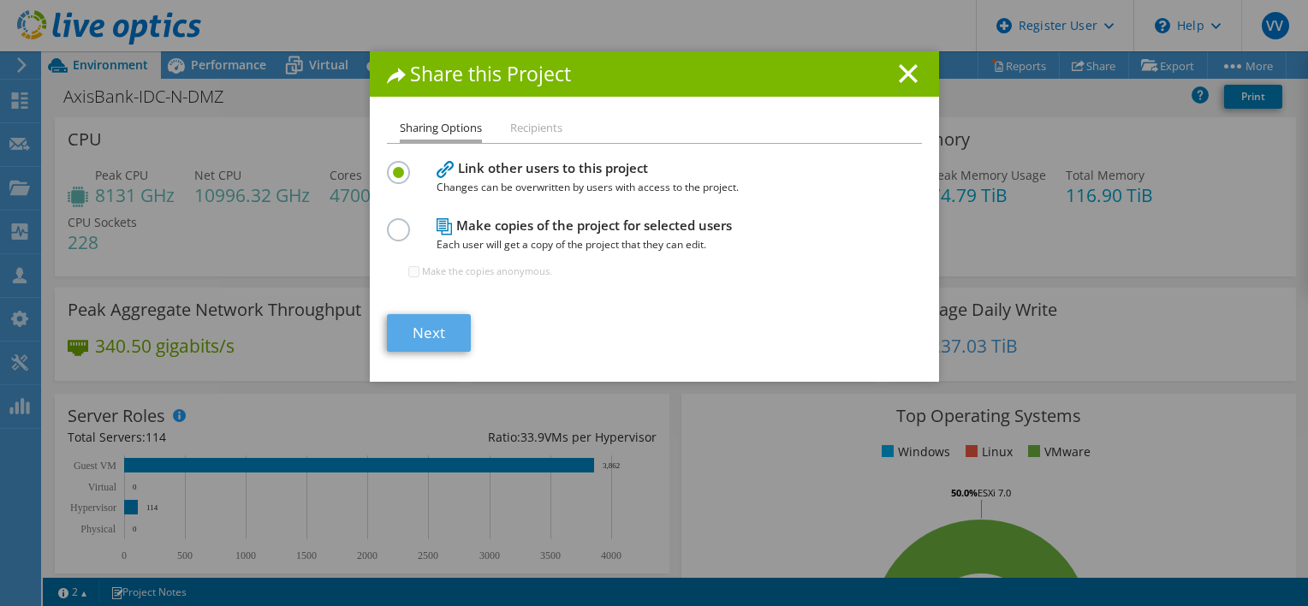
click at [398, 223] on label at bounding box center [402, 220] width 30 height 4
click at [0, 0] on input "radio" at bounding box center [0, 0] width 0 height 0
click at [426, 329] on link "Next" at bounding box center [429, 333] width 84 height 38
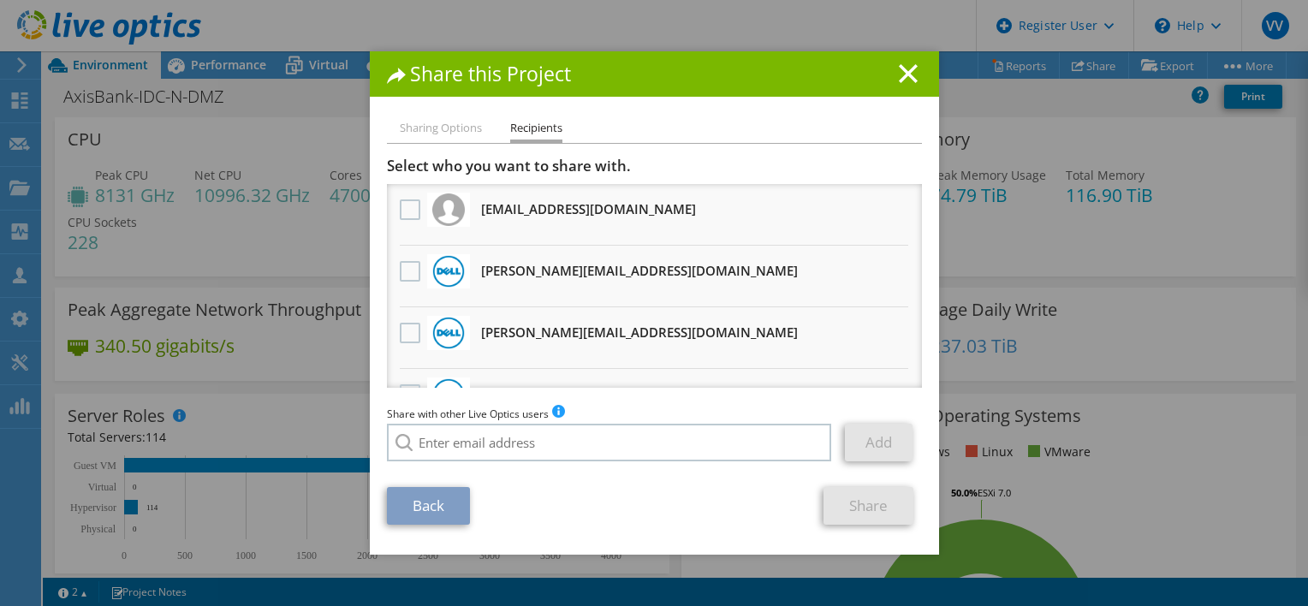
click at [448, 127] on li "Sharing Options" at bounding box center [441, 128] width 82 height 21
click at [404, 266] on label at bounding box center [412, 271] width 25 height 21
click at [0, 0] on input "checkbox" at bounding box center [0, 0] width 0 height 0
click at [403, 326] on label at bounding box center [412, 333] width 25 height 21
click at [0, 0] on input "checkbox" at bounding box center [0, 0] width 0 height 0
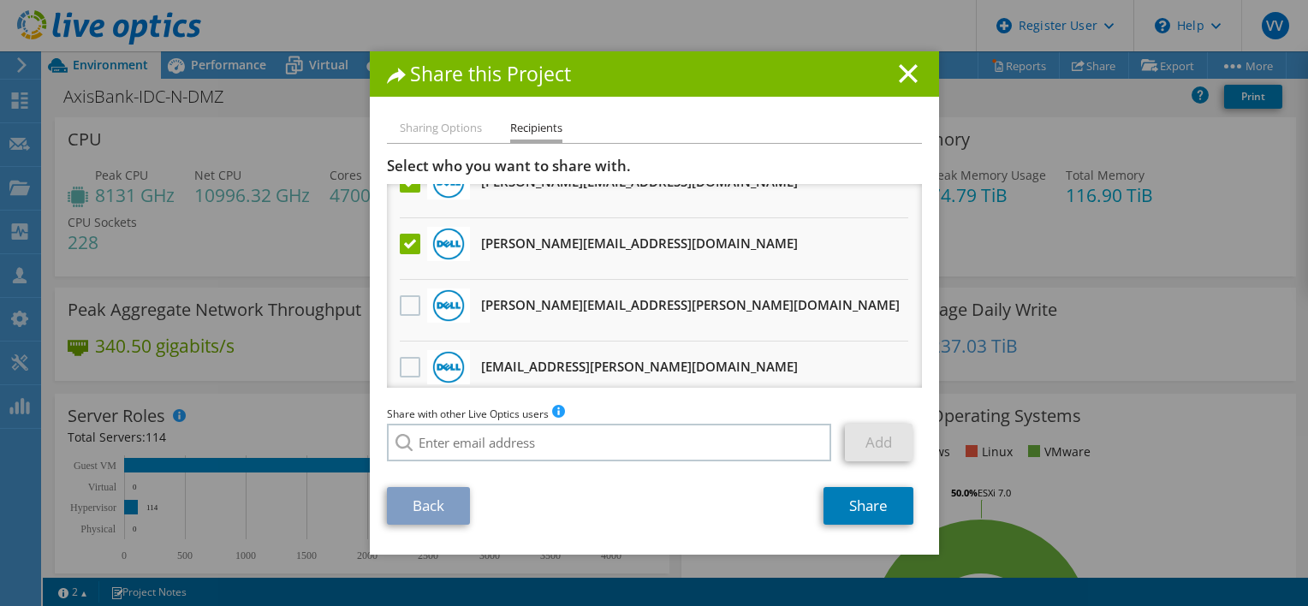
scroll to position [98, 0]
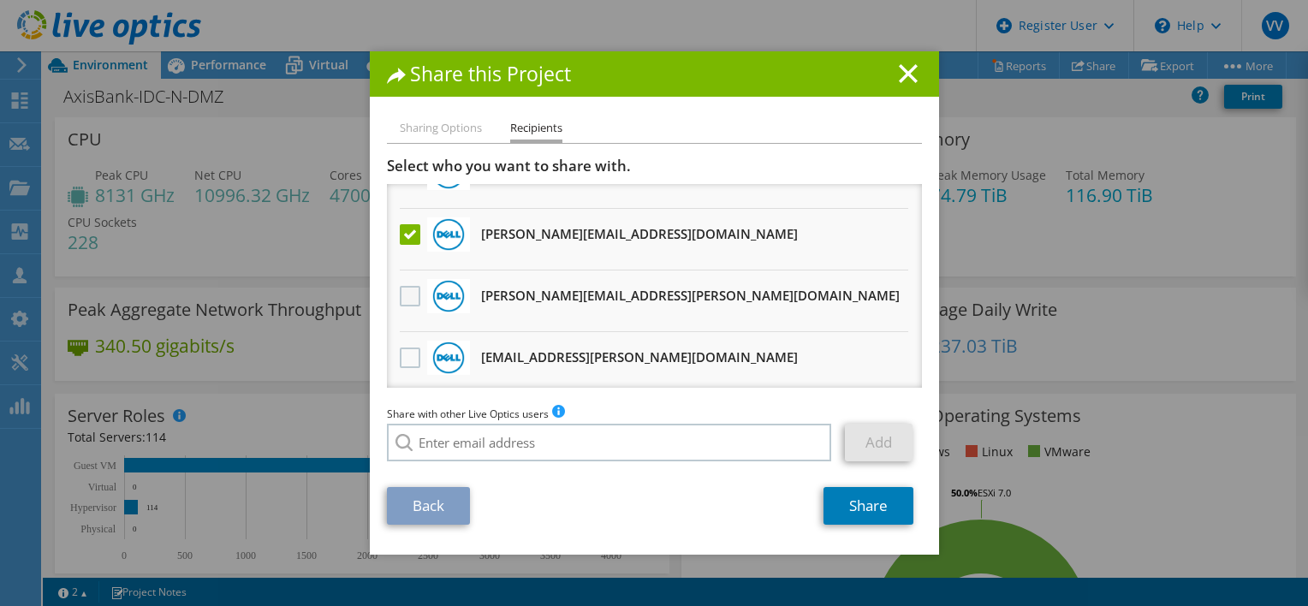
click at [406, 298] on label at bounding box center [412, 296] width 25 height 21
click at [0, 0] on input "checkbox" at bounding box center [0, 0] width 0 height 0
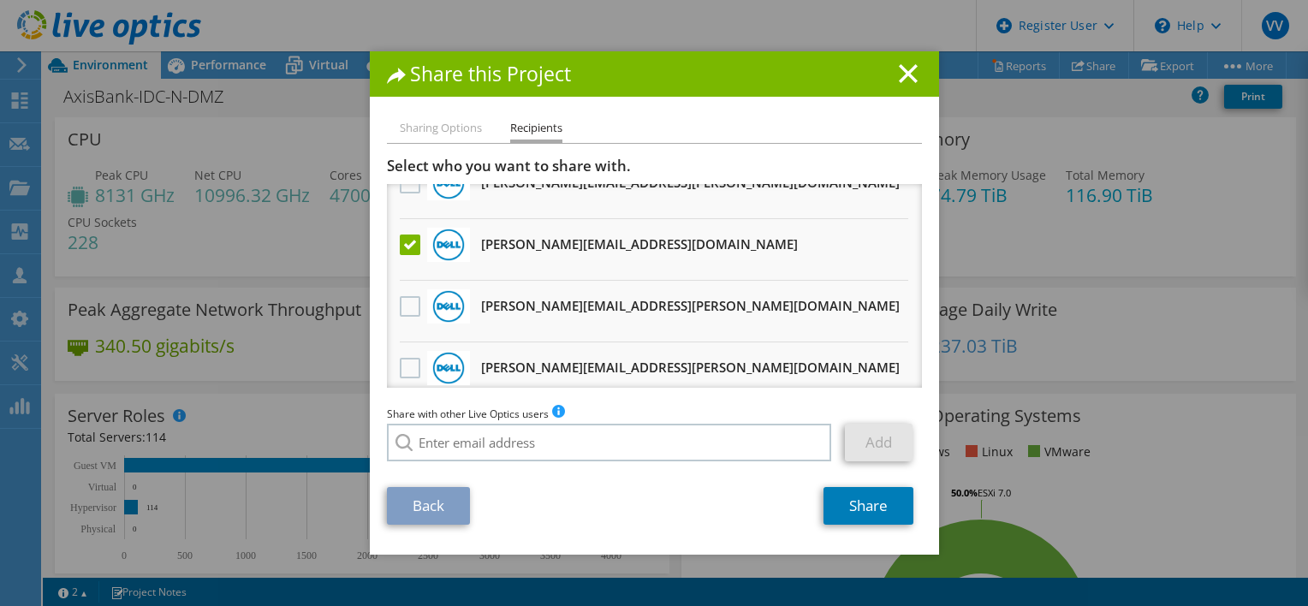
scroll to position [0, 0]
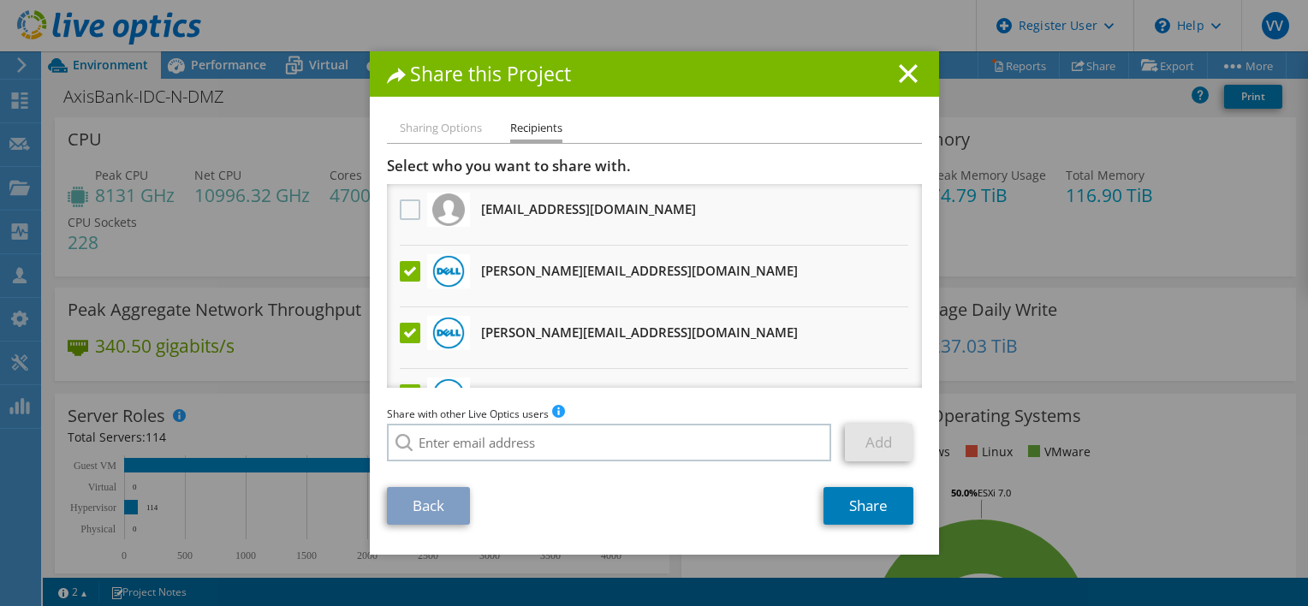
click at [407, 268] on label at bounding box center [412, 271] width 25 height 21
click at [0, 0] on input "checkbox" at bounding box center [0, 0] width 0 height 0
click at [404, 333] on label at bounding box center [412, 333] width 25 height 21
click at [0, 0] on input "checkbox" at bounding box center [0, 0] width 0 height 0
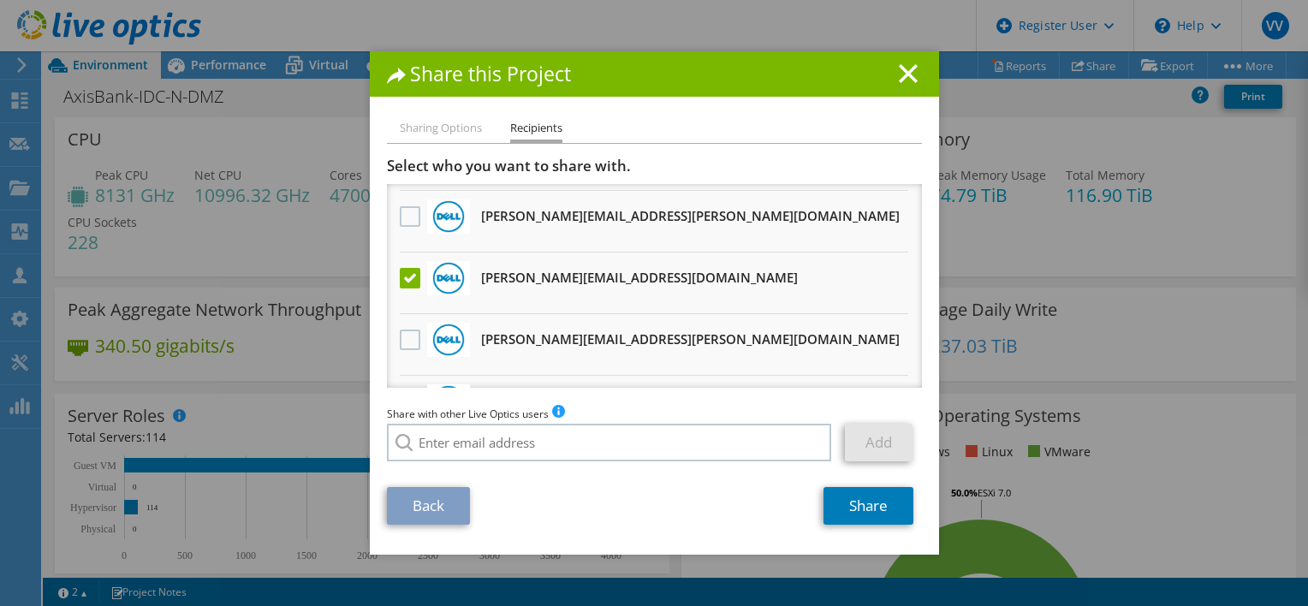
scroll to position [466, 0]
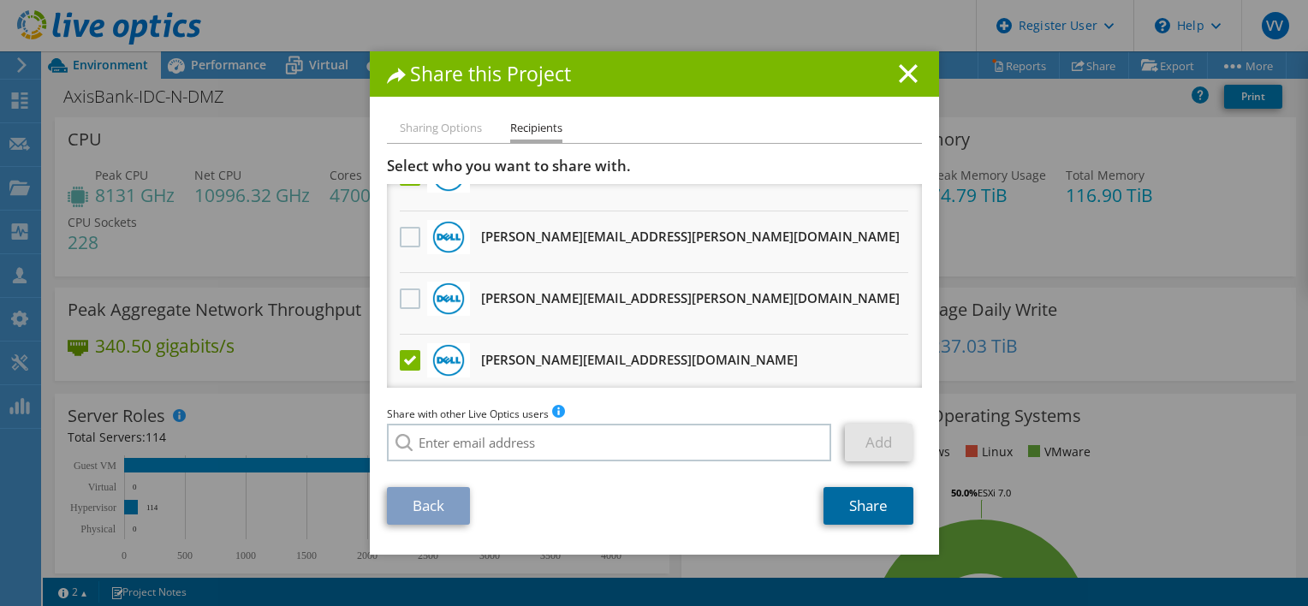
click at [853, 503] on link "Share" at bounding box center [868, 506] width 90 height 38
click at [863, 500] on link "Share" at bounding box center [868, 506] width 90 height 38
click at [900, 71] on icon at bounding box center [908, 73] width 19 height 19
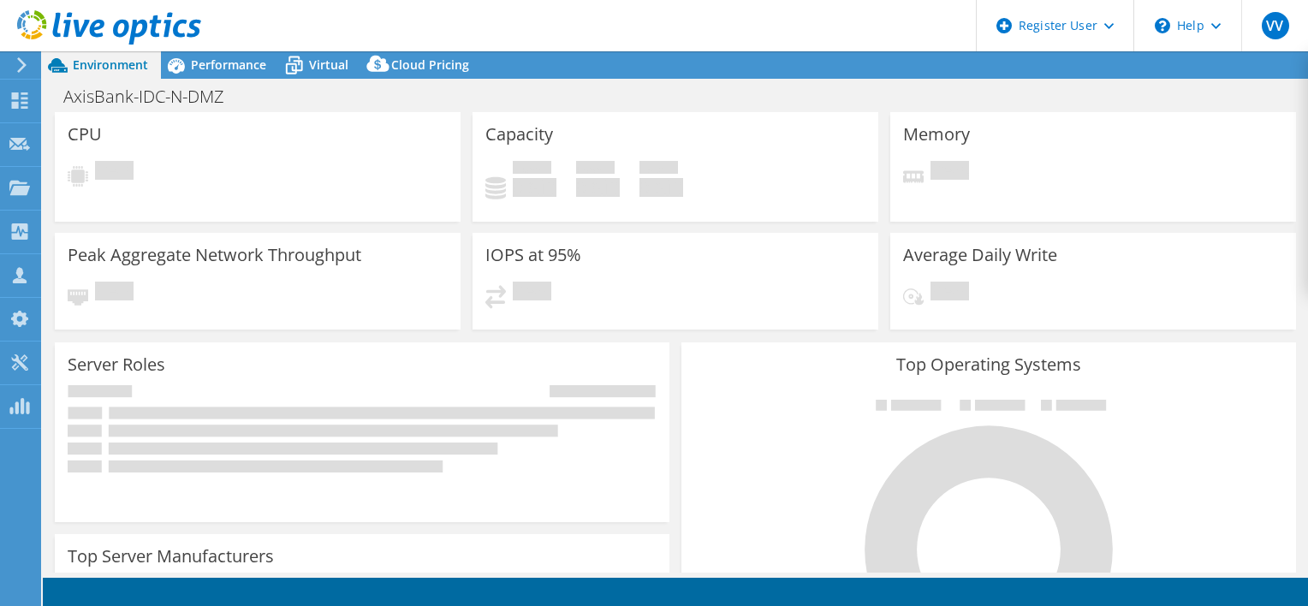
select select "[GEOGRAPHIC_DATA]"
select select "INR"
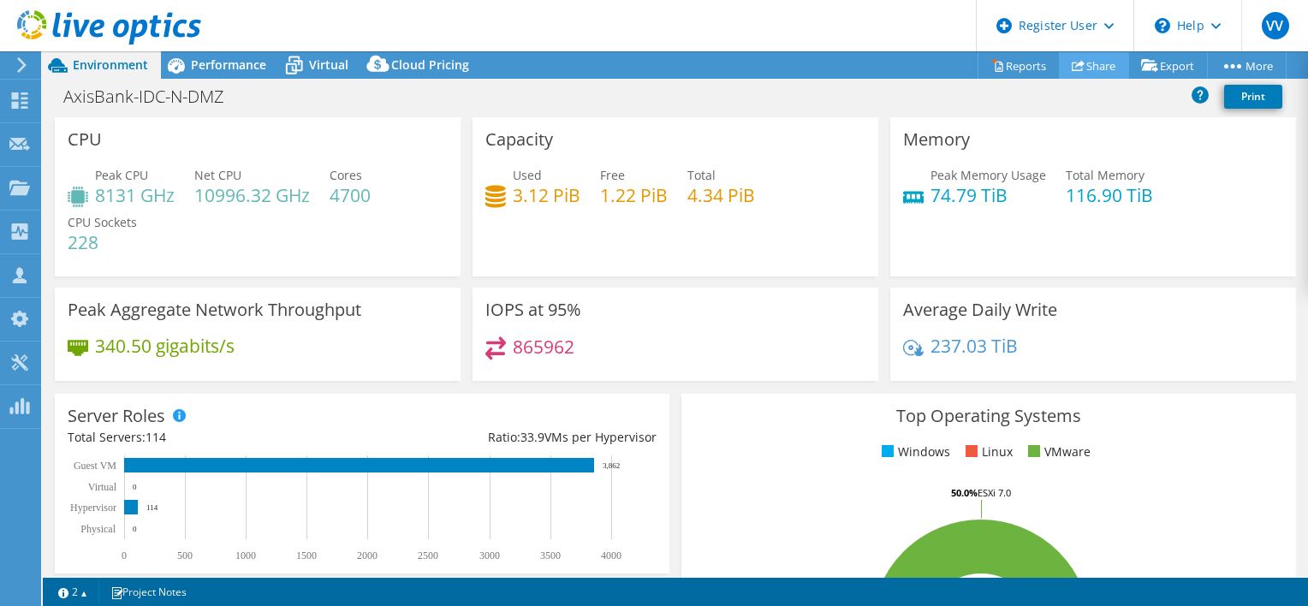
click at [1088, 67] on link "Share" at bounding box center [1094, 65] width 70 height 27
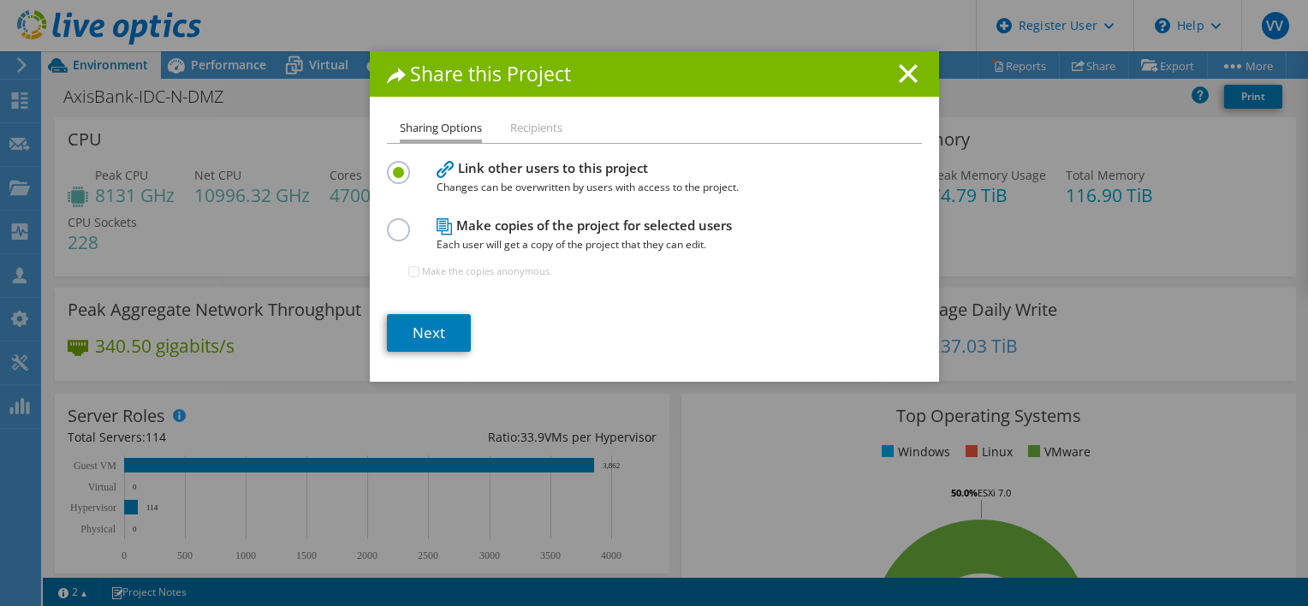
click at [387, 223] on label at bounding box center [402, 220] width 30 height 4
click at [0, 0] on input "radio" at bounding box center [0, 0] width 0 height 0
click at [435, 332] on link "Next" at bounding box center [429, 333] width 84 height 38
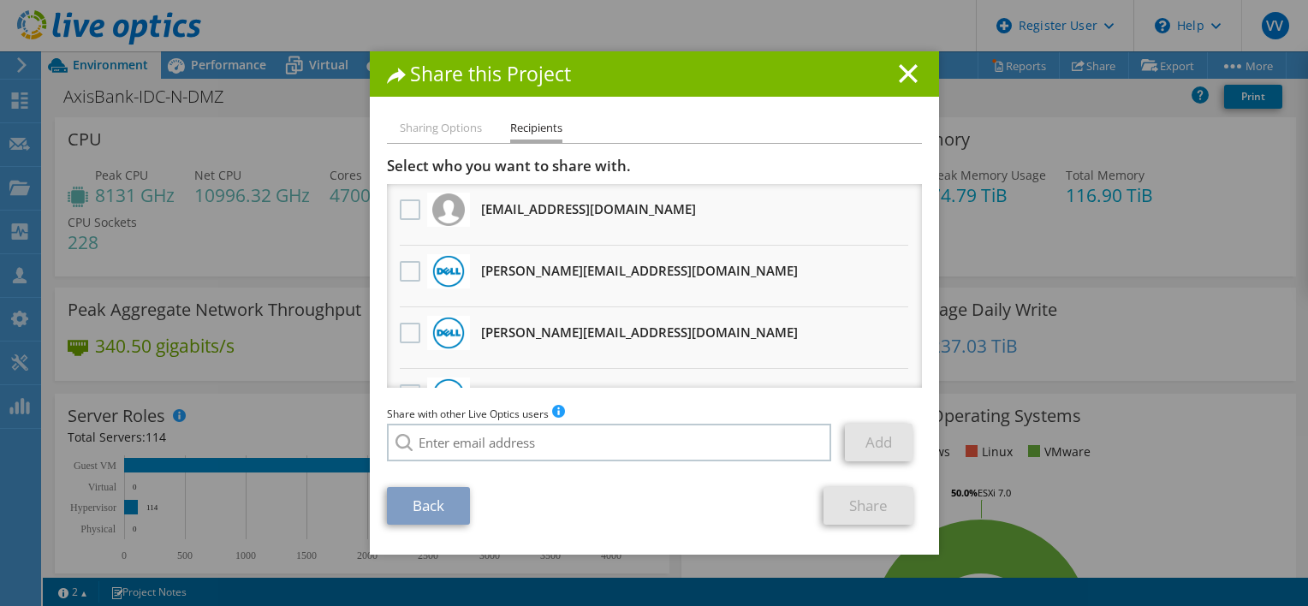
click at [406, 273] on label at bounding box center [412, 271] width 25 height 21
click at [0, 0] on input "checkbox" at bounding box center [0, 0] width 0 height 0
click at [404, 327] on label at bounding box center [412, 333] width 25 height 21
click at [0, 0] on input "checkbox" at bounding box center [0, 0] width 0 height 0
click at [409, 270] on label at bounding box center [412, 271] width 25 height 21
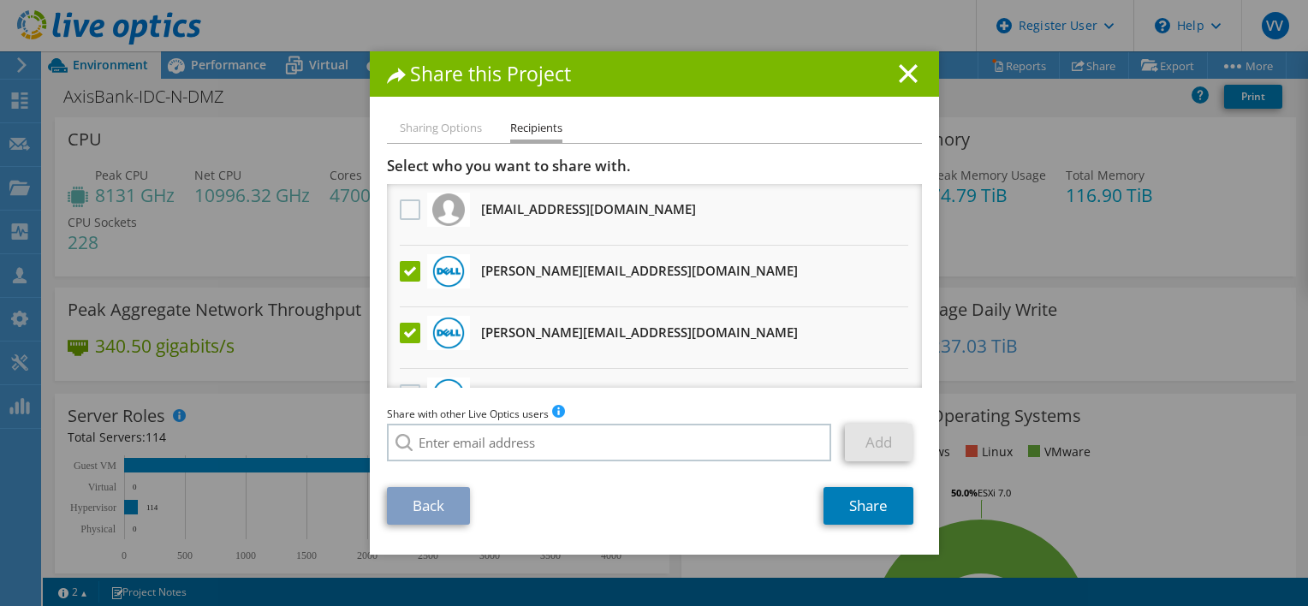
click at [0, 0] on input "checkbox" at bounding box center [0, 0] width 0 height 0
click at [401, 333] on label at bounding box center [412, 333] width 25 height 21
click at [0, 0] on input "checkbox" at bounding box center [0, 0] width 0 height 0
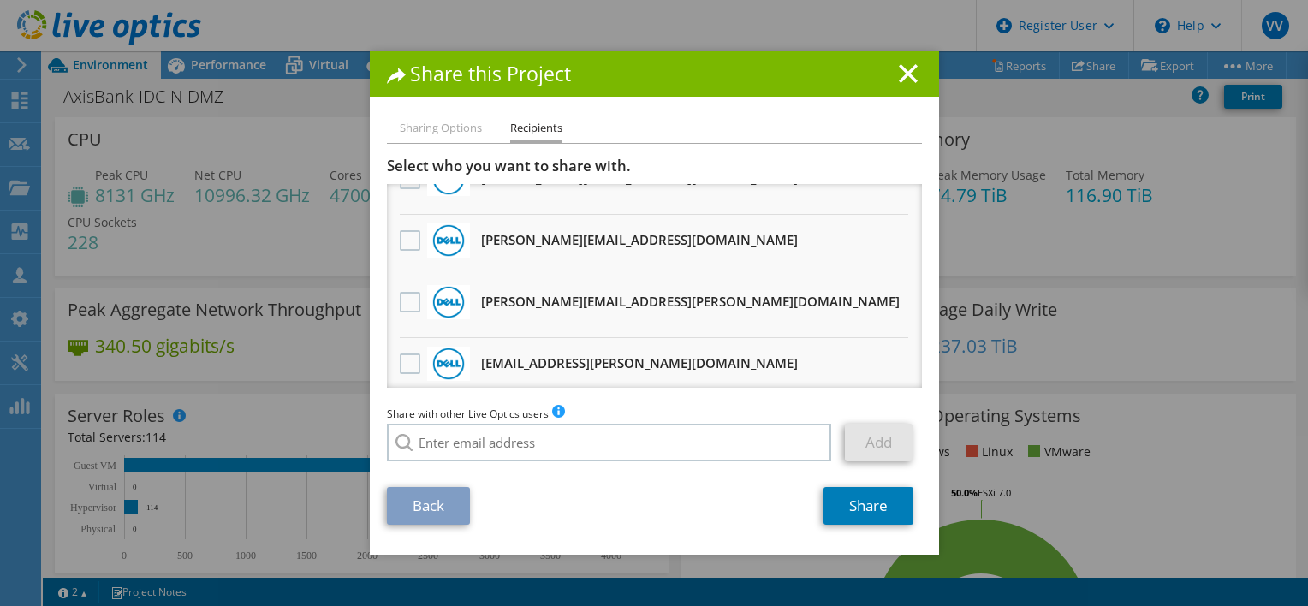
scroll to position [64, 0]
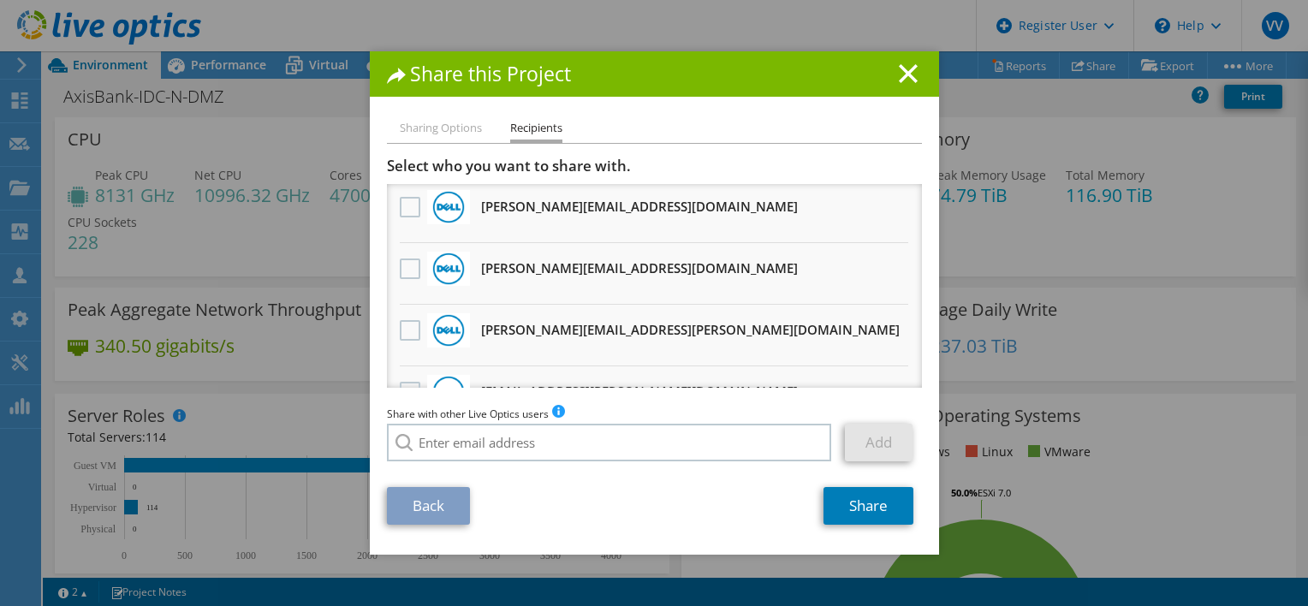
click at [626, 323] on h3 "[PERSON_NAME][EMAIL_ADDRESS][PERSON_NAME][DOMAIN_NAME] Will receive an anonymou…" at bounding box center [690, 329] width 418 height 27
click at [407, 328] on label at bounding box center [412, 330] width 25 height 21
click at [0, 0] on input "checkbox" at bounding box center [0, 0] width 0 height 0
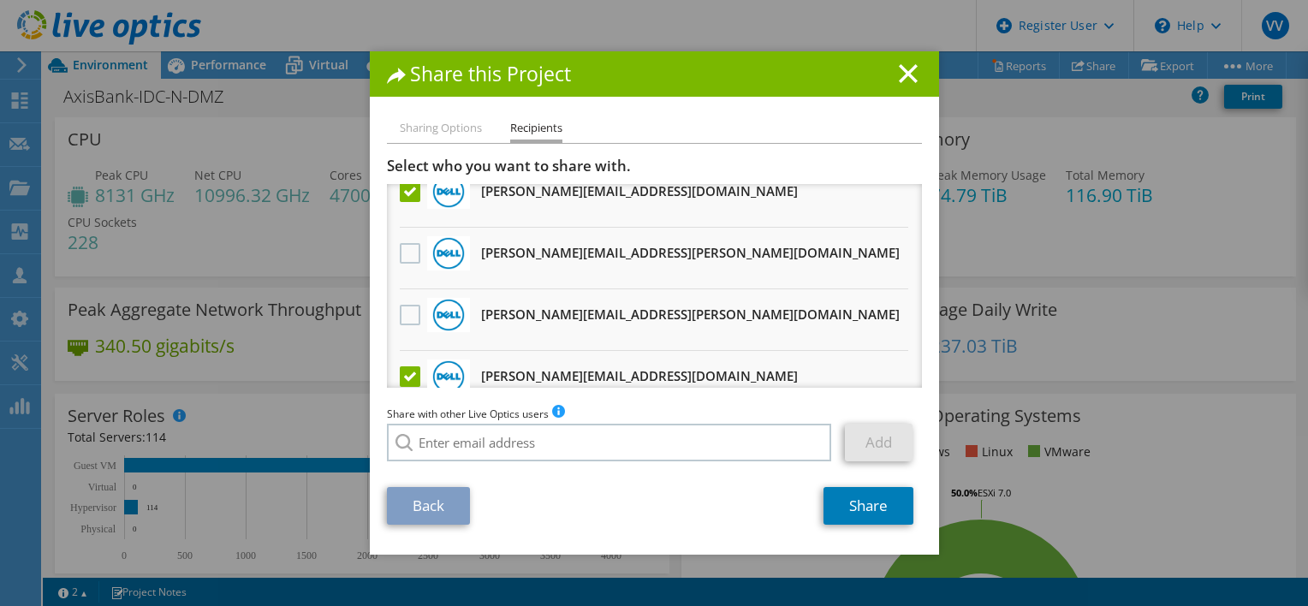
scroll to position [466, 0]
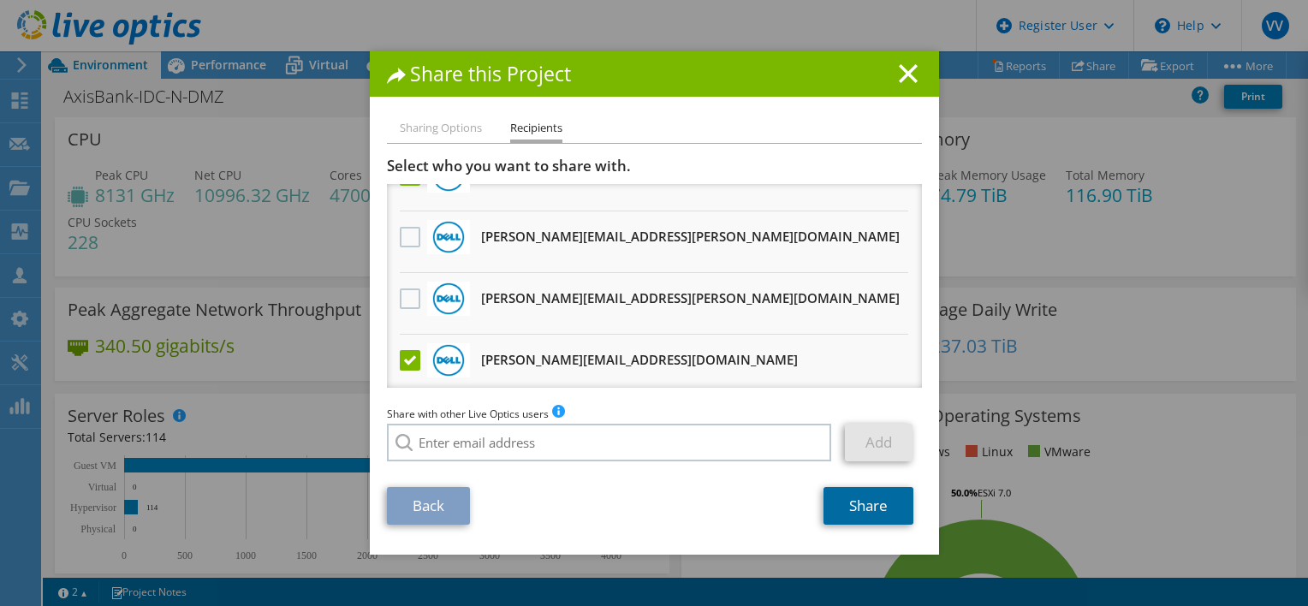
click at [852, 506] on link "Share" at bounding box center [868, 506] width 90 height 38
click at [899, 80] on icon at bounding box center [908, 73] width 19 height 19
